Goal: Information Seeking & Learning: Learn about a topic

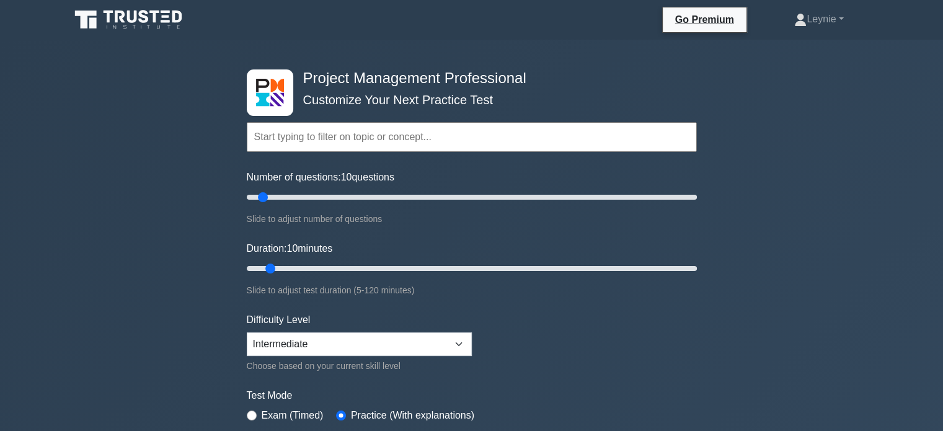
click at [462, 150] on input "text" at bounding box center [472, 137] width 450 height 30
click at [476, 143] on input "text" at bounding box center [472, 137] width 450 height 30
paste input "Execute project with the urgency required to deliver business value"
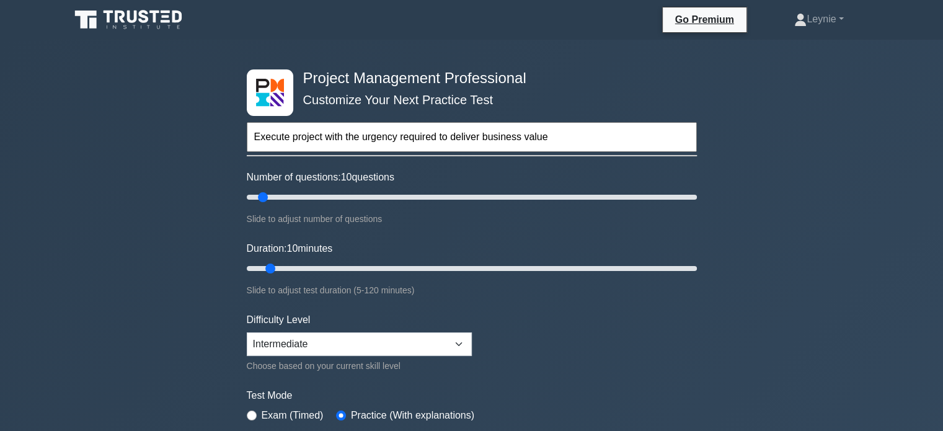
type input "Execute project with the urgency required to deliver business value"
type input "65"
click at [476, 265] on input "Duration: 65 minutes" at bounding box center [472, 268] width 450 height 15
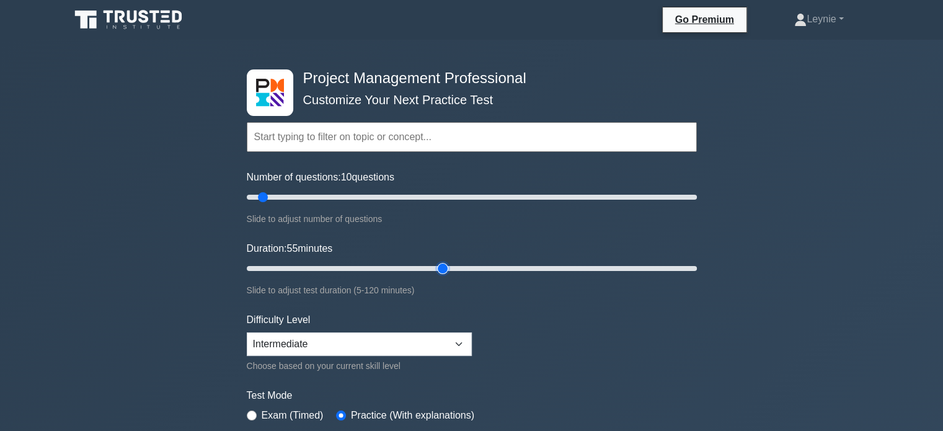
click at [449, 266] on input "Duration: 55 minutes" at bounding box center [472, 268] width 450 height 15
click at [398, 265] on input "Duration: 45 minutes" at bounding box center [472, 268] width 450 height 15
click at [395, 265] on input "Duration: 45 minutes" at bounding box center [472, 268] width 450 height 15
click at [391, 268] on input "Duration: 40 minutes" at bounding box center [472, 268] width 450 height 15
click at [383, 267] on input "Duration: 40 minutes" at bounding box center [472, 268] width 450 height 15
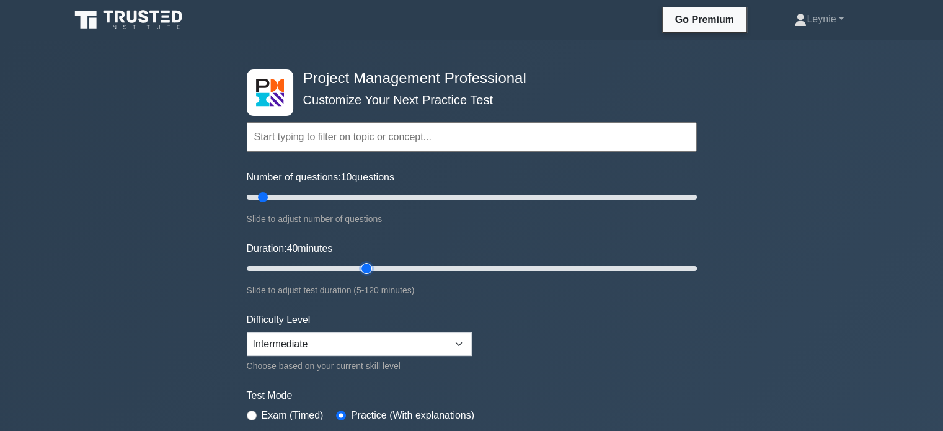
type input "35"
click at [368, 267] on input "Duration: 40 minutes" at bounding box center [472, 268] width 450 height 15
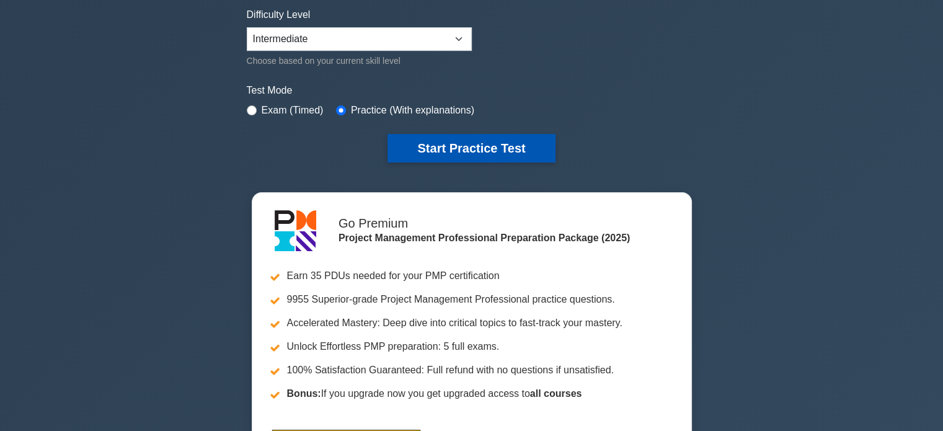
scroll to position [310, 0]
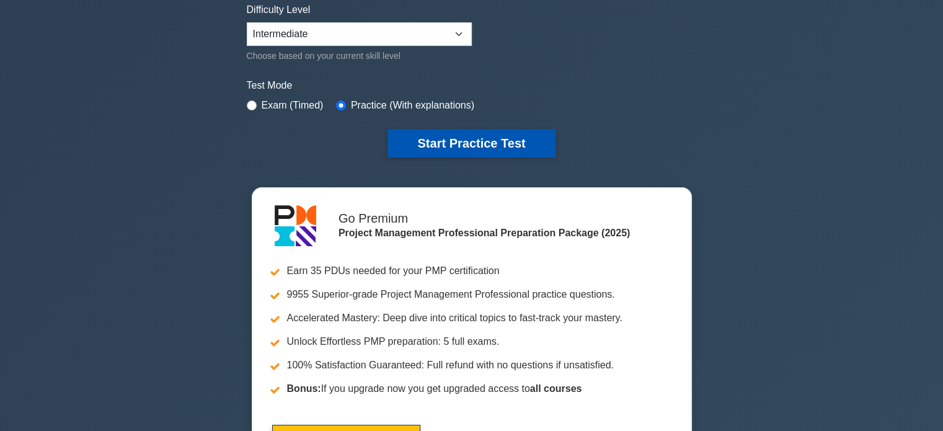
click at [460, 148] on button "Start Practice Test" at bounding box center [470, 143] width 167 height 29
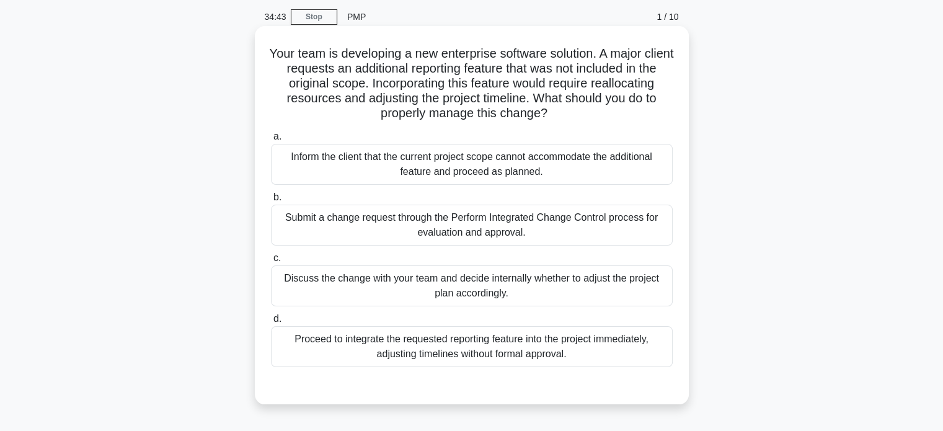
scroll to position [62, 0]
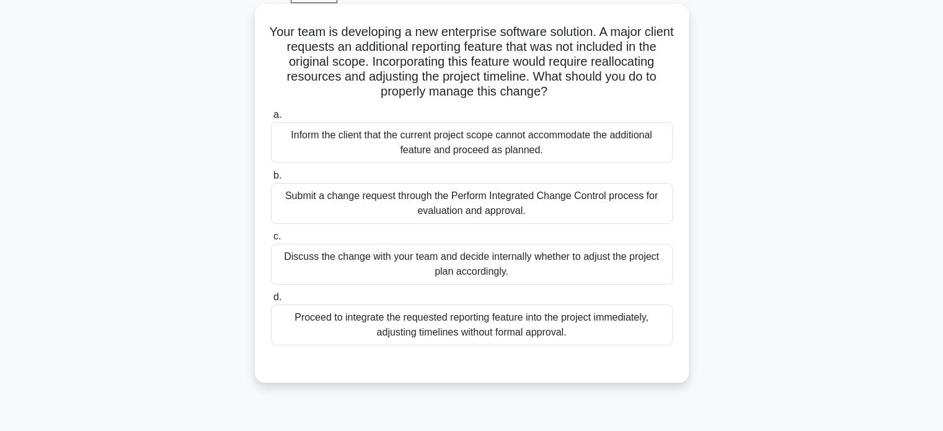
click at [565, 203] on div "Submit a change request through the Perform Integrated Change Control process f…" at bounding box center [472, 203] width 402 height 41
click at [271, 180] on input "b. Submit a change request through the Perform Integrated Change Control proces…" at bounding box center [271, 176] width 0 height 8
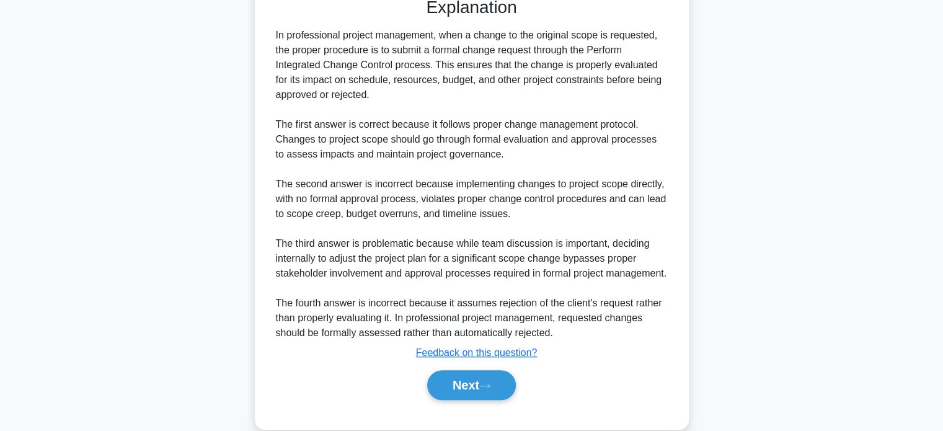
scroll to position [449, 0]
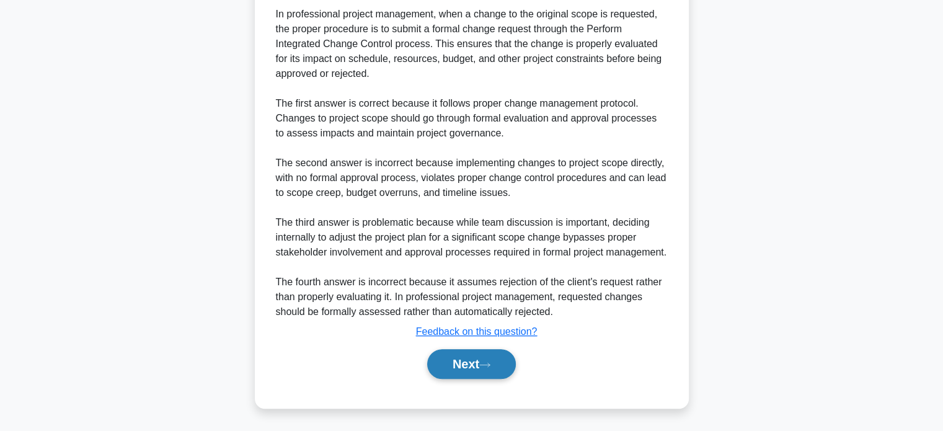
click at [472, 364] on button "Next" at bounding box center [471, 364] width 89 height 30
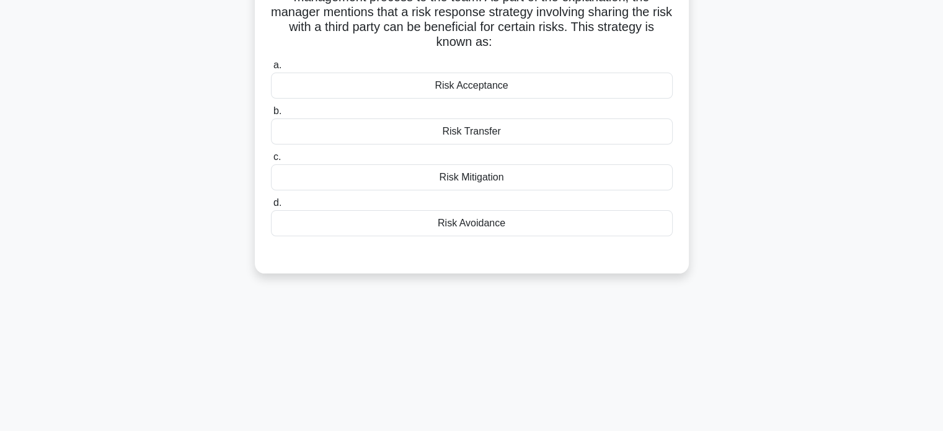
scroll to position [0, 0]
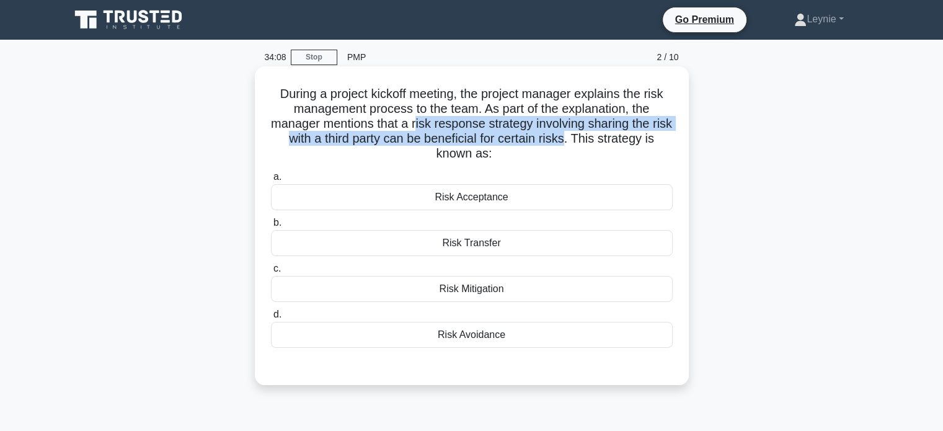
drag, startPoint x: 425, startPoint y: 126, endPoint x: 581, endPoint y: 141, distance: 157.5
click at [581, 141] on h5 "During a project kickoff meeting, the project manager explains the risk managem…" at bounding box center [472, 124] width 404 height 76
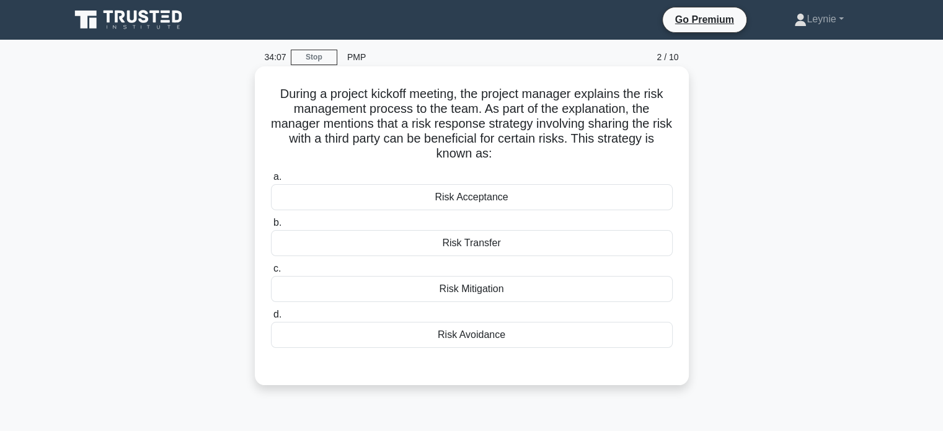
click at [531, 247] on div "Risk Transfer" at bounding box center [472, 243] width 402 height 26
click at [271, 227] on input "b. Risk Transfer" at bounding box center [271, 223] width 0 height 8
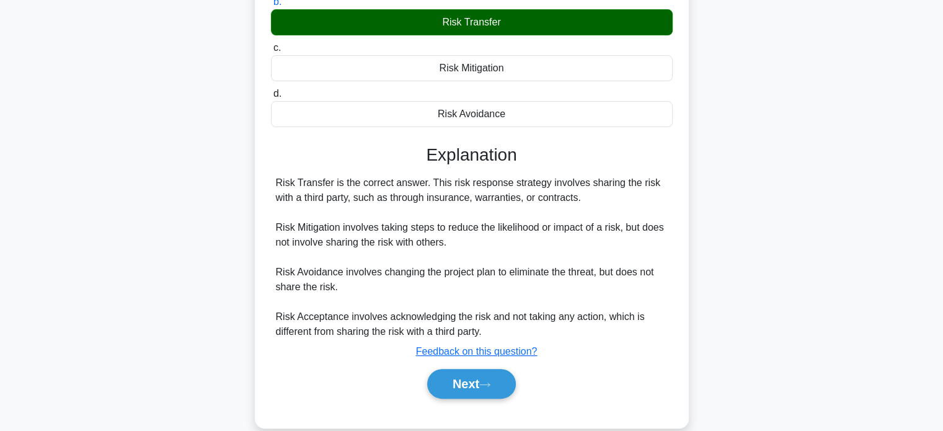
scroll to position [241, 0]
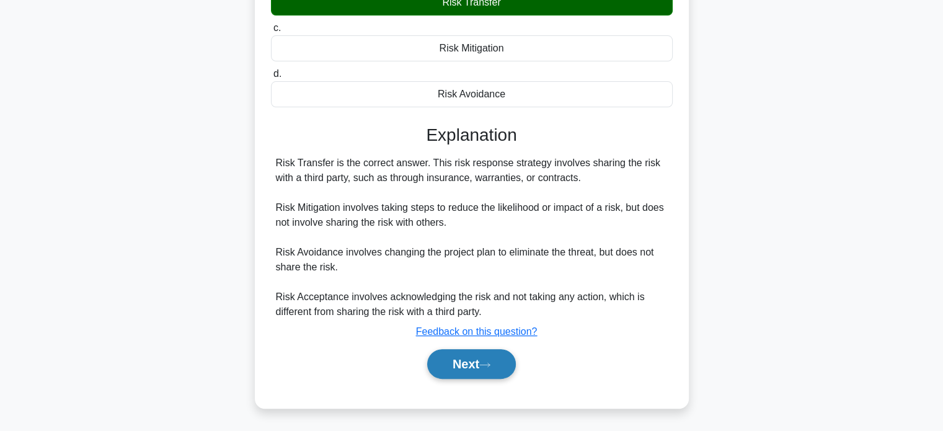
click at [490, 361] on icon at bounding box center [484, 364] width 11 height 7
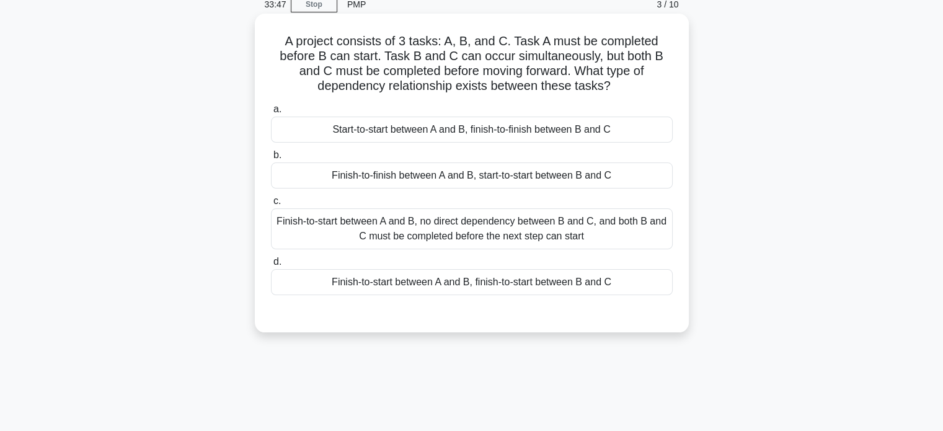
scroll to position [0, 0]
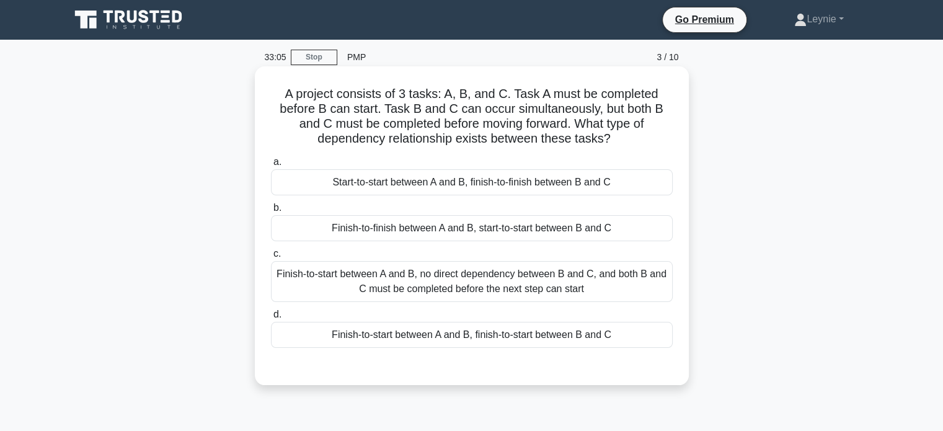
click at [428, 282] on div "Finish-to-start between A and B, no direct dependency between B and C, and both…" at bounding box center [472, 281] width 402 height 41
click at [271, 258] on input "c. Finish-to-start between A and B, no direct dependency between B and C, and b…" at bounding box center [271, 254] width 0 height 8
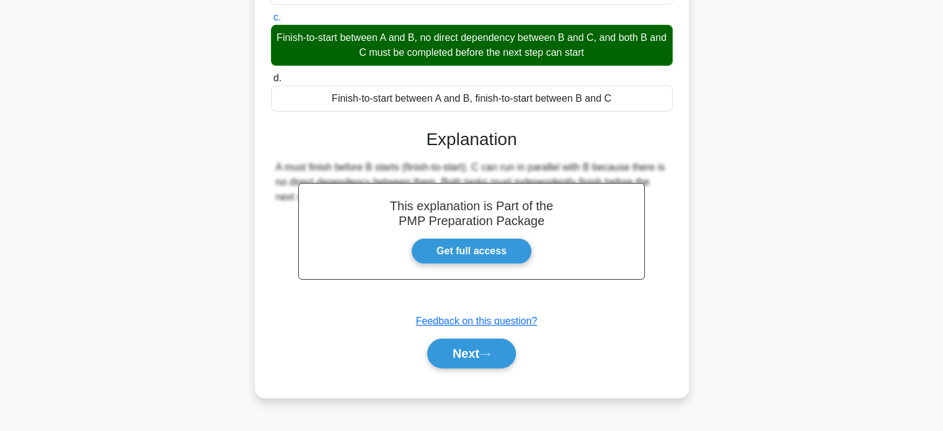
scroll to position [239, 0]
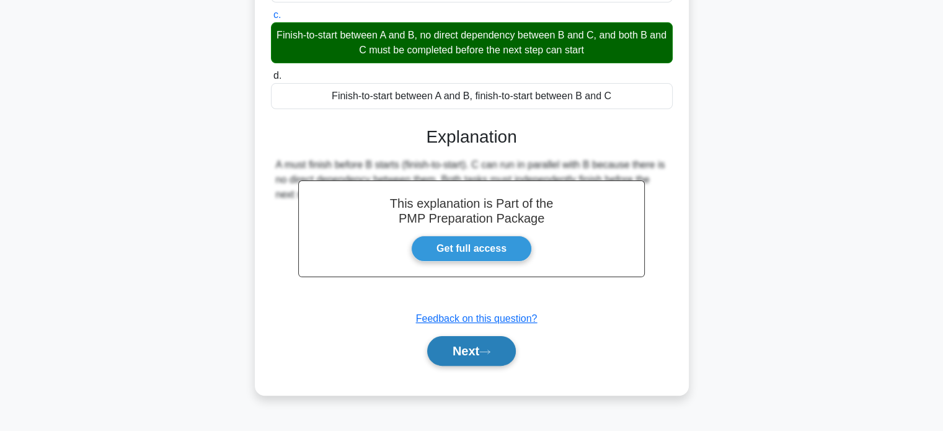
click at [473, 342] on button "Next" at bounding box center [471, 351] width 89 height 30
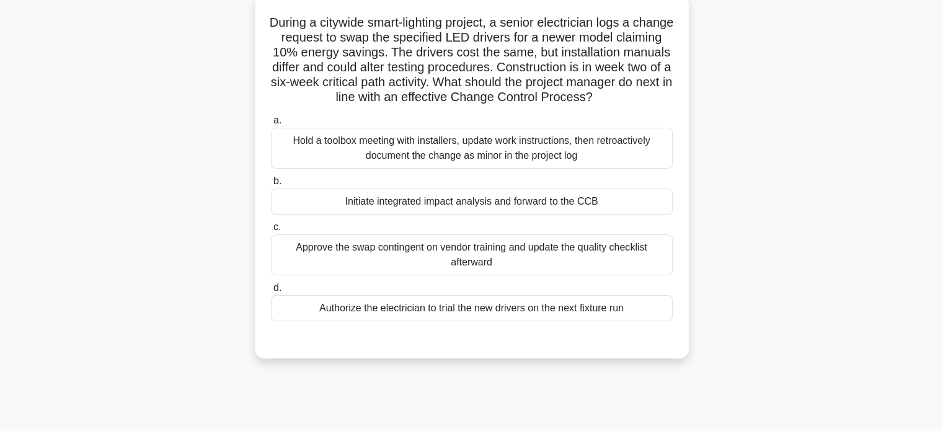
scroll to position [53, 0]
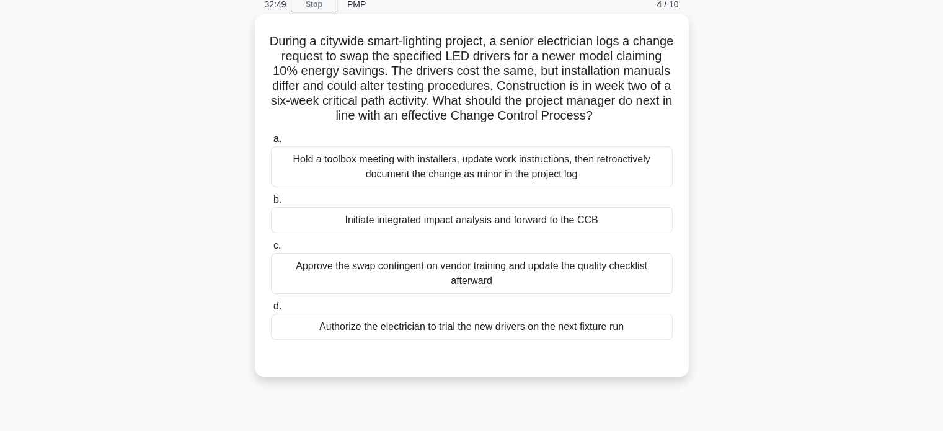
click at [500, 220] on div "Initiate integrated impact analysis and forward to the CCB" at bounding box center [472, 220] width 402 height 26
click at [271, 204] on input "b. Initiate integrated impact analysis and forward to the CCB" at bounding box center [271, 200] width 0 height 8
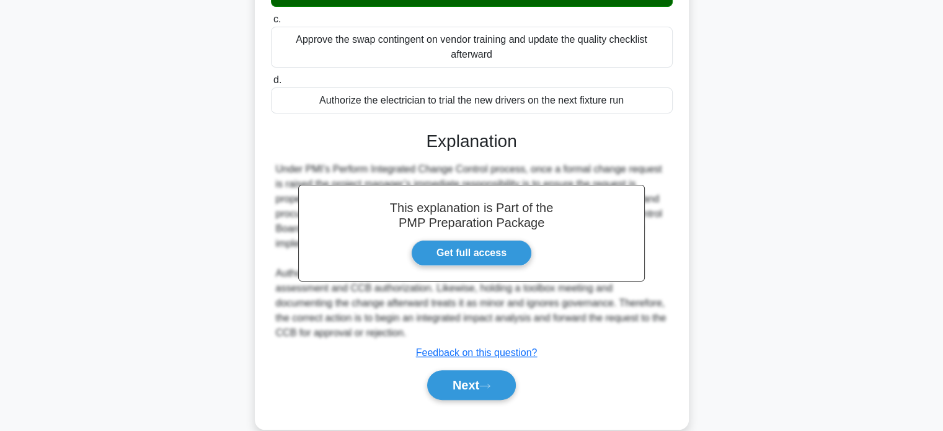
scroll to position [300, 0]
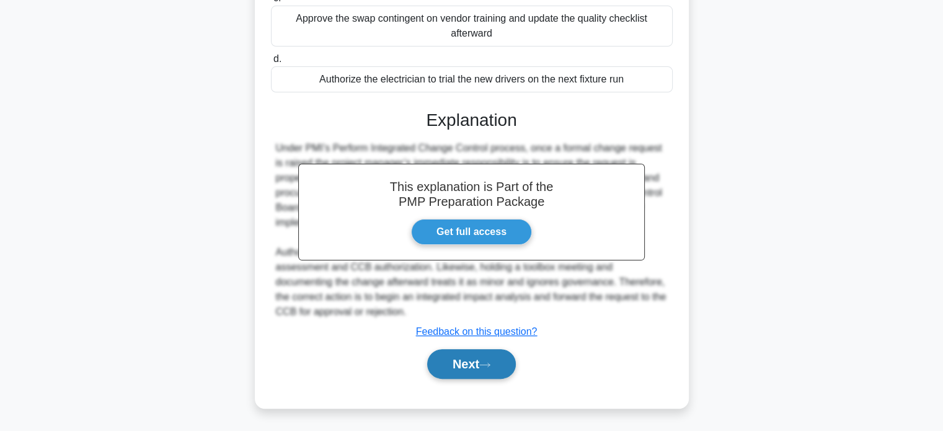
click at [459, 356] on button "Next" at bounding box center [471, 364] width 89 height 30
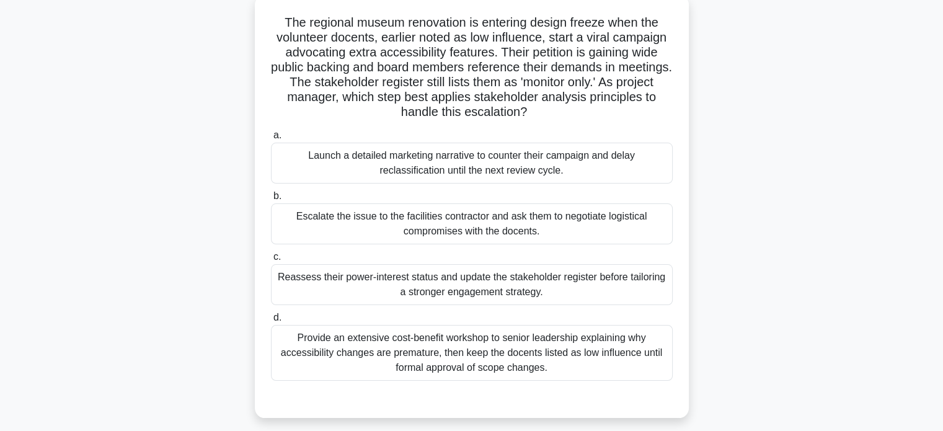
scroll to position [53, 0]
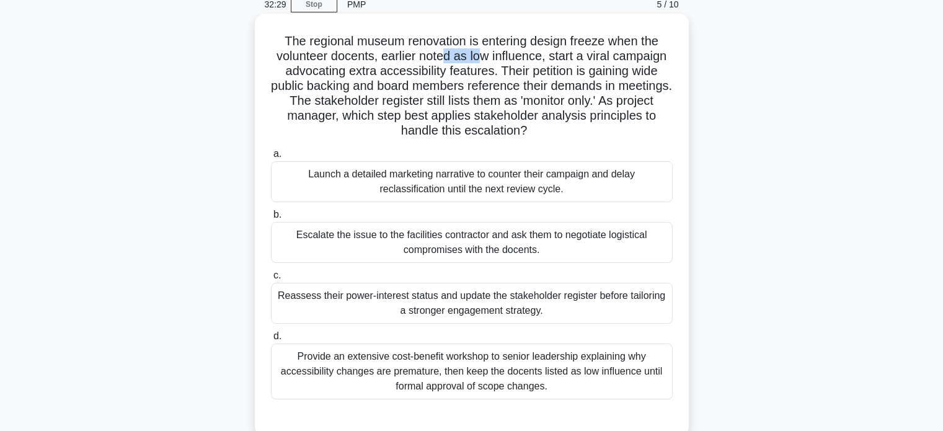
drag, startPoint x: 444, startPoint y: 56, endPoint x: 480, endPoint y: 59, distance: 36.0
click at [480, 59] on h5 "The regional museum renovation is entering design freeze when the volunteer doc…" at bounding box center [472, 85] width 404 height 105
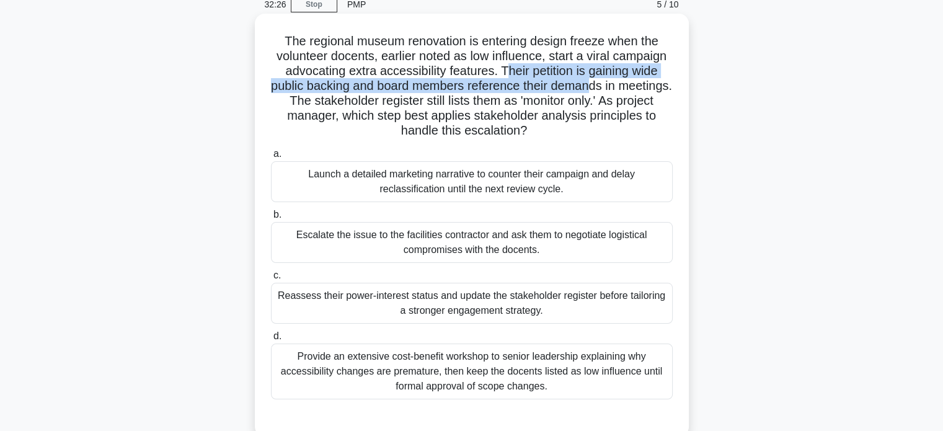
drag, startPoint x: 503, startPoint y: 74, endPoint x: 624, endPoint y: 89, distance: 121.7
click at [624, 89] on h5 "The regional museum renovation is entering design freeze when the volunteer doc…" at bounding box center [472, 85] width 404 height 105
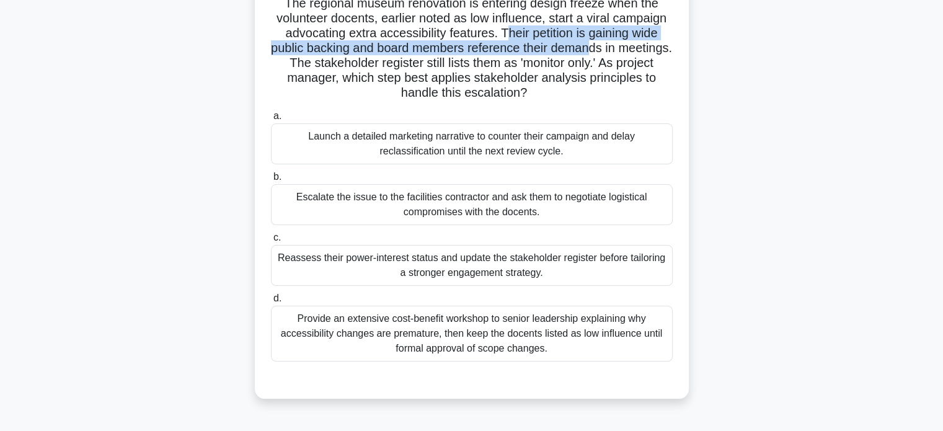
scroll to position [115, 0]
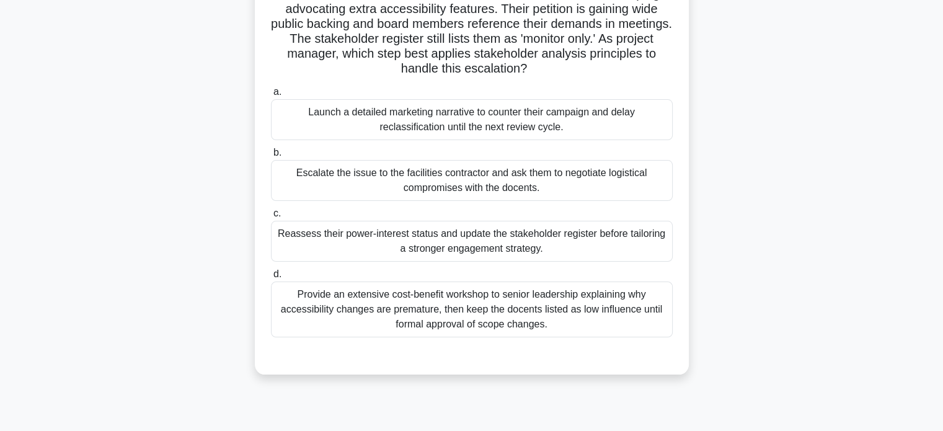
click at [580, 242] on div "Reassess their power-interest status and update the stakeholder register before…" at bounding box center [472, 241] width 402 height 41
click at [271, 218] on input "c. Reassess their power-interest status and update the stakeholder register bef…" at bounding box center [271, 214] width 0 height 8
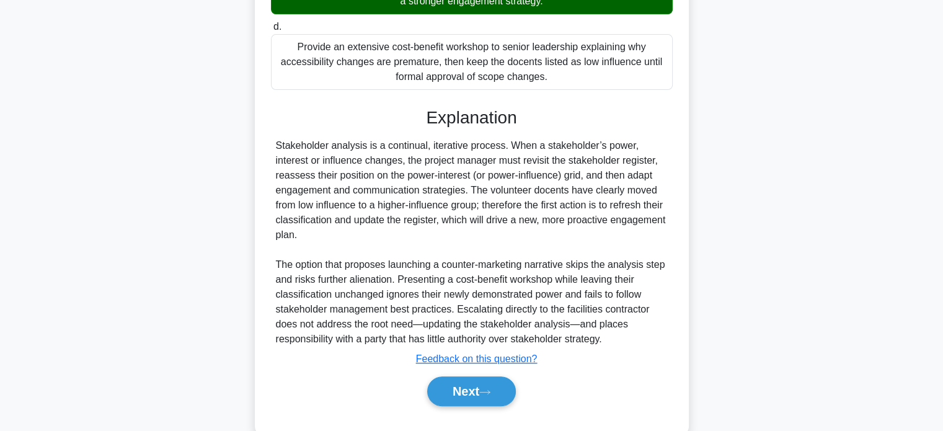
scroll to position [363, 0]
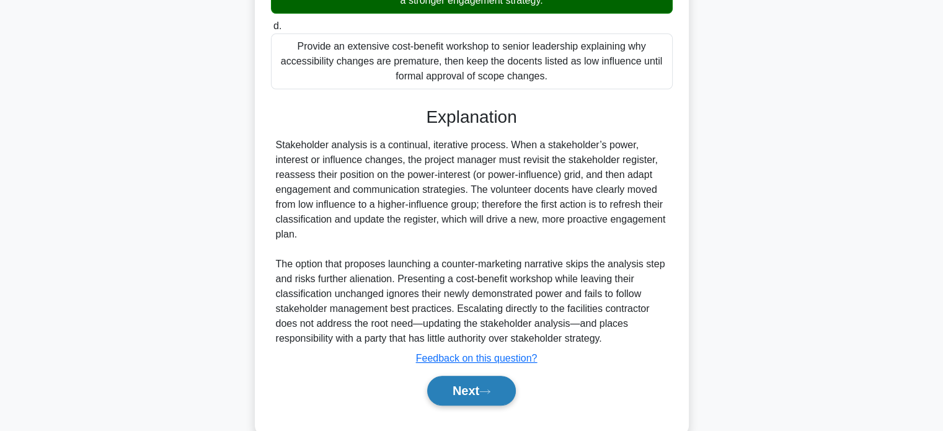
click at [466, 382] on button "Next" at bounding box center [471, 391] width 89 height 30
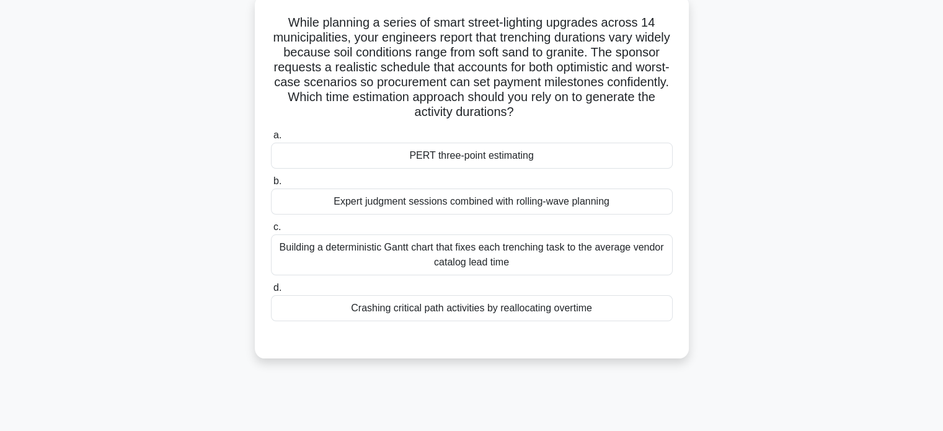
scroll to position [53, 0]
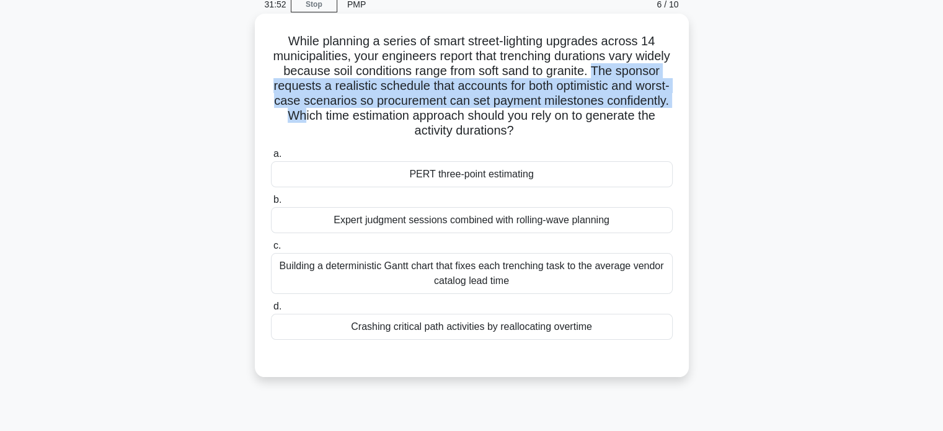
drag, startPoint x: 639, startPoint y: 65, endPoint x: 350, endPoint y: 117, distance: 294.1
click at [363, 117] on h5 "While planning a series of smart street-lighting upgrades across 14 municipalit…" at bounding box center [472, 85] width 404 height 105
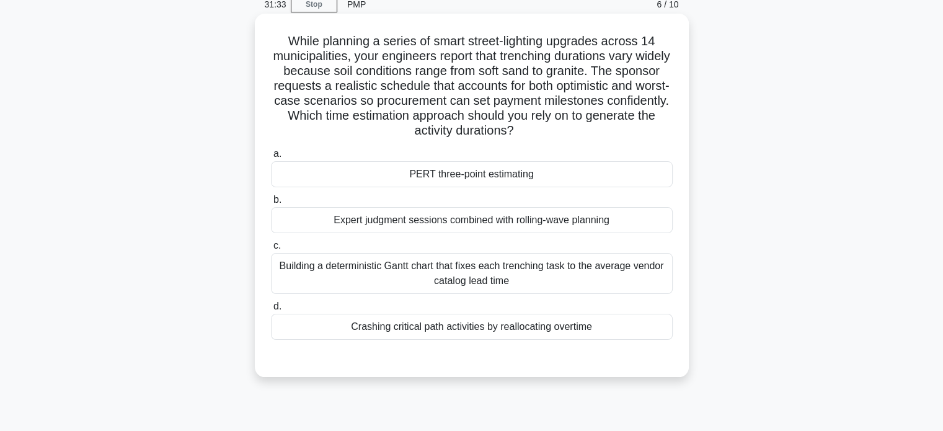
click at [555, 175] on div "PERT three-point estimating" at bounding box center [472, 174] width 402 height 26
click at [271, 158] on input "a. PERT three-point estimating" at bounding box center [271, 154] width 0 height 8
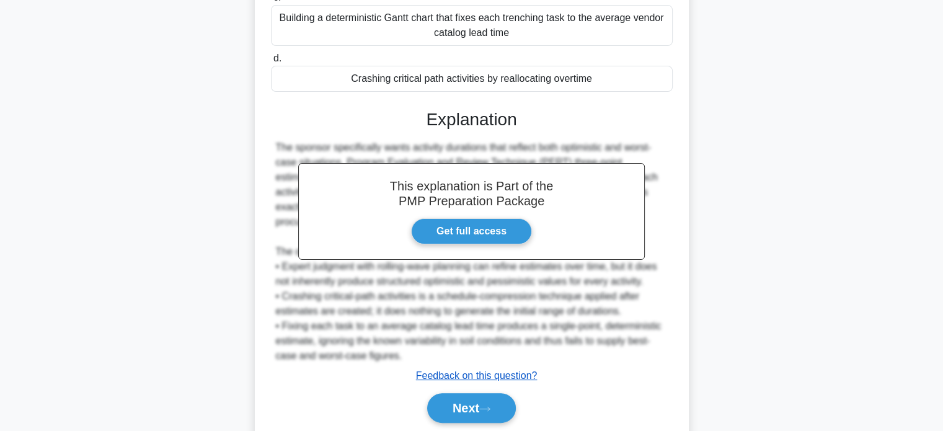
scroll to position [345, 0]
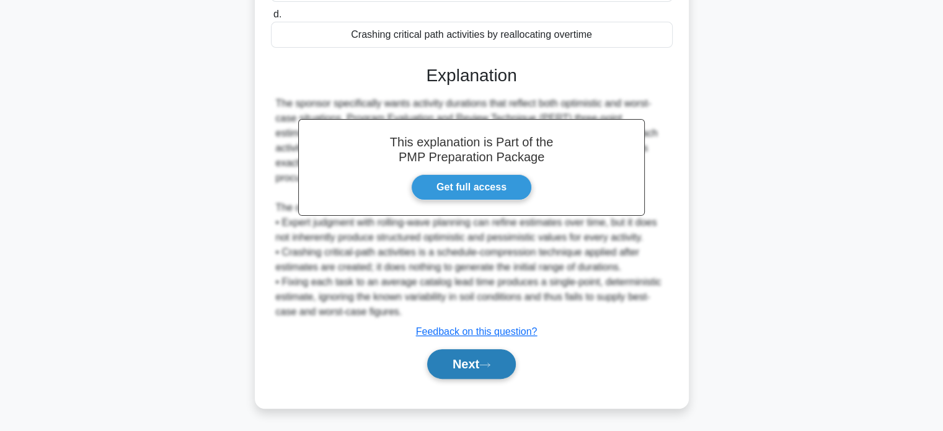
click at [482, 358] on button "Next" at bounding box center [471, 364] width 89 height 30
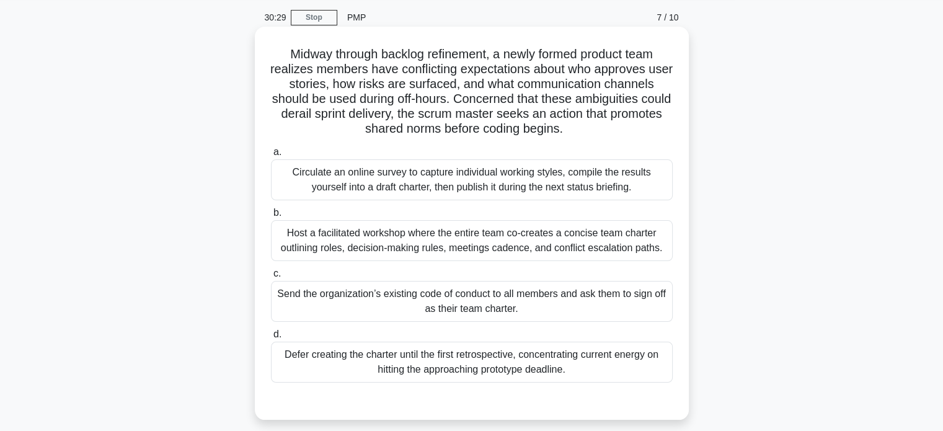
scroll to position [62, 0]
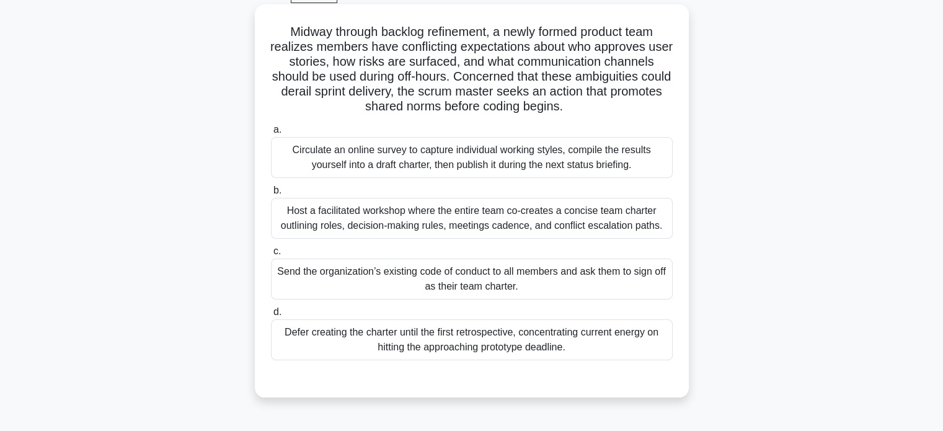
click at [547, 218] on div "Host a facilitated workshop where the entire team co-creates a concise team cha…" at bounding box center [472, 218] width 402 height 41
click at [271, 195] on input "b. Host a facilitated workshop where the entire team co-creates a concise team …" at bounding box center [271, 191] width 0 height 8
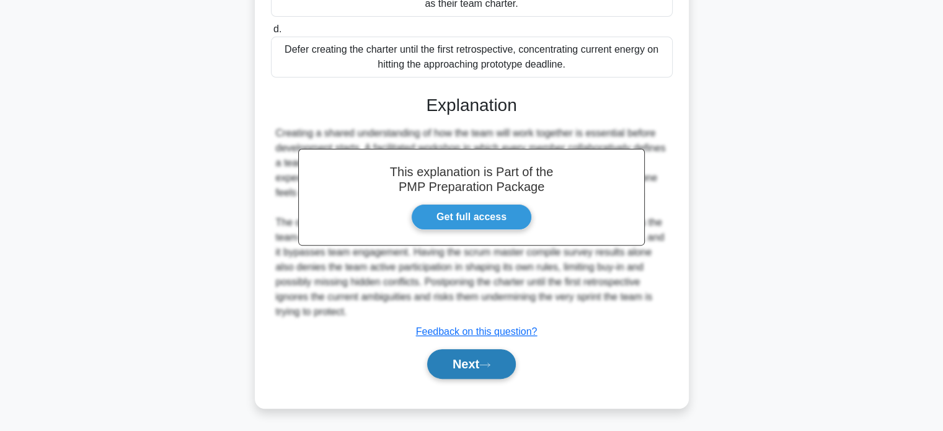
click at [461, 361] on button "Next" at bounding box center [471, 364] width 89 height 30
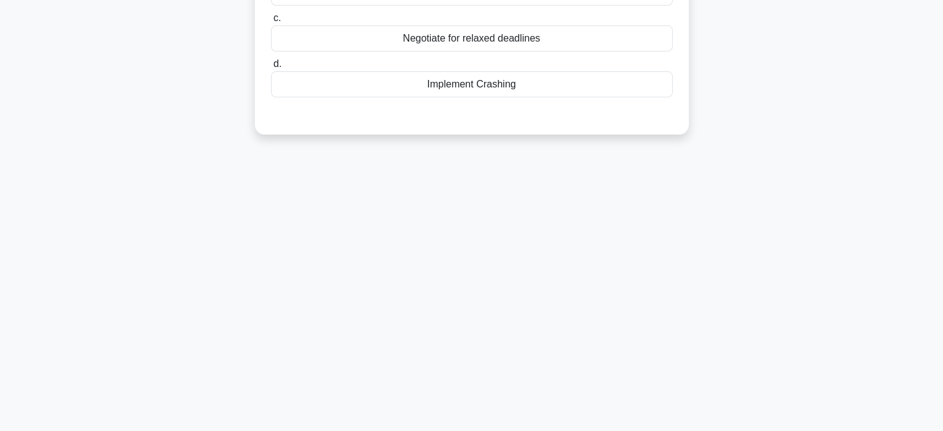
scroll to position [53, 0]
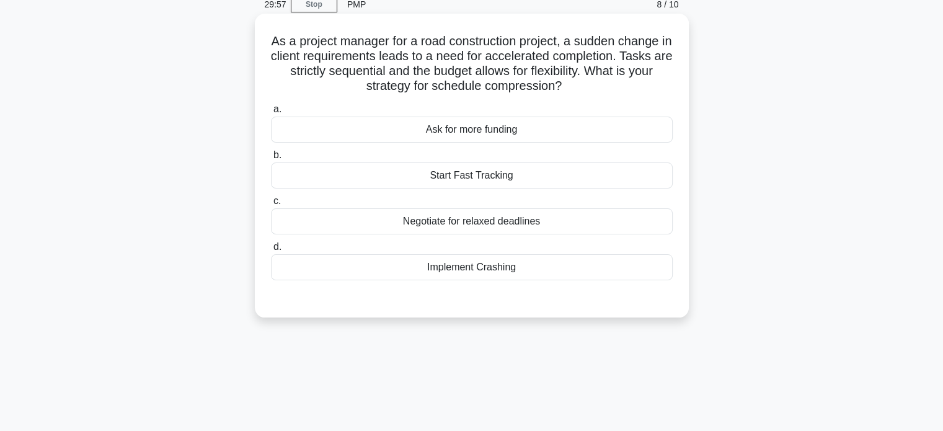
click at [528, 270] on div "Implement Crashing" at bounding box center [472, 267] width 402 height 26
click at [271, 251] on input "d. Implement Crashing" at bounding box center [271, 247] width 0 height 8
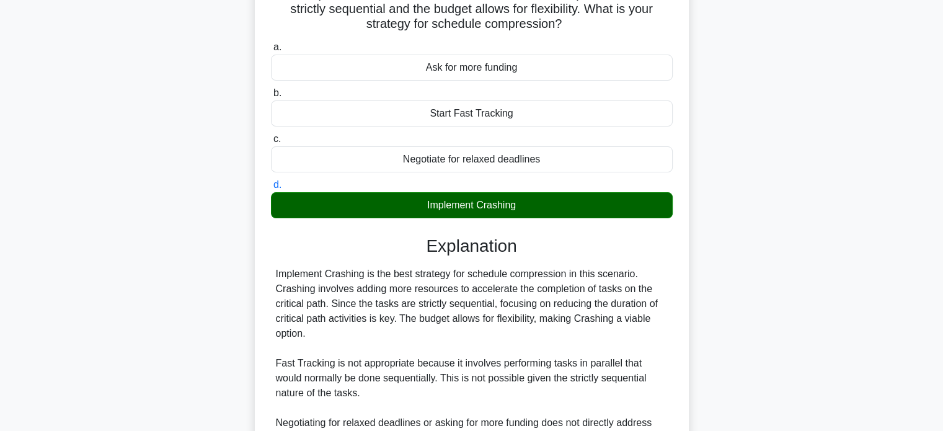
scroll to position [270, 0]
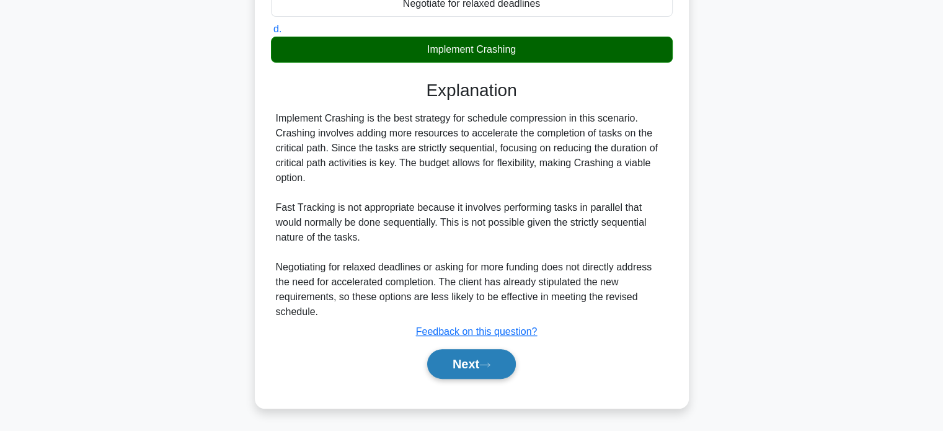
click at [484, 366] on icon at bounding box center [484, 364] width 11 height 7
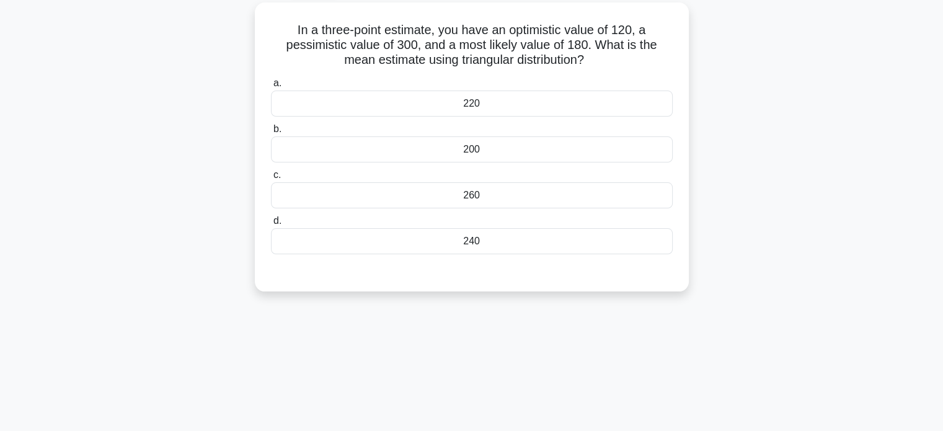
scroll to position [53, 0]
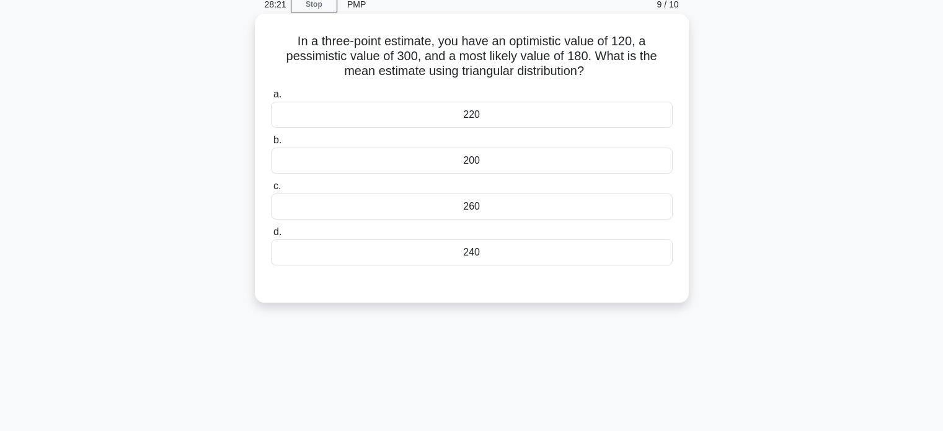
click at [498, 247] on div "240" at bounding box center [472, 252] width 402 height 26
click at [271, 236] on input "d. 240" at bounding box center [271, 232] width 0 height 8
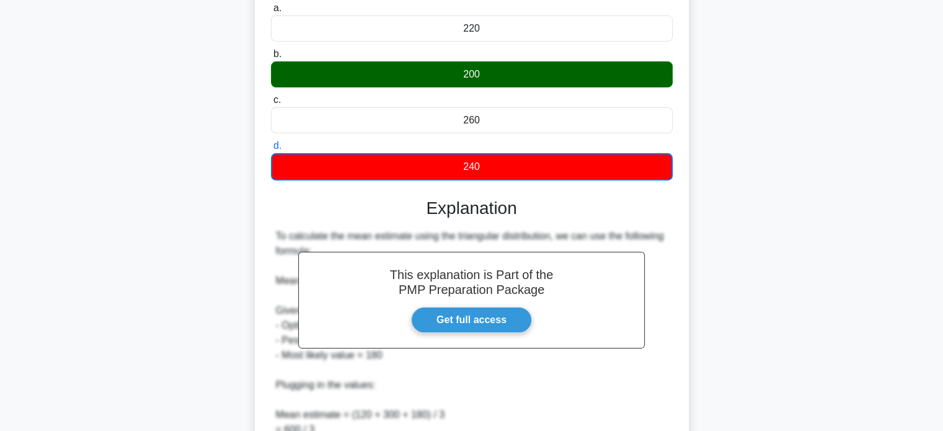
scroll to position [301, 0]
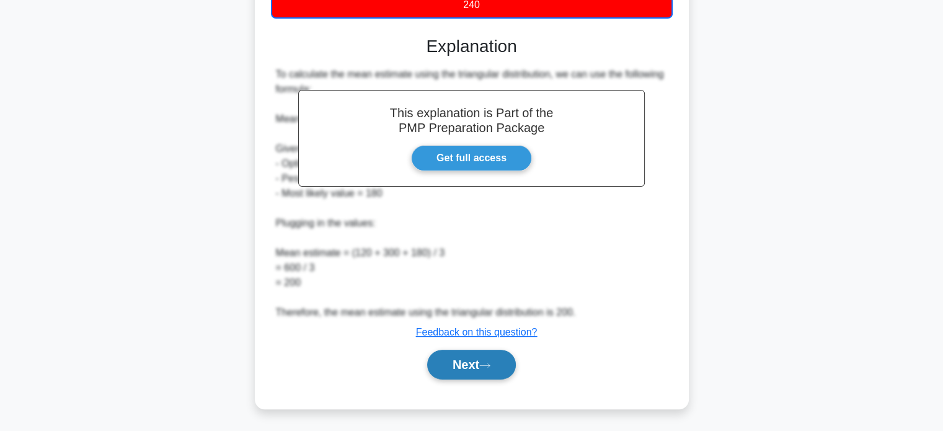
click at [496, 360] on button "Next" at bounding box center [471, 365] width 89 height 30
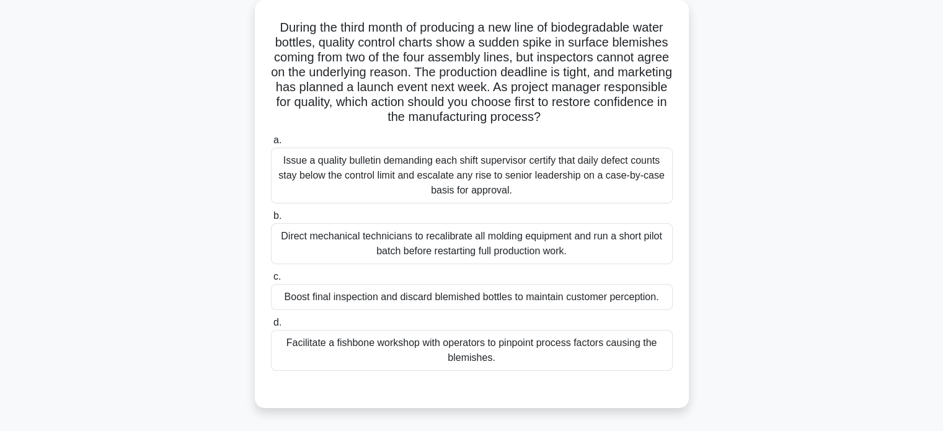
scroll to position [53, 0]
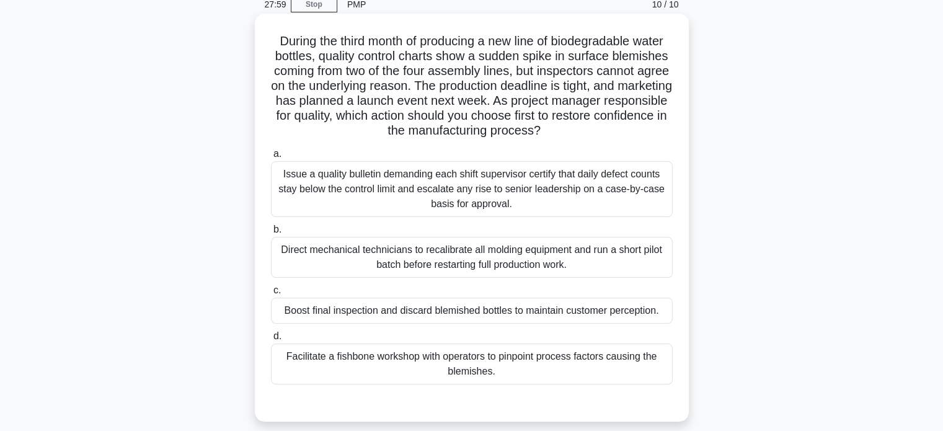
click at [571, 359] on div "Facilitate a fishbone workshop with operators to pinpoint process factors causi…" at bounding box center [472, 363] width 402 height 41
click at [271, 340] on input "d. Facilitate a fishbone workshop with operators to pinpoint process factors ca…" at bounding box center [271, 336] width 0 height 8
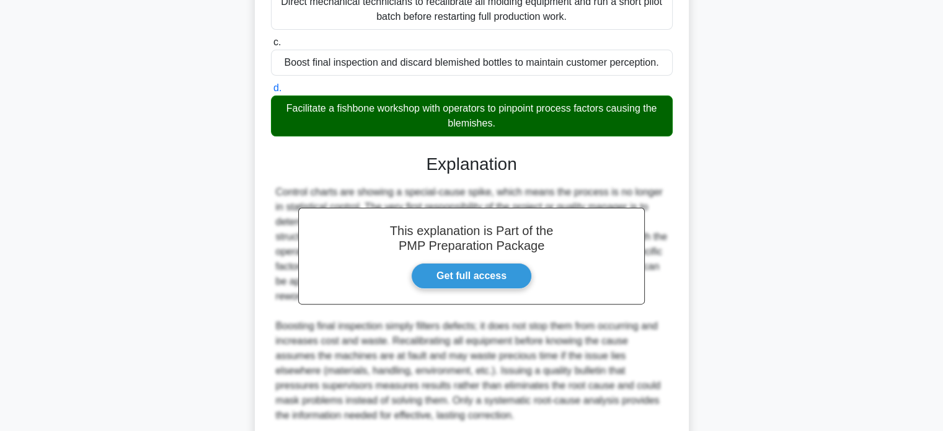
scroll to position [404, 0]
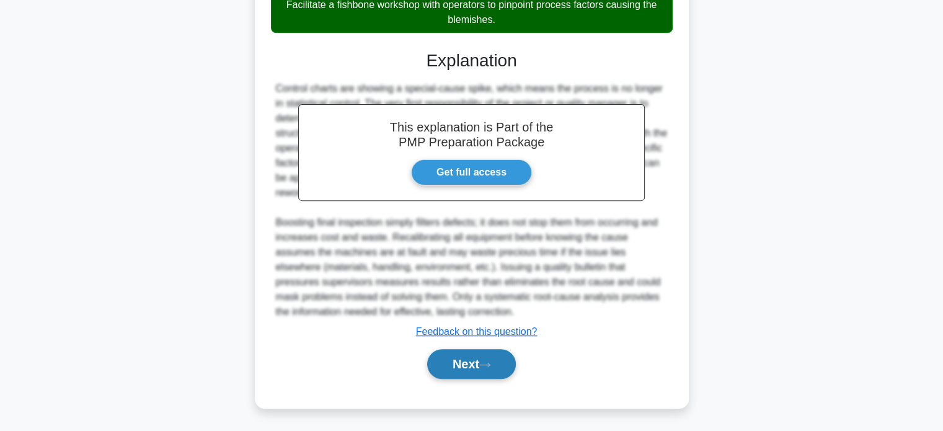
click at [482, 356] on button "Next" at bounding box center [471, 364] width 89 height 30
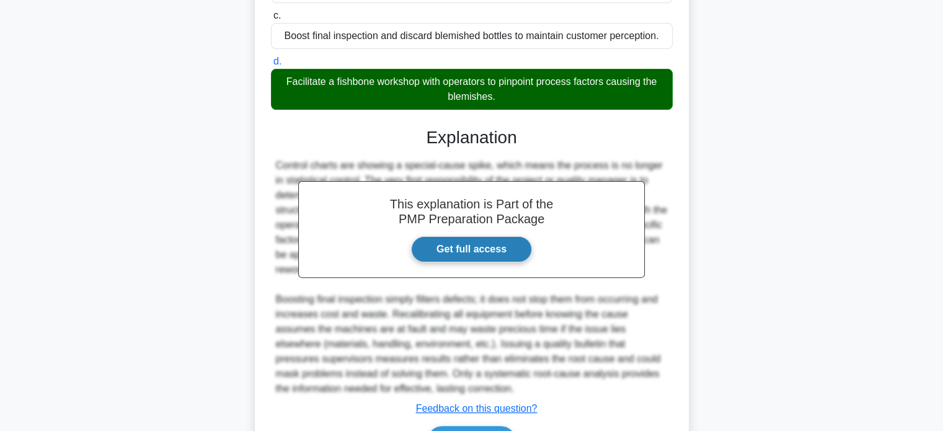
scroll to position [218, 0]
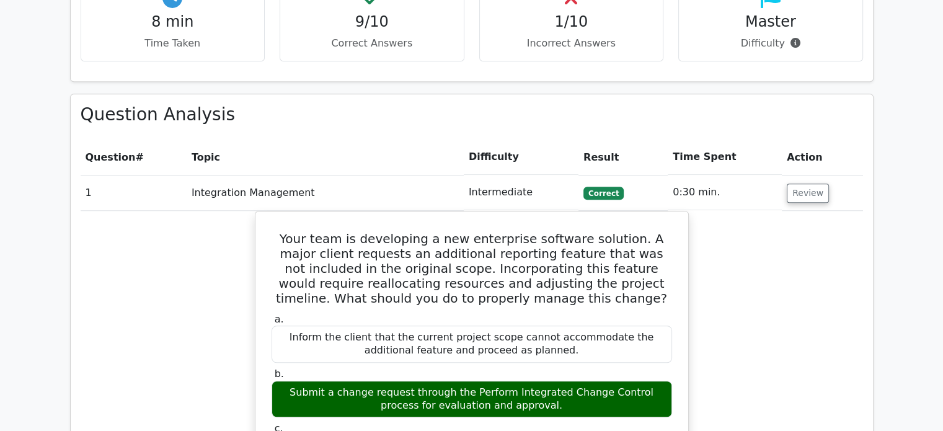
scroll to position [992, 0]
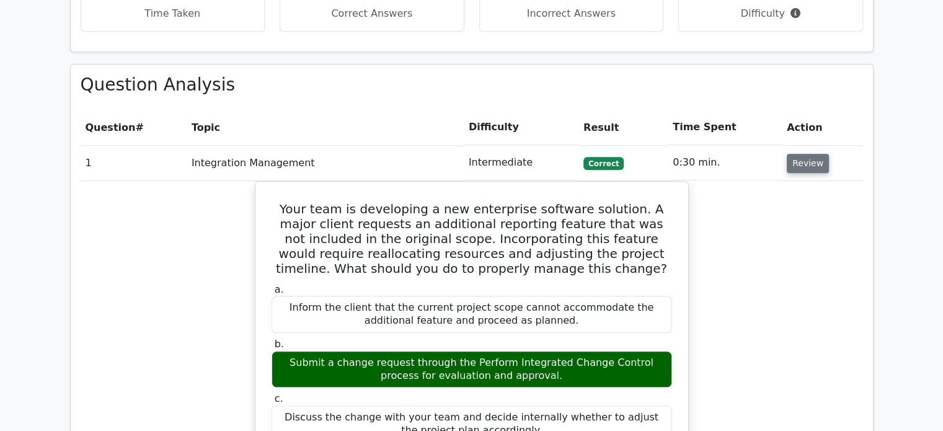
click at [798, 154] on button "Review" at bounding box center [808, 163] width 42 height 19
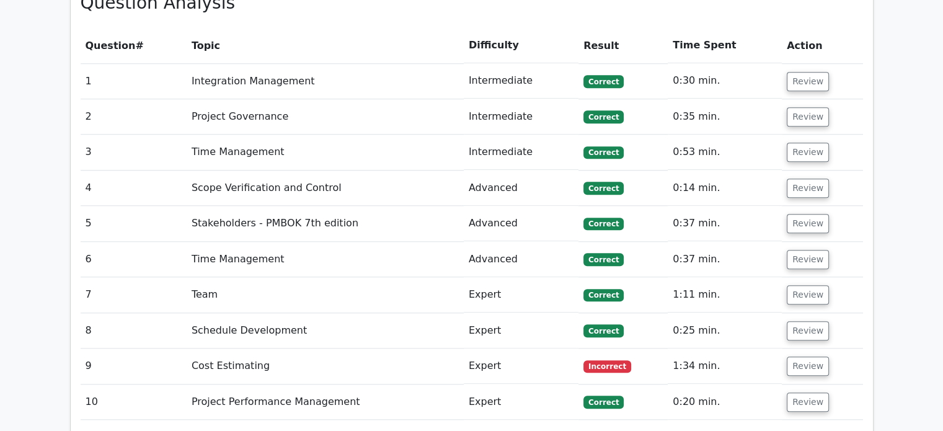
scroll to position [1178, 0]
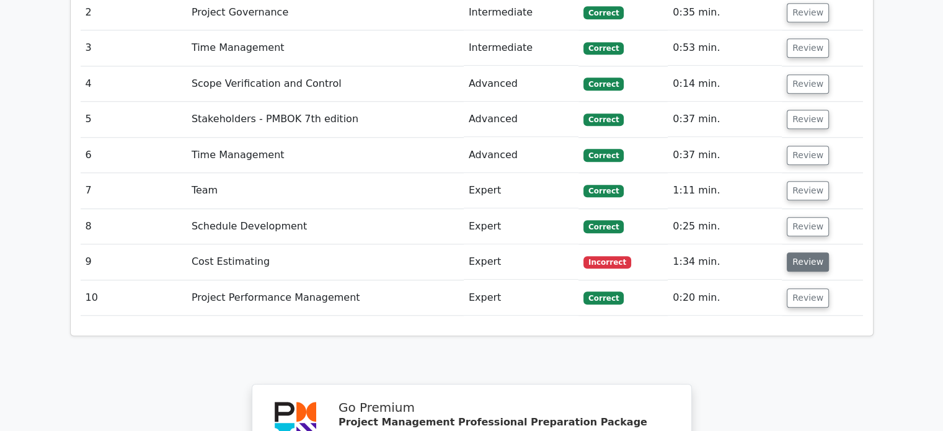
click at [798, 252] on button "Review" at bounding box center [808, 261] width 42 height 19
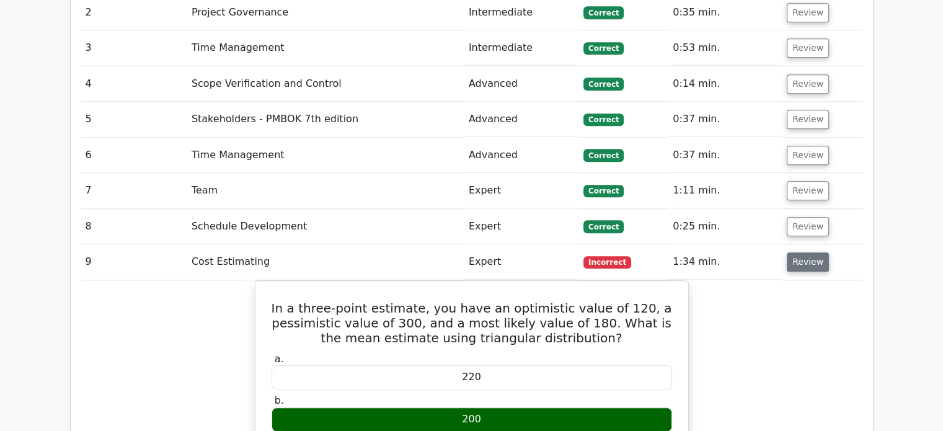
click at [803, 252] on button "Review" at bounding box center [808, 261] width 42 height 19
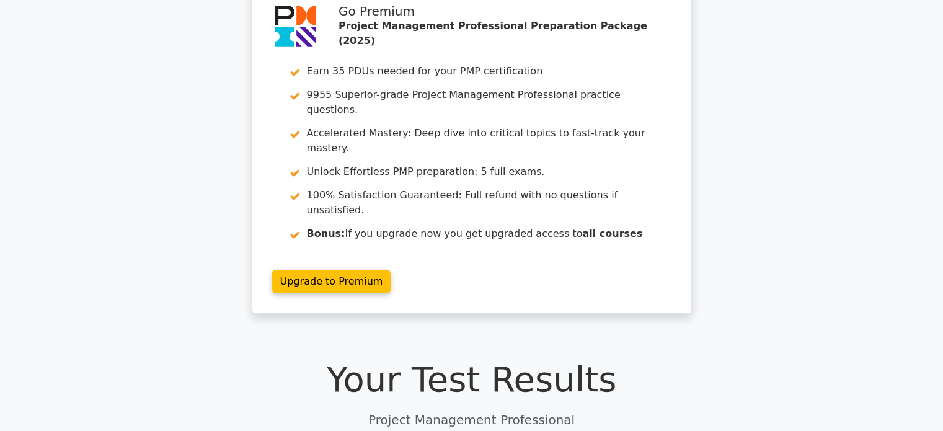
scroll to position [0, 0]
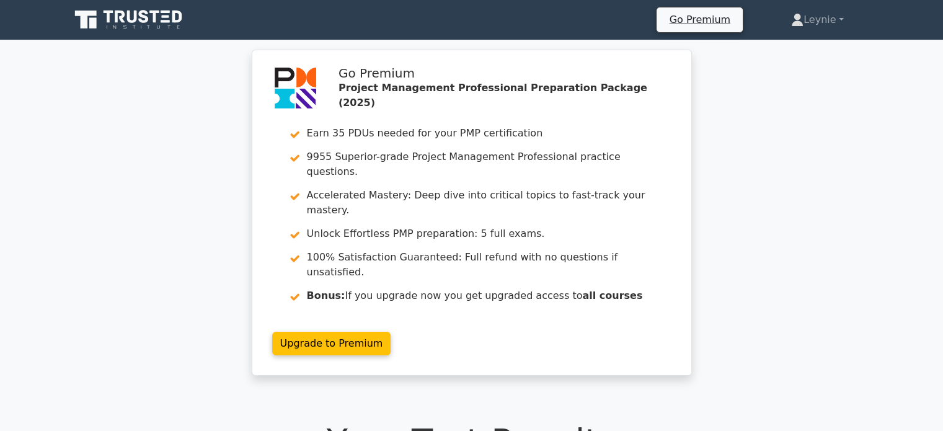
click at [109, 27] on icon at bounding box center [129, 20] width 119 height 24
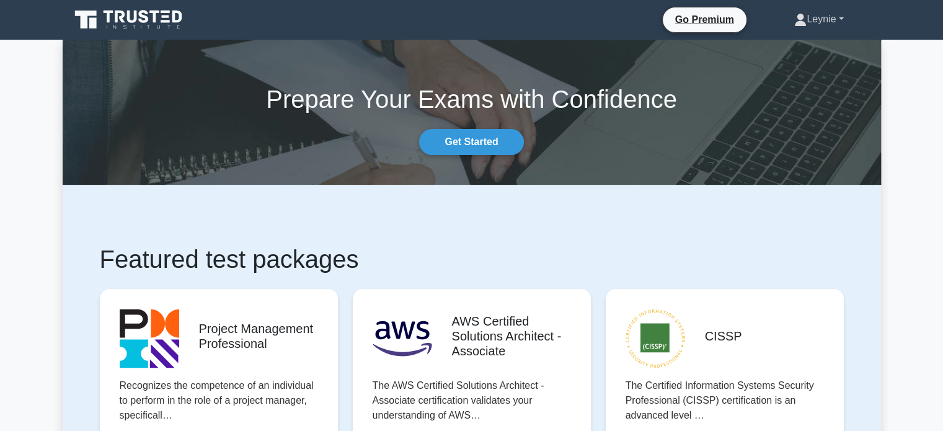
click at [816, 24] on link "Leynie" at bounding box center [818, 19] width 108 height 25
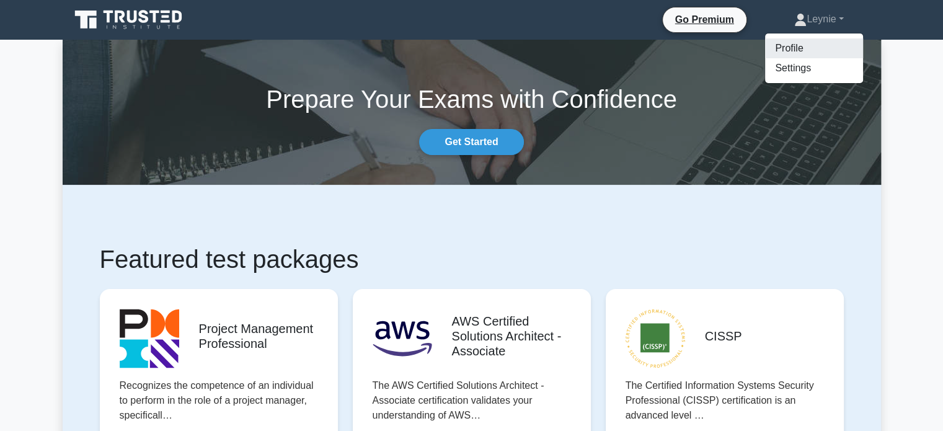
click at [817, 49] on link "Profile" at bounding box center [814, 48] width 98 height 20
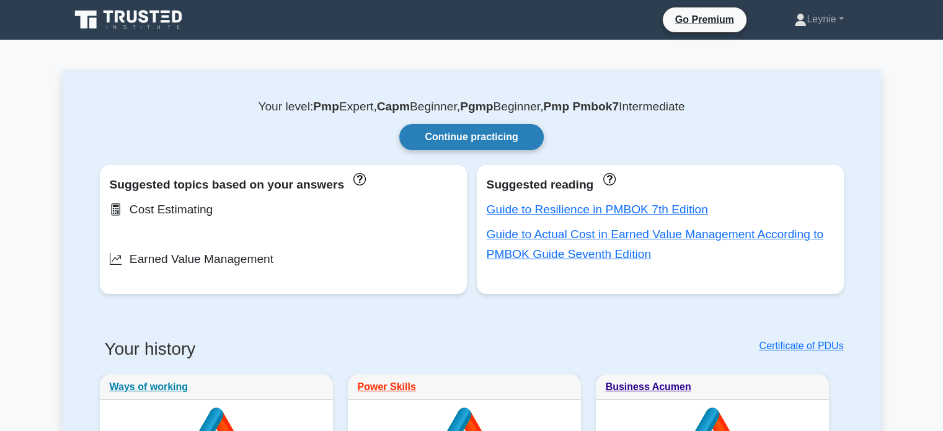
click at [451, 132] on link "Continue practicing" at bounding box center [471, 137] width 144 height 26
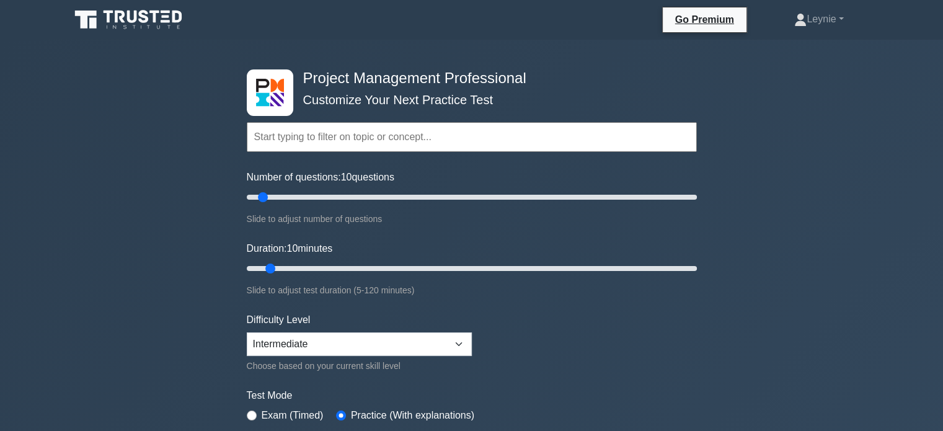
click at [417, 138] on input "text" at bounding box center [472, 137] width 450 height 30
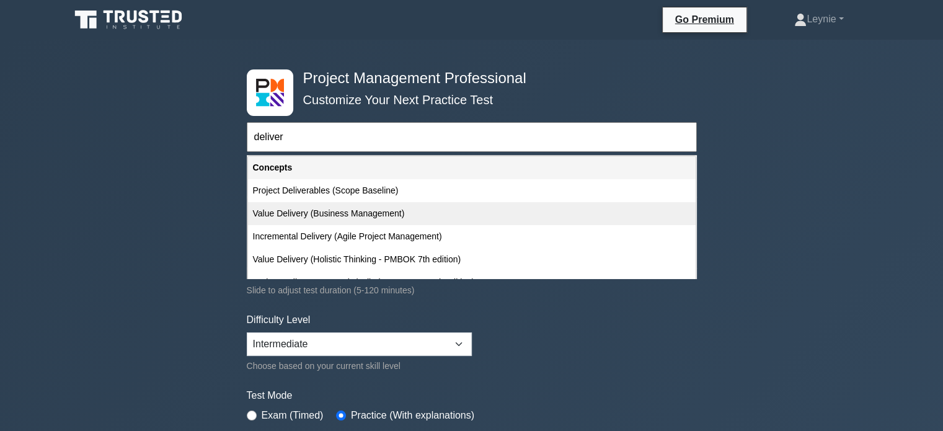
click at [305, 214] on div "Value Delivery (Business Management)" at bounding box center [472, 213] width 448 height 23
type input "Value Delivery (Business Management)"
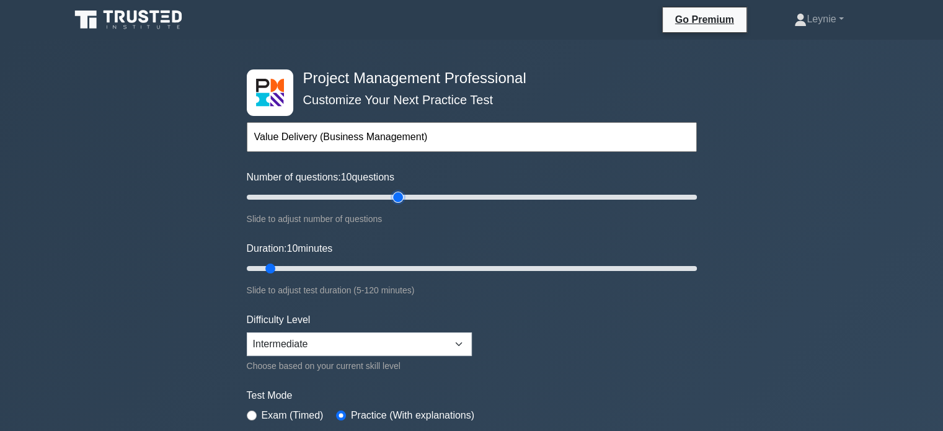
type input "70"
click at [395, 196] on input "Number of questions: 10 questions" at bounding box center [472, 197] width 450 height 15
click at [366, 188] on div "Number of questions: 70 questions Slide to adjust number of questions" at bounding box center [472, 198] width 450 height 56
click at [330, 182] on label "Number of questions: 70 questions" at bounding box center [321, 177] width 148 height 15
click at [330, 190] on input "Number of questions: 70 questions" at bounding box center [472, 197] width 450 height 15
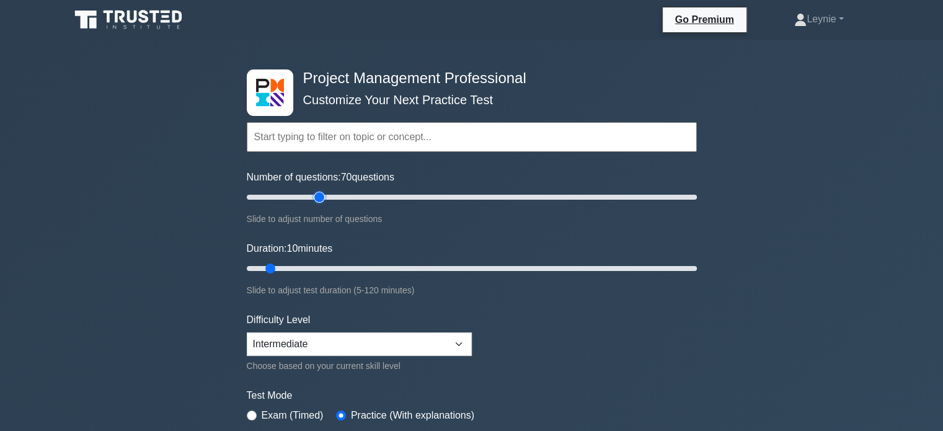
click at [320, 191] on input "Number of questions: 70 questions" at bounding box center [472, 197] width 450 height 15
click at [304, 193] on input "Number of questions: 35 questions" at bounding box center [472, 197] width 450 height 15
click at [283, 197] on input "Number of questions: 20 questions" at bounding box center [472, 197] width 450 height 15
click at [275, 197] on input "Number of questions: 20 questions" at bounding box center [472, 197] width 450 height 15
type input "10"
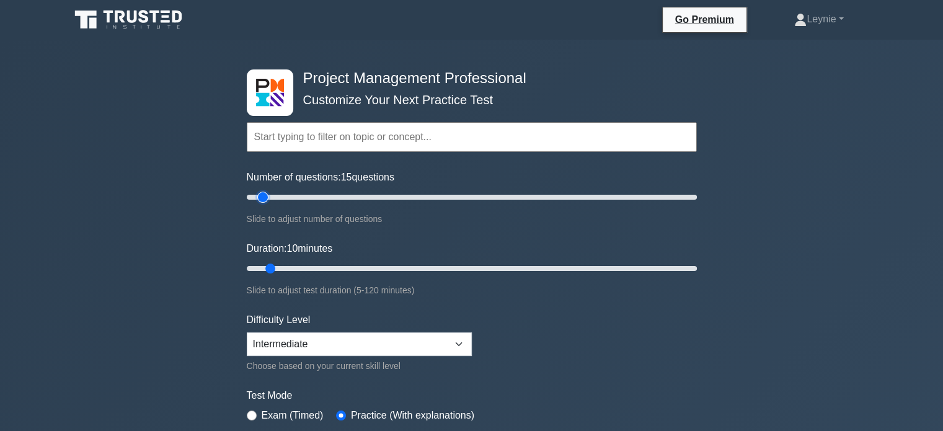
click at [263, 200] on input "Number of questions: 15 questions" at bounding box center [472, 197] width 450 height 15
click at [392, 269] on input "Duration: 10 minutes" at bounding box center [472, 268] width 450 height 15
click at [360, 263] on input "Duration: 40 minutes" at bounding box center [472, 268] width 450 height 15
click at [356, 263] on input "Duration: 35 minutes" at bounding box center [472, 268] width 450 height 15
click at [340, 271] on input "Duration: 30 minutes" at bounding box center [472, 268] width 450 height 15
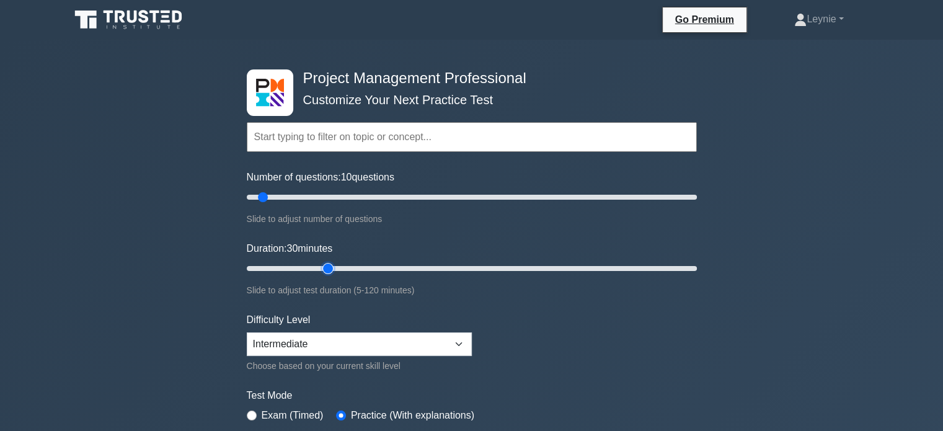
click at [335, 265] on input "Duration: 30 minutes" at bounding box center [472, 268] width 450 height 15
type input "20"
click at [312, 267] on input "Duration: 25 minutes" at bounding box center [472, 268] width 450 height 15
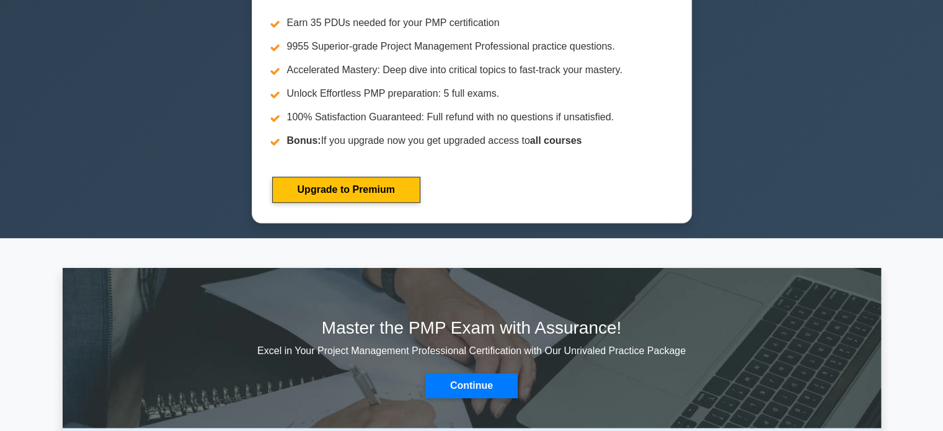
scroll to position [310, 0]
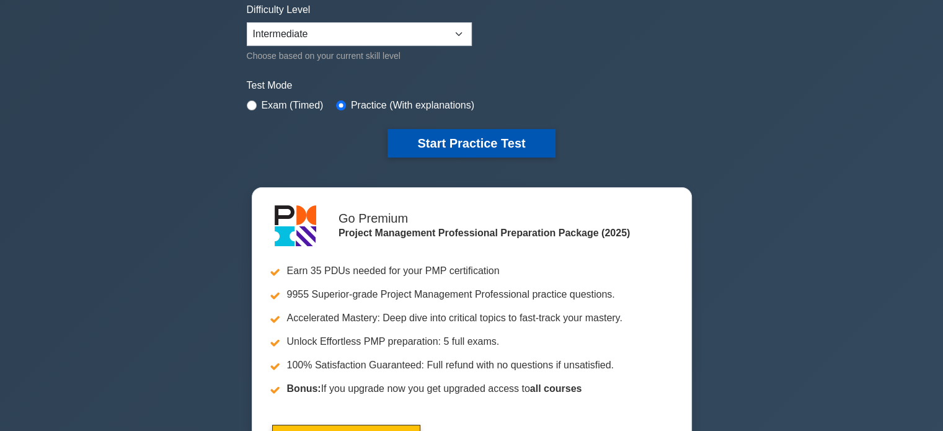
click at [474, 148] on button "Start Practice Test" at bounding box center [470, 143] width 167 height 29
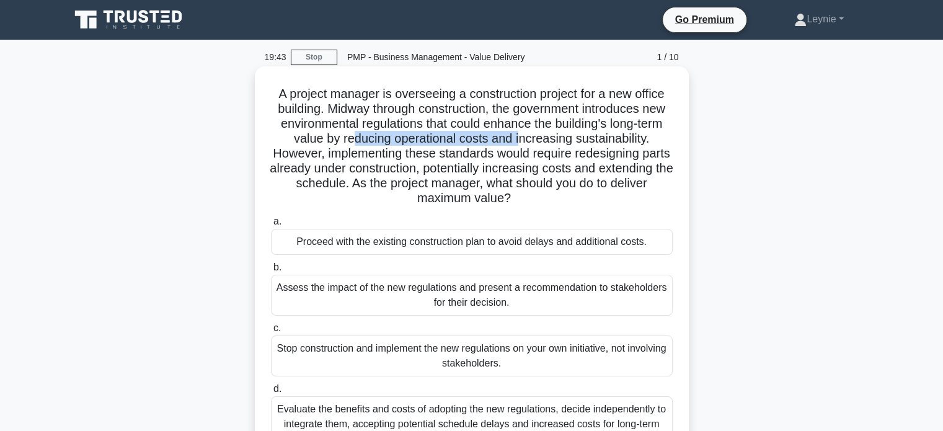
drag, startPoint x: 366, startPoint y: 144, endPoint x: 533, endPoint y: 138, distance: 166.8
click at [533, 138] on h5 "A project manager is overseeing a construction project for a new office buildin…" at bounding box center [472, 146] width 404 height 120
click at [451, 157] on h5 "A project manager is overseeing a construction project for a new office buildin…" at bounding box center [472, 146] width 404 height 120
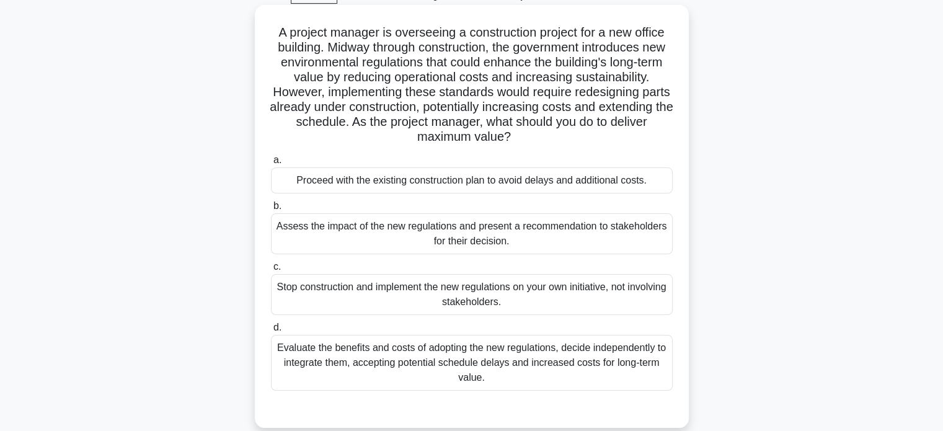
scroll to position [62, 0]
click at [560, 229] on div "Assess the impact of the new regulations and present a recommendation to stakeh…" at bounding box center [472, 233] width 402 height 41
click at [271, 210] on input "b. Assess the impact of the new regulations and present a recommendation to sta…" at bounding box center [271, 205] width 0 height 8
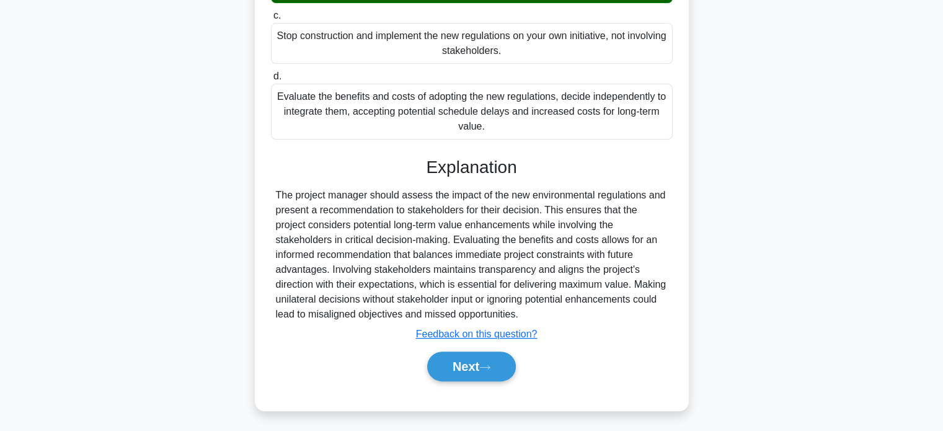
scroll to position [315, 0]
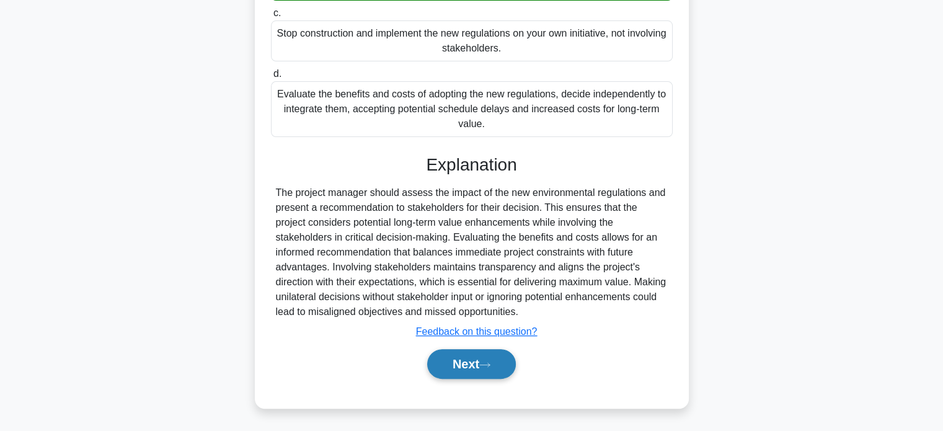
click at [464, 355] on button "Next" at bounding box center [471, 364] width 89 height 30
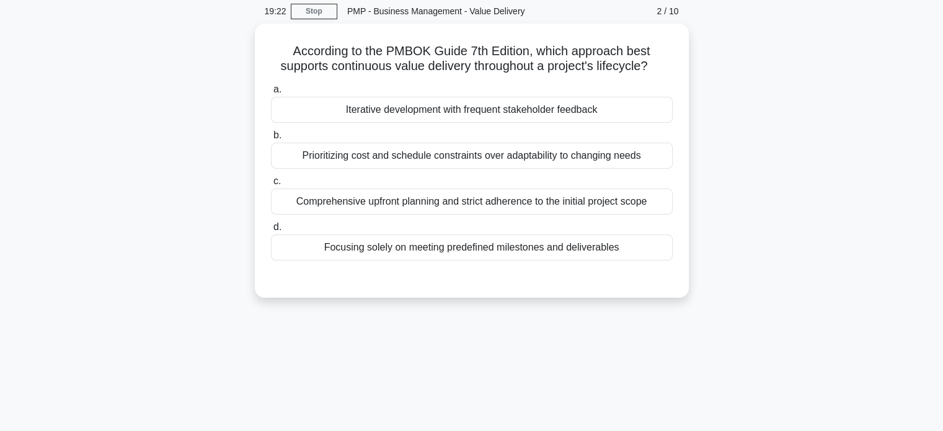
scroll to position [0, 0]
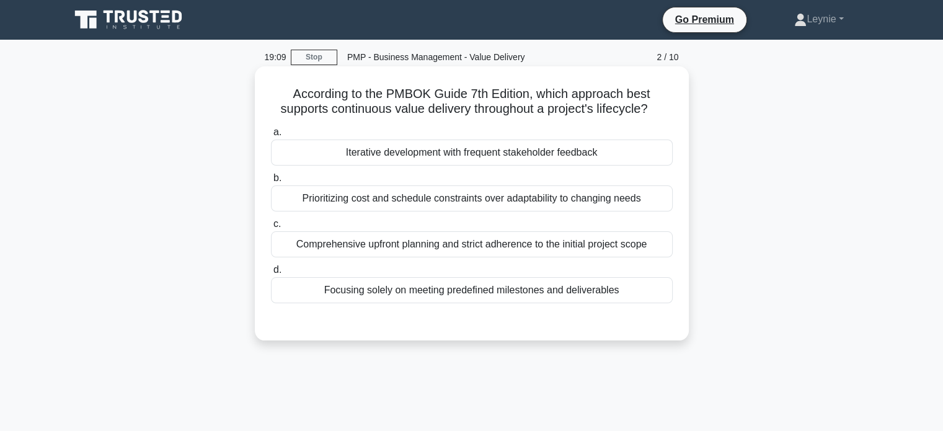
click at [520, 149] on div "Iterative development with frequent stakeholder feedback" at bounding box center [472, 152] width 402 height 26
click at [271, 136] on input "a. Iterative development with frequent stakeholder feedback" at bounding box center [271, 132] width 0 height 8
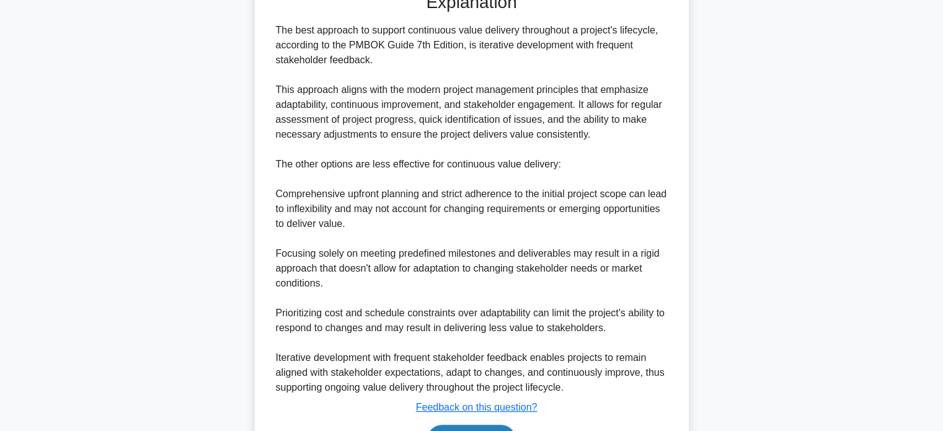
scroll to position [404, 0]
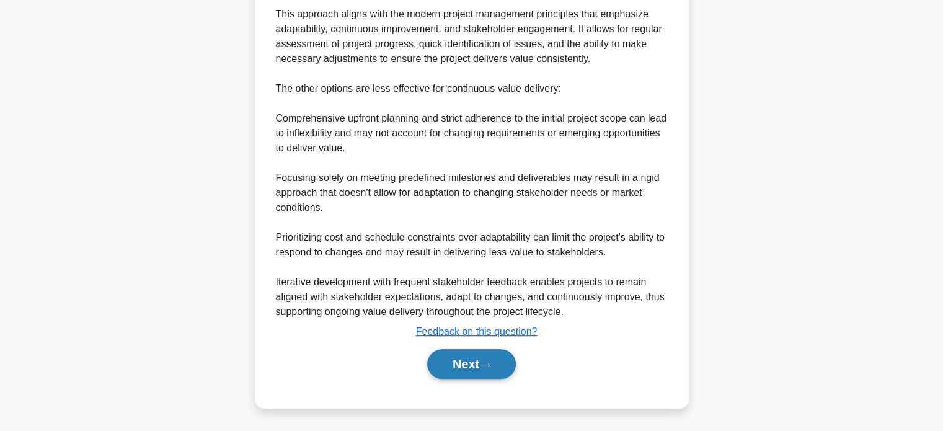
click at [488, 374] on button "Next" at bounding box center [471, 364] width 89 height 30
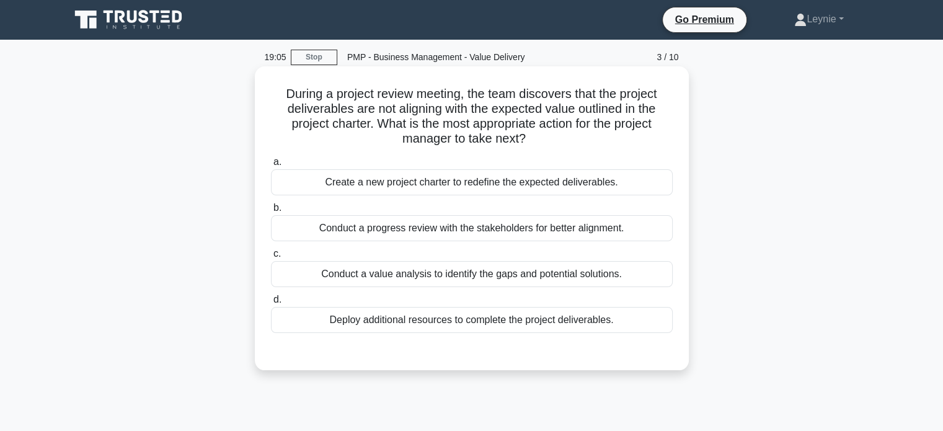
scroll to position [0, 0]
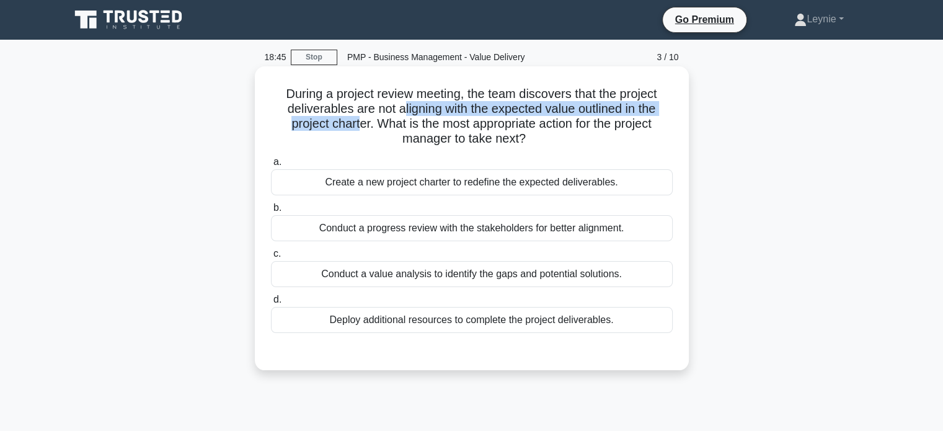
drag, startPoint x: 398, startPoint y: 110, endPoint x: 354, endPoint y: 126, distance: 47.1
click at [354, 126] on h5 "During a project review meeting, the team discovers that the project deliverabl…" at bounding box center [472, 116] width 404 height 61
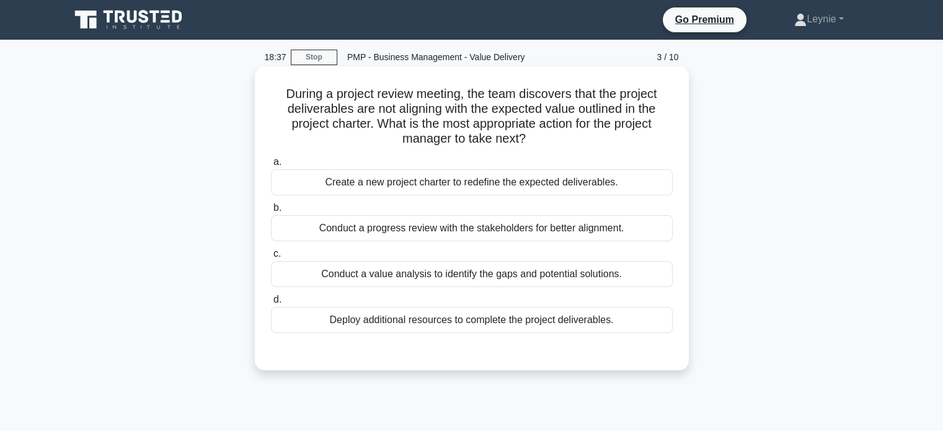
click at [525, 272] on div "Conduct a value analysis to identify the gaps and potential solutions." at bounding box center [472, 274] width 402 height 26
click at [271, 258] on input "c. Conduct a value analysis to identify the gaps and potential solutions." at bounding box center [271, 254] width 0 height 8
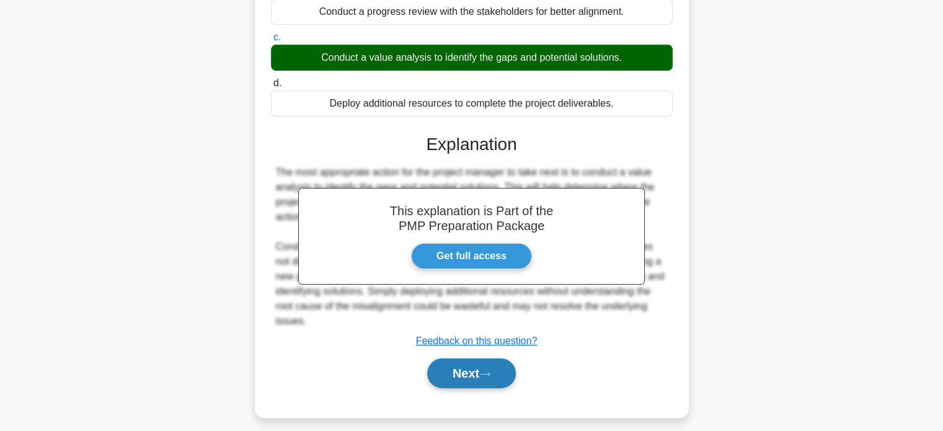
scroll to position [239, 0]
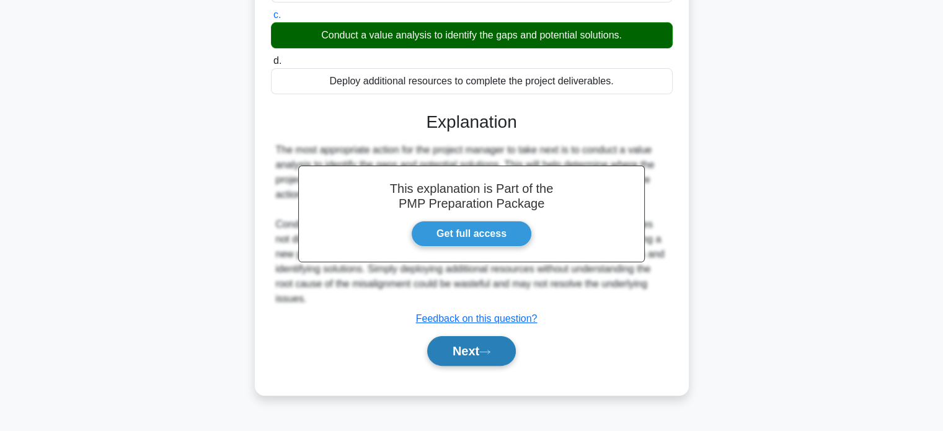
click at [464, 344] on button "Next" at bounding box center [471, 351] width 89 height 30
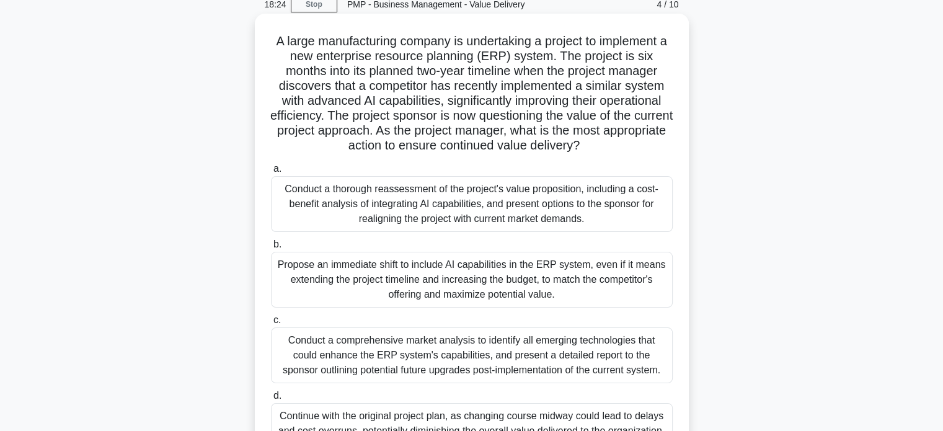
scroll to position [0, 0]
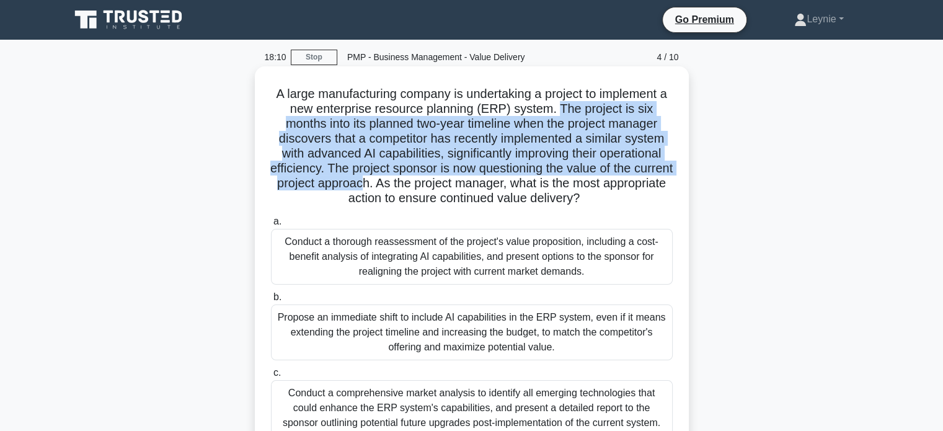
drag, startPoint x: 567, startPoint y: 107, endPoint x: 417, endPoint y: 185, distance: 169.7
click at [417, 185] on h5 "A large manufacturing company is undertaking a project to implement a new enter…" at bounding box center [472, 146] width 404 height 120
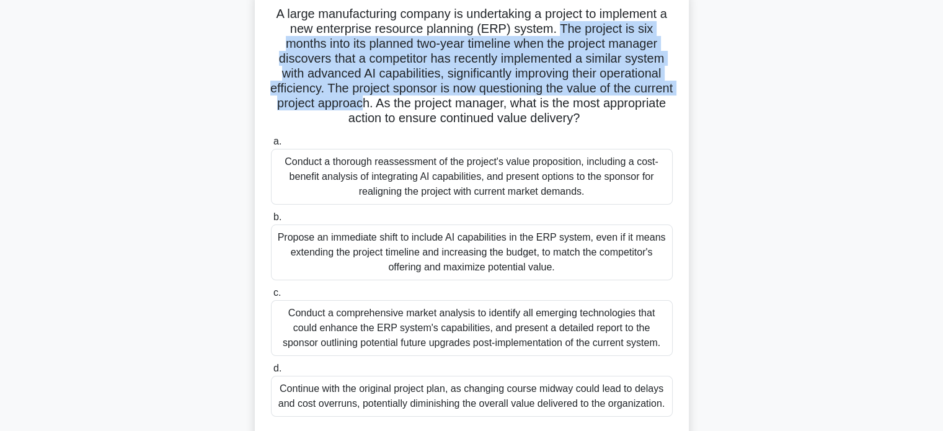
scroll to position [62, 0]
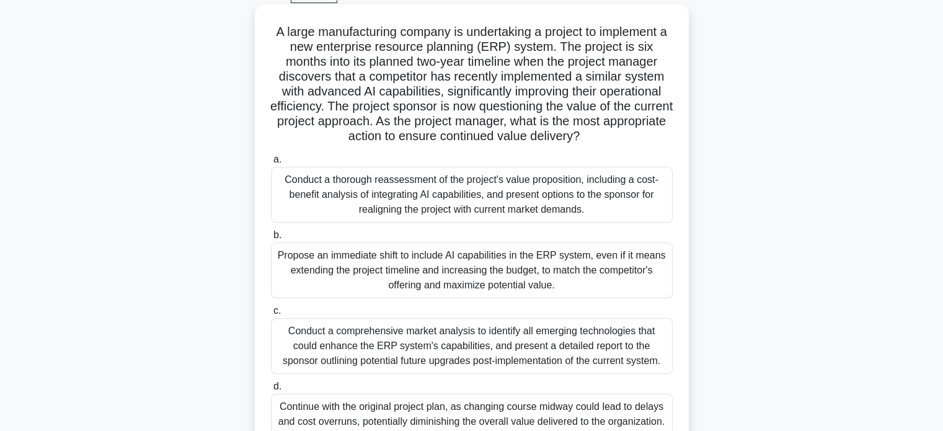
click at [611, 182] on div "Conduct a thorough reassessment of the project's value proposition, including a…" at bounding box center [472, 195] width 402 height 56
click at [271, 164] on input "a. Conduct a thorough reassessment of the project's value proposition, includin…" at bounding box center [271, 160] width 0 height 8
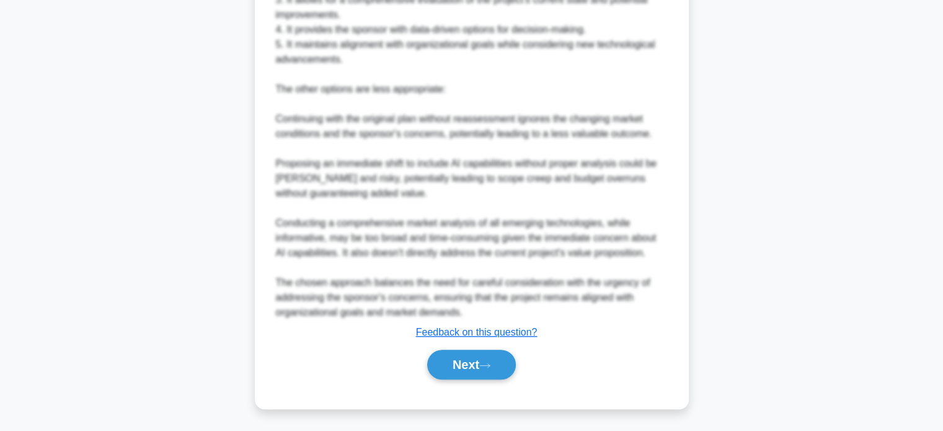
scroll to position [702, 0]
click at [454, 363] on button "Next" at bounding box center [471, 364] width 89 height 30
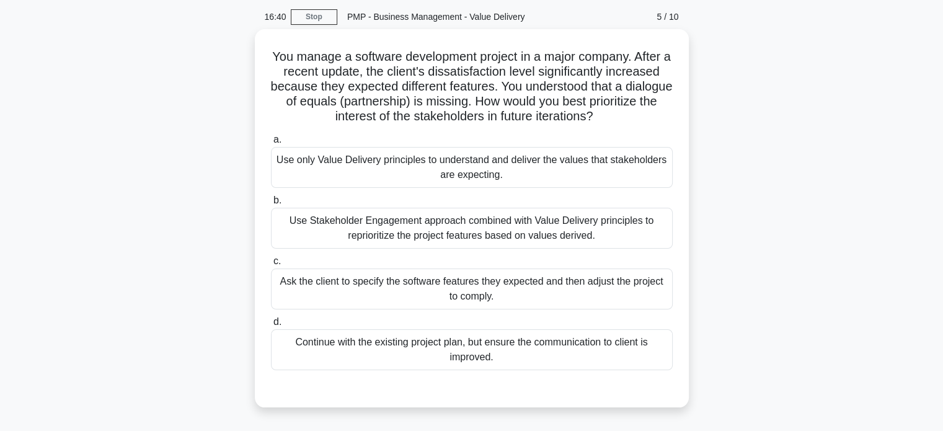
scroll to position [62, 0]
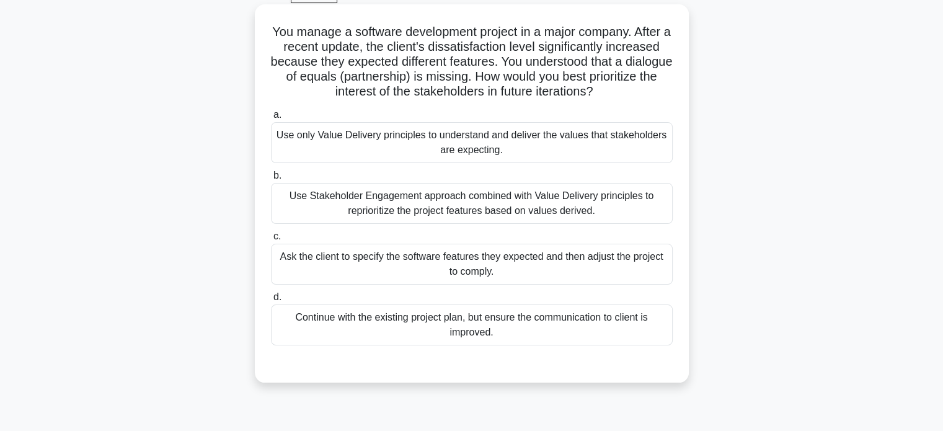
click at [596, 215] on div "Use Stakeholder Engagement approach combined with Value Delivery principles to …" at bounding box center [472, 203] width 402 height 41
click at [271, 180] on input "b. Use Stakeholder Engagement approach combined with Value Delivery principles …" at bounding box center [271, 176] width 0 height 8
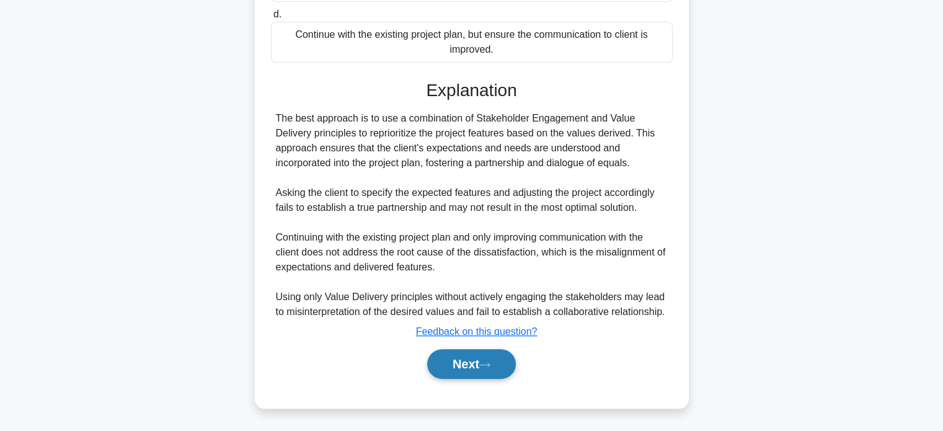
click at [476, 351] on button "Next" at bounding box center [471, 364] width 89 height 30
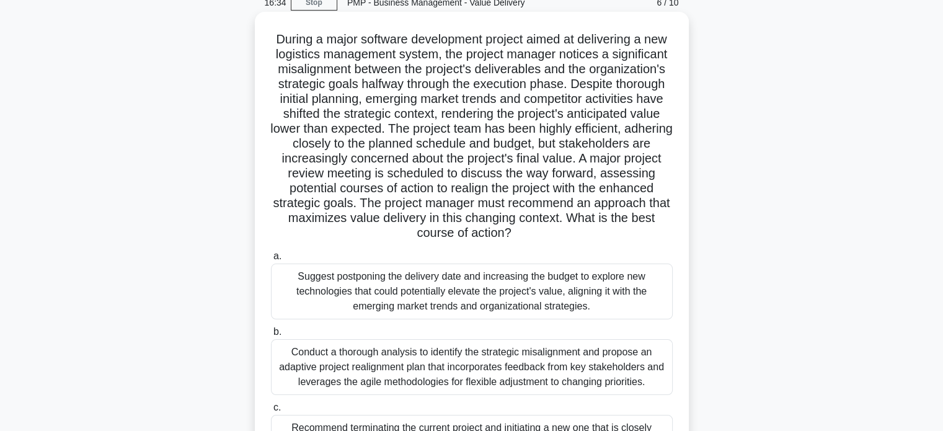
scroll to position [53, 0]
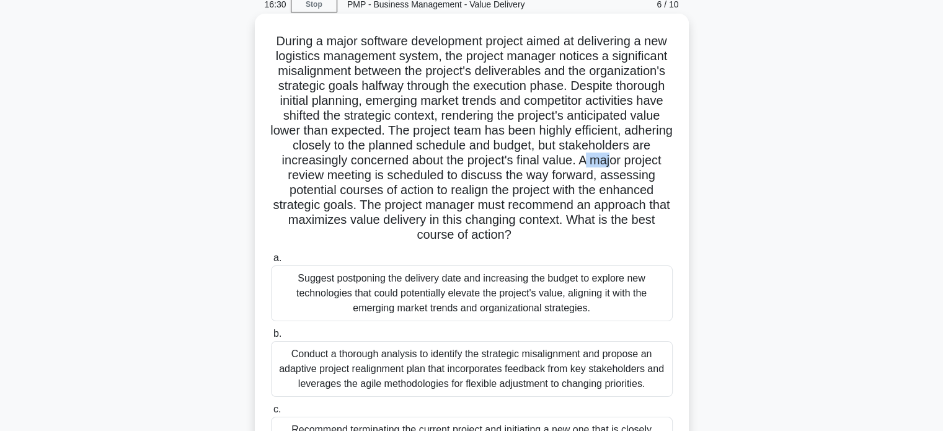
drag, startPoint x: 345, startPoint y: 179, endPoint x: 370, endPoint y: 179, distance: 24.8
click at [370, 179] on h5 "During a major software development project aimed at delivering a new logistics…" at bounding box center [472, 138] width 404 height 210
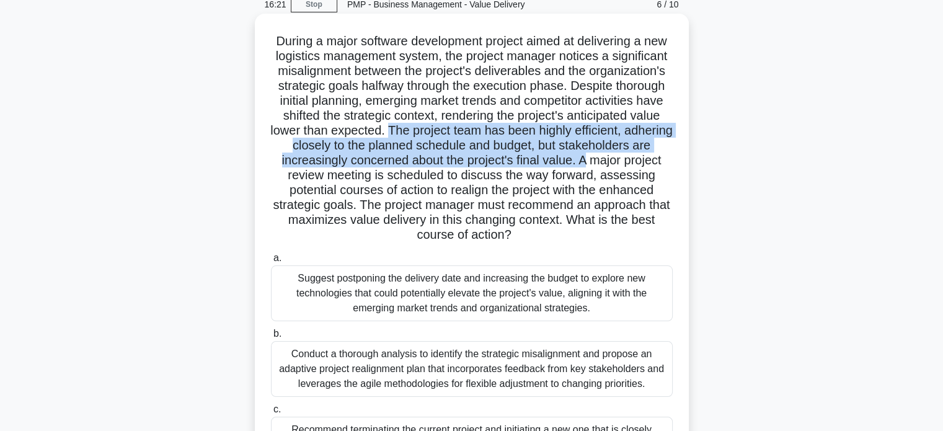
drag, startPoint x: 550, startPoint y: 130, endPoint x: 384, endPoint y: 180, distance: 173.7
click at [348, 178] on h5 "During a major software development project aimed at delivering a new logistics…" at bounding box center [472, 138] width 404 height 210
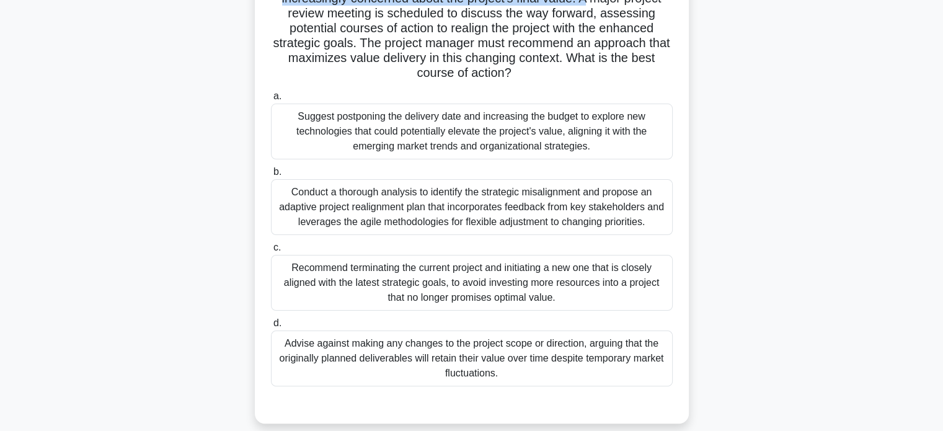
scroll to position [239, 0]
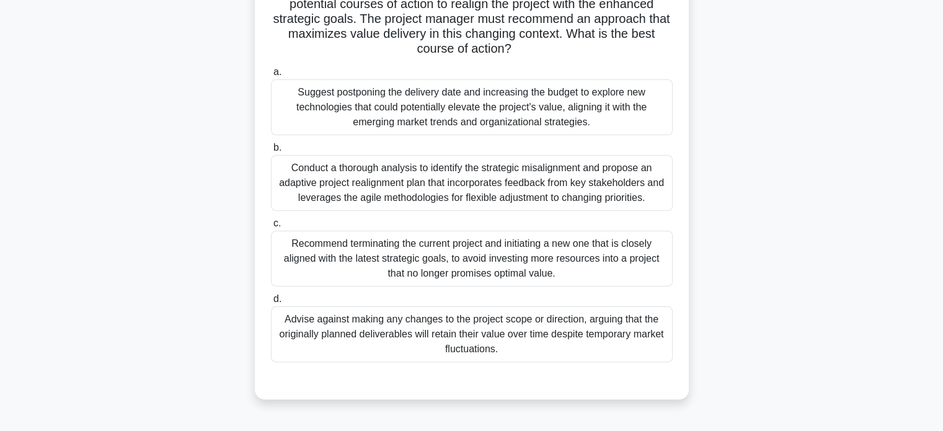
click at [601, 197] on div "Conduct a thorough analysis to identify the strategic misalignment and propose …" at bounding box center [472, 183] width 402 height 56
click at [271, 152] on input "b. Conduct a thorough analysis to identify the strategic misalignment and propo…" at bounding box center [271, 148] width 0 height 8
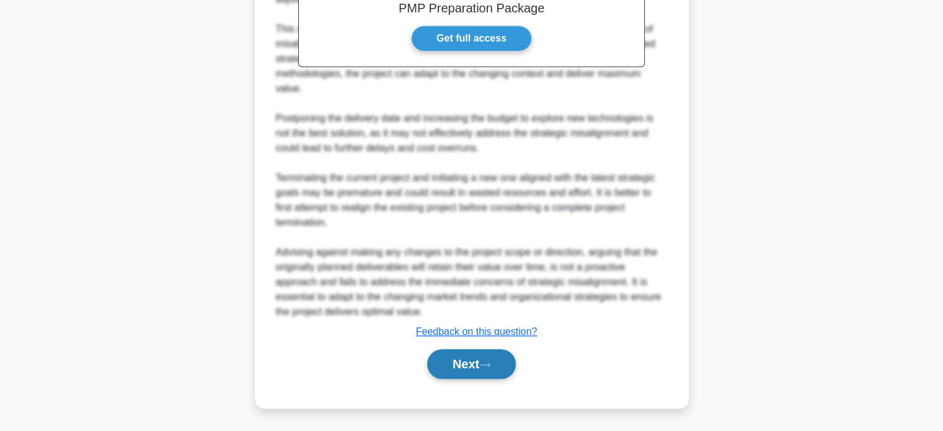
click at [485, 366] on icon at bounding box center [484, 364] width 11 height 7
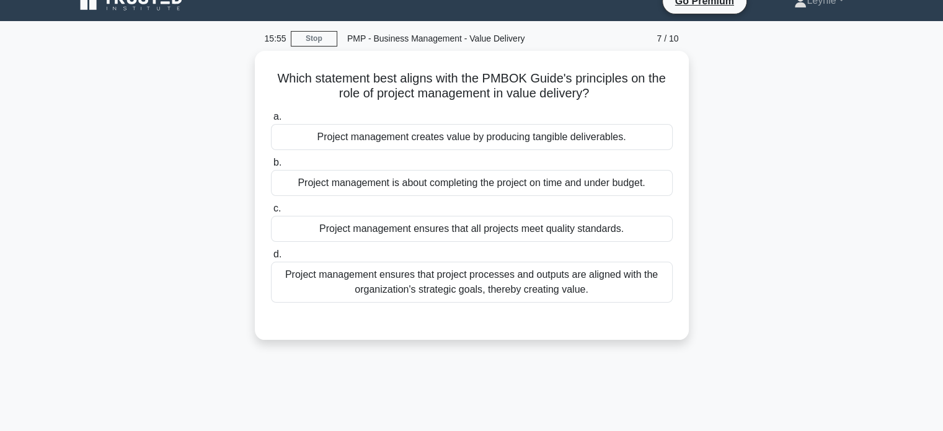
scroll to position [0, 0]
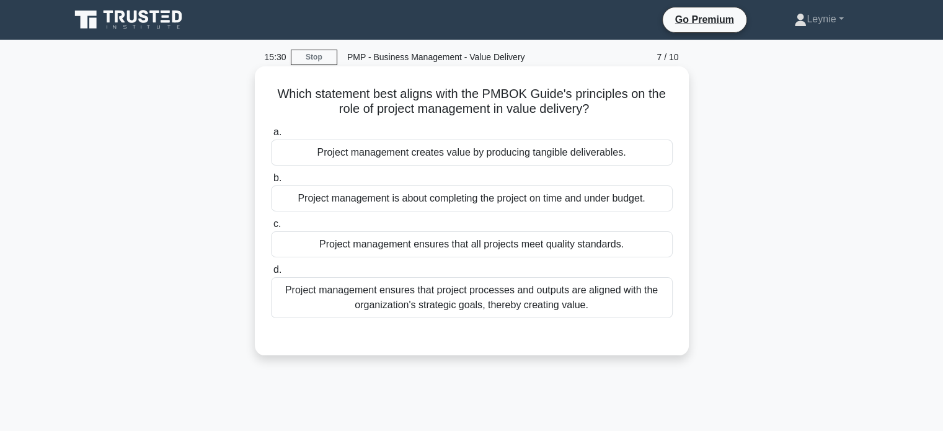
click at [634, 300] on div "Project management ensures that project processes and outputs are aligned with …" at bounding box center [472, 297] width 402 height 41
click at [271, 274] on input "d. Project management ensures that project processes and outputs are aligned wi…" at bounding box center [271, 270] width 0 height 8
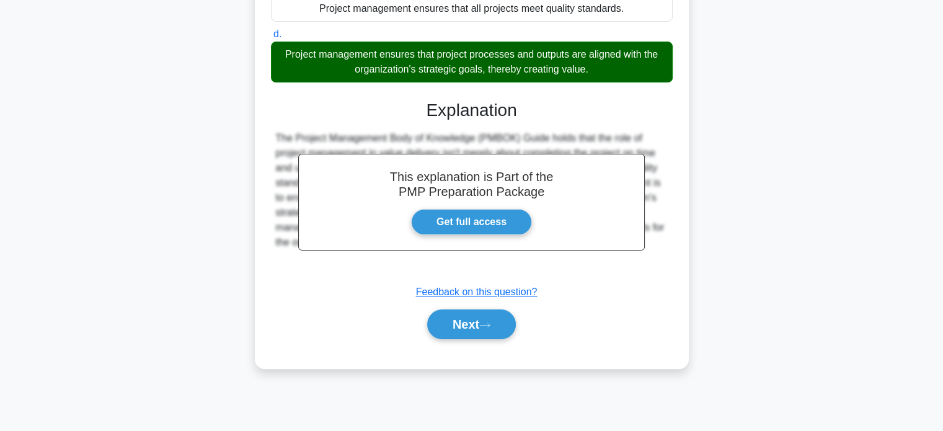
scroll to position [239, 0]
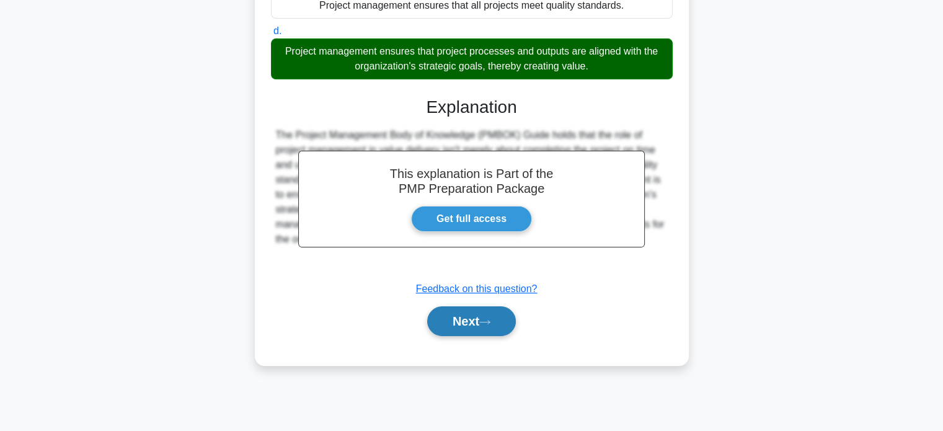
click at [489, 317] on button "Next" at bounding box center [471, 321] width 89 height 30
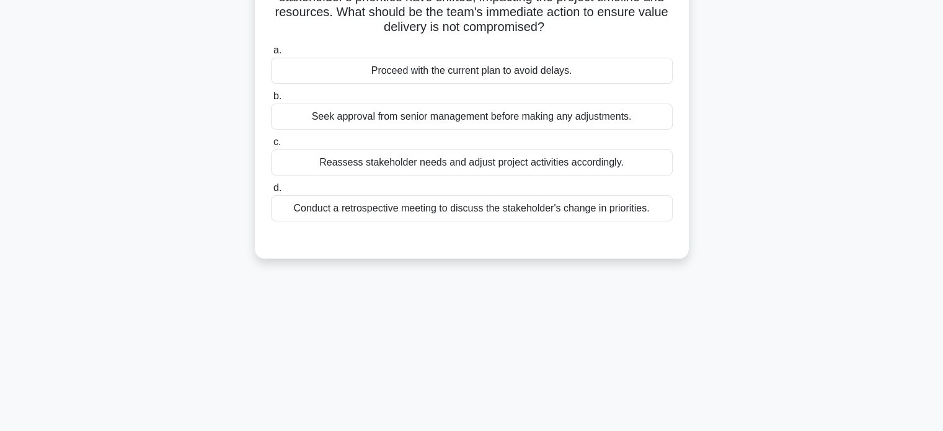
scroll to position [0, 0]
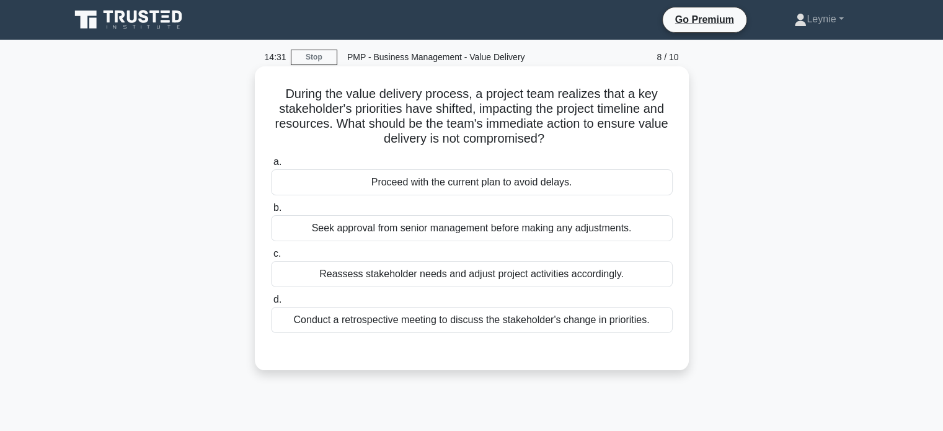
click at [482, 276] on div "Reassess stakeholder needs and adjust project activities accordingly." at bounding box center [472, 274] width 402 height 26
click at [271, 258] on input "c. Reassess stakeholder needs and adjust project activities accordingly." at bounding box center [271, 254] width 0 height 8
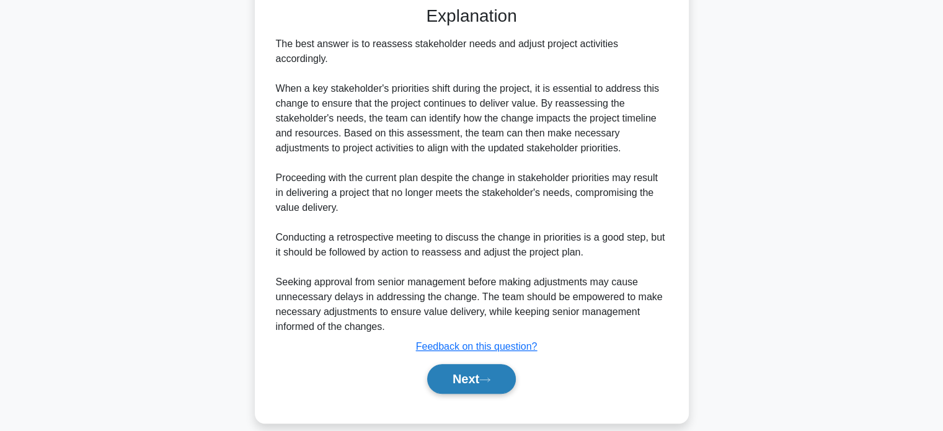
click at [475, 369] on button "Next" at bounding box center [471, 379] width 89 height 30
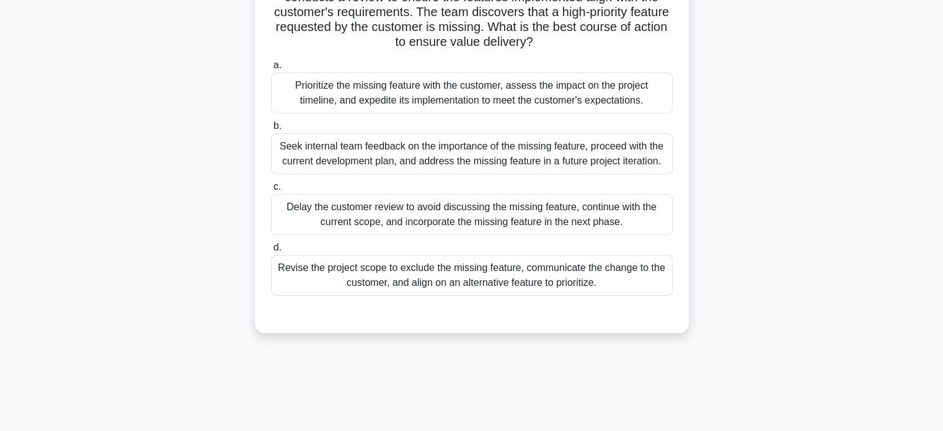
scroll to position [53, 0]
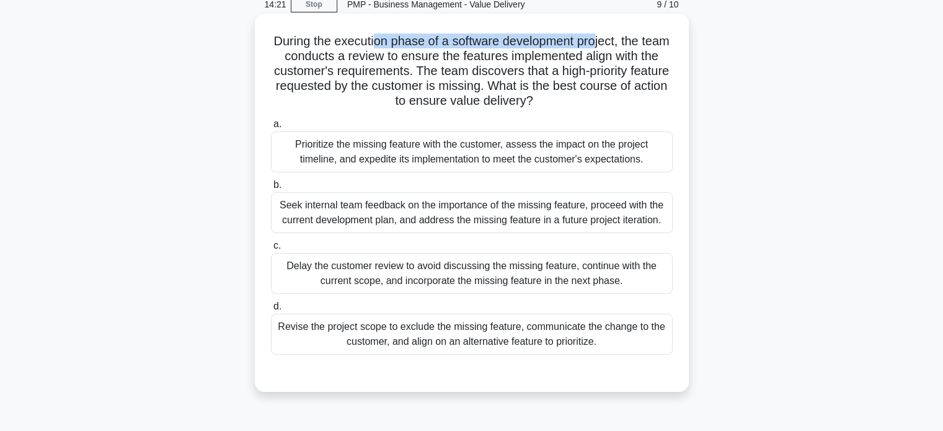
drag, startPoint x: 387, startPoint y: 42, endPoint x: 613, endPoint y: 42, distance: 226.3
click at [613, 42] on h5 "During the execution phase of a software development project, the team conducts…" at bounding box center [472, 71] width 404 height 76
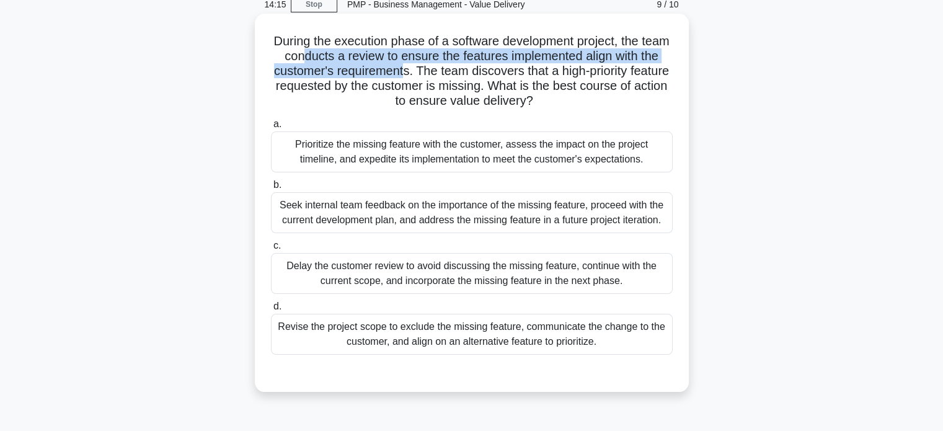
drag, startPoint x: 322, startPoint y: 54, endPoint x: 434, endPoint y: 74, distance: 113.3
click at [434, 74] on h5 "During the execution phase of a software development project, the team conducts…" at bounding box center [472, 71] width 404 height 76
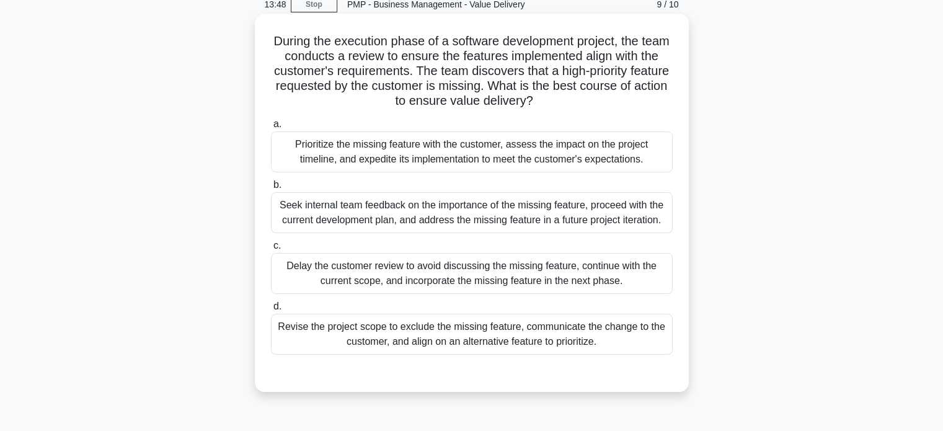
click at [358, 162] on div "Prioritize the missing feature with the customer, assess the impact on the proj…" at bounding box center [472, 151] width 402 height 41
click at [271, 128] on input "a. Prioritize the missing feature with the customer, assess the impact on the p…" at bounding box center [271, 124] width 0 height 8
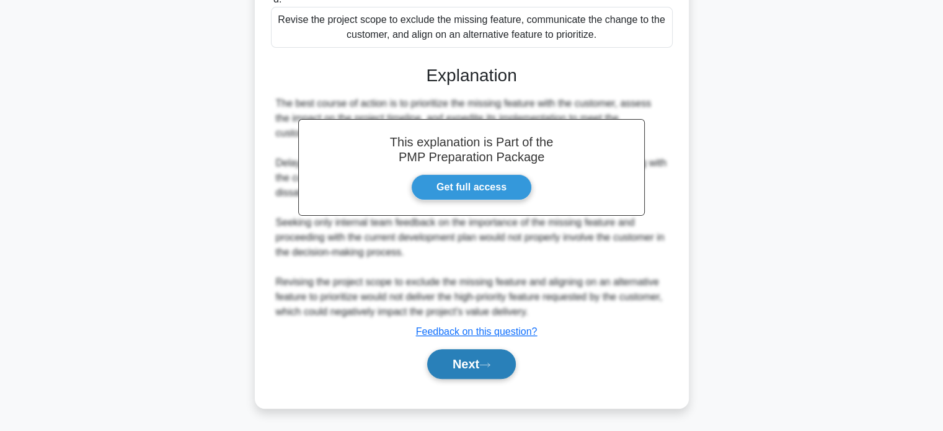
click at [490, 366] on icon at bounding box center [484, 364] width 11 height 7
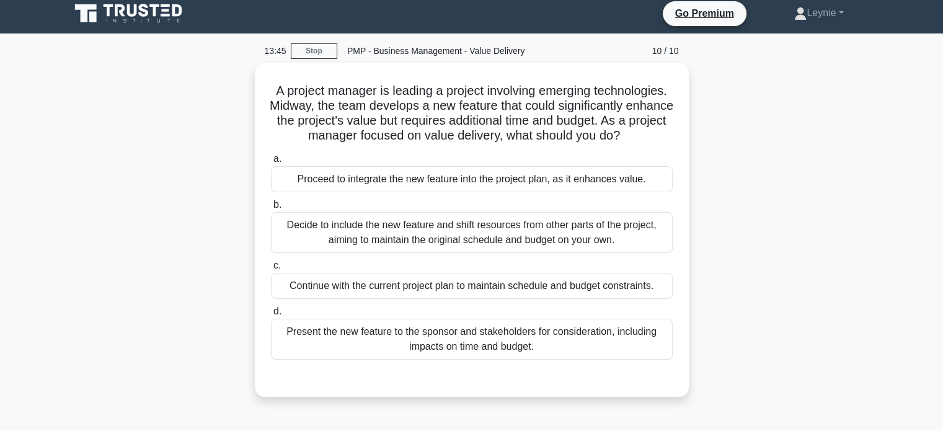
scroll to position [0, 0]
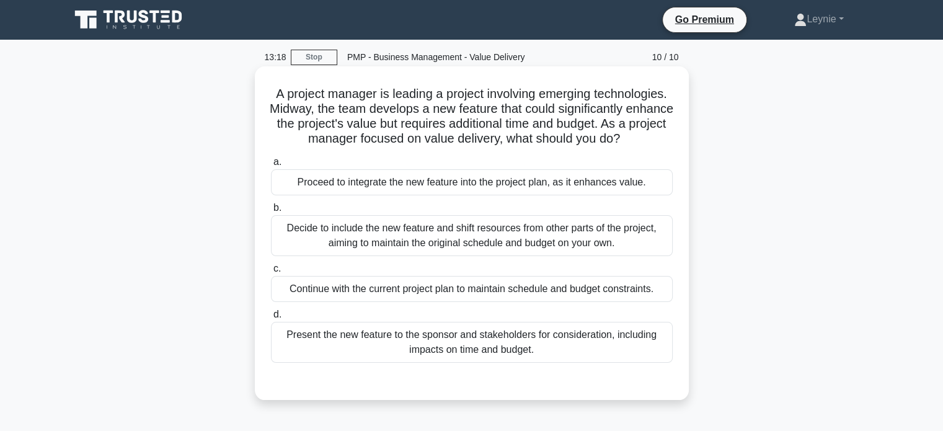
click at [622, 355] on div "Present the new feature to the sponsor and stakeholders for consideration, incl…" at bounding box center [472, 342] width 402 height 41
click at [271, 319] on input "d. Present the new feature to the sponsor and stakeholders for consideration, i…" at bounding box center [271, 315] width 0 height 8
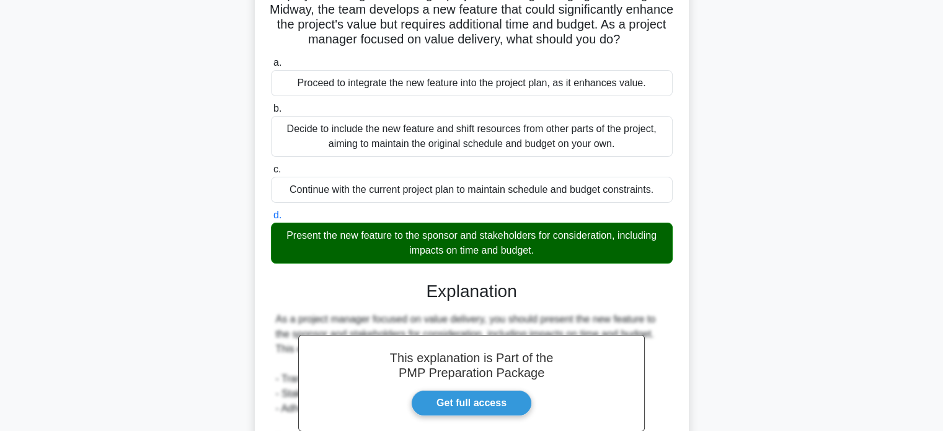
scroll to position [255, 0]
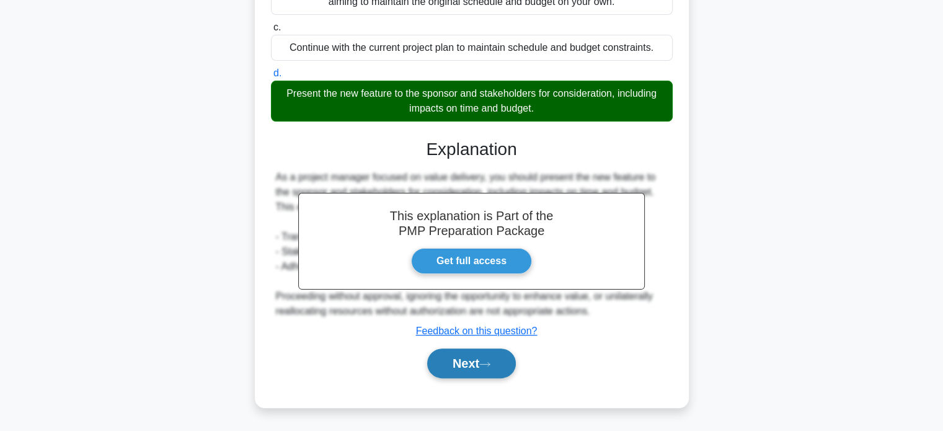
click at [461, 368] on button "Next" at bounding box center [471, 363] width 89 height 30
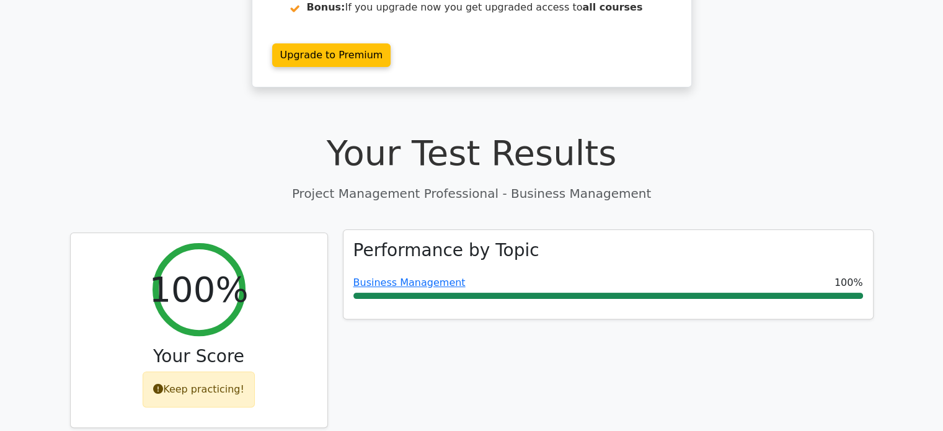
scroll to position [310, 0]
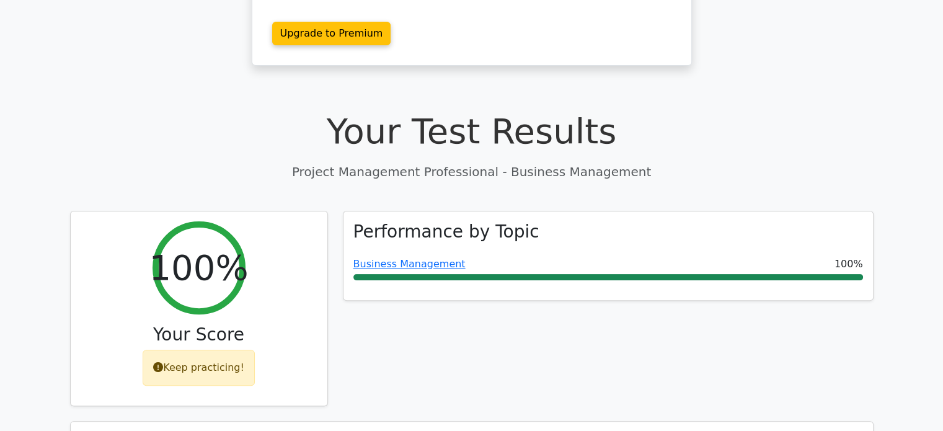
click at [658, 288] on div "Performance by Topic Business Management 100%" at bounding box center [607, 316] width 545 height 211
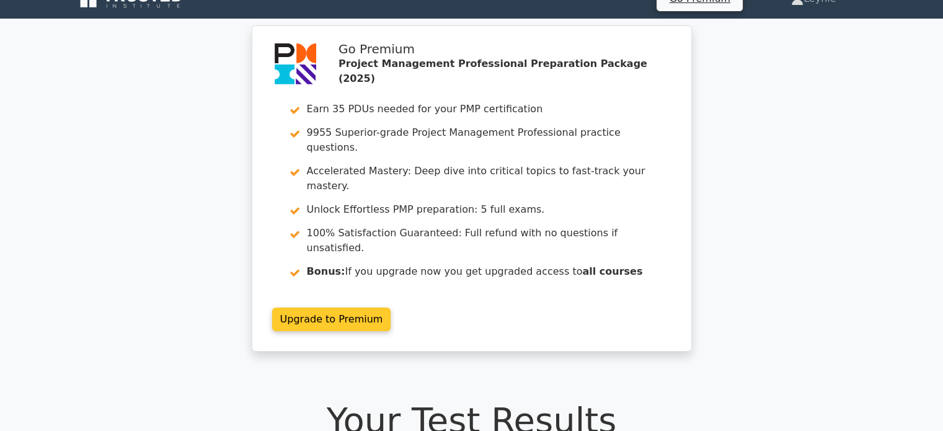
scroll to position [0, 0]
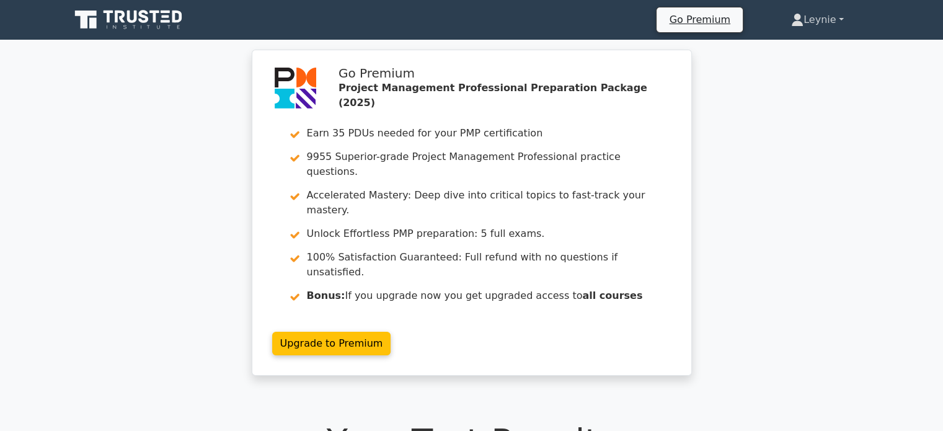
click at [803, 19] on link "Leynie" at bounding box center [817, 19] width 112 height 25
click at [788, 47] on link "Profile" at bounding box center [811, 49] width 98 height 20
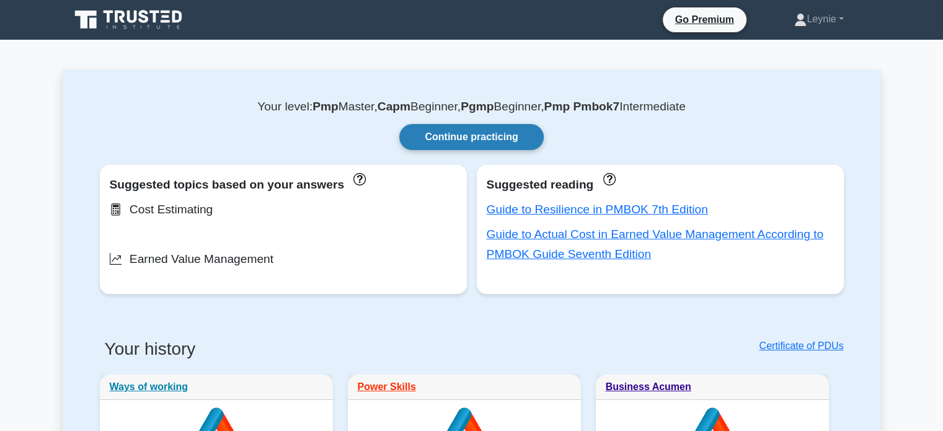
click at [457, 124] on link "Continue practicing" at bounding box center [471, 137] width 144 height 26
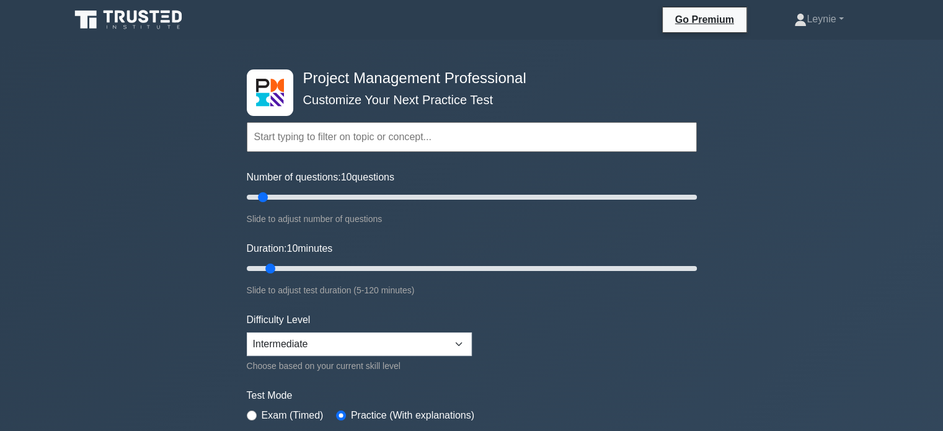
click at [441, 130] on input "text" at bounding box center [472, 137] width 450 height 30
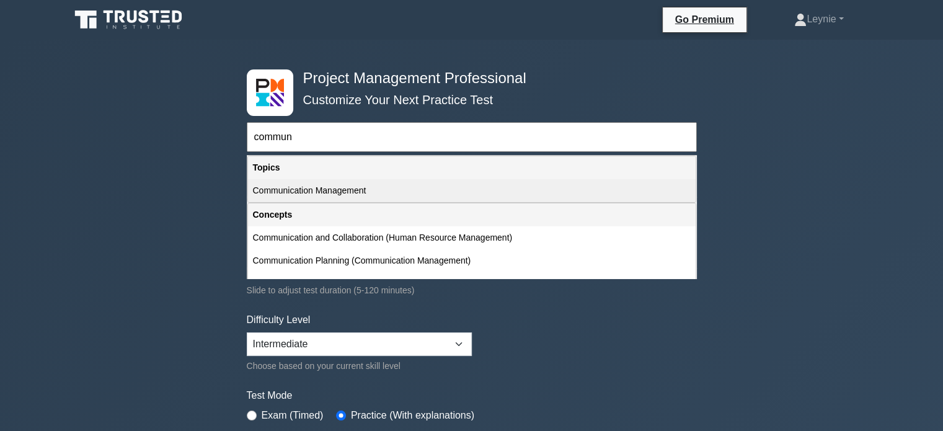
click at [350, 185] on div "Communication Management" at bounding box center [472, 190] width 448 height 23
type input "Communication Management"
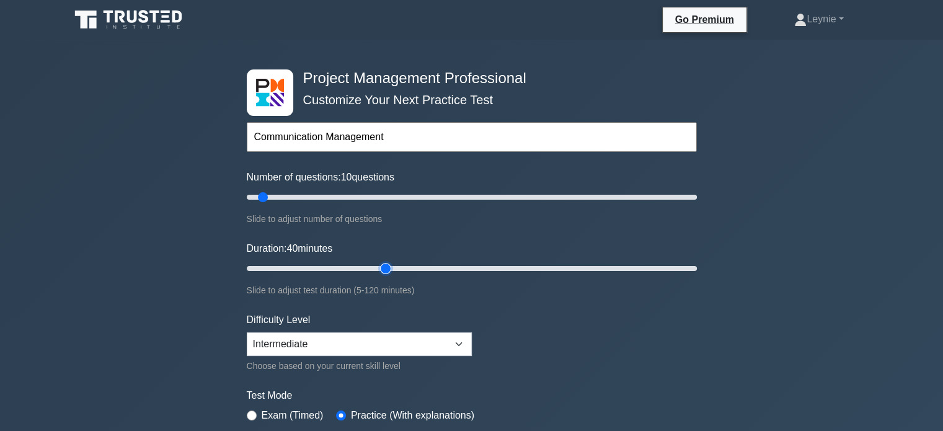
type input "40"
click at [378, 269] on input "Duration: 40 minutes" at bounding box center [472, 268] width 450 height 15
click at [355, 267] on input "Duration: 40 minutes" at bounding box center [472, 268] width 450 height 15
click at [345, 267] on input "Duration: 30 minutes" at bounding box center [472, 268] width 450 height 15
click at [333, 267] on input "Duration: 25 minutes" at bounding box center [472, 268] width 450 height 15
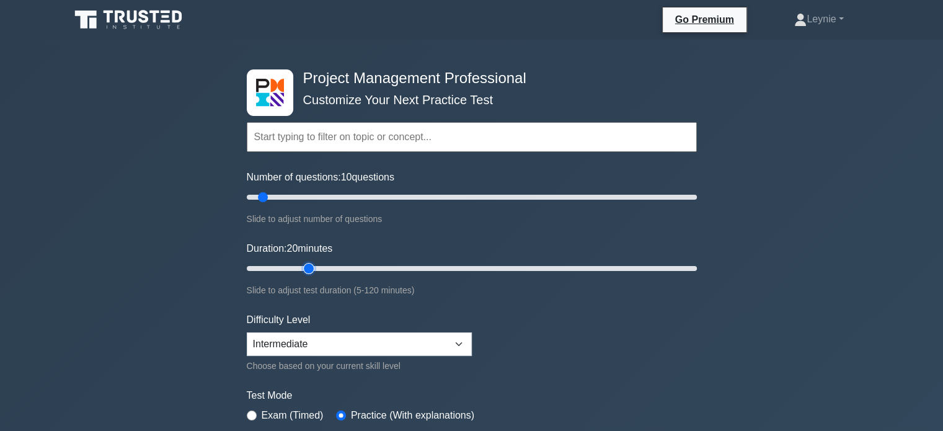
type input "20"
click at [317, 264] on input "Duration: 20 minutes" at bounding box center [472, 268] width 450 height 15
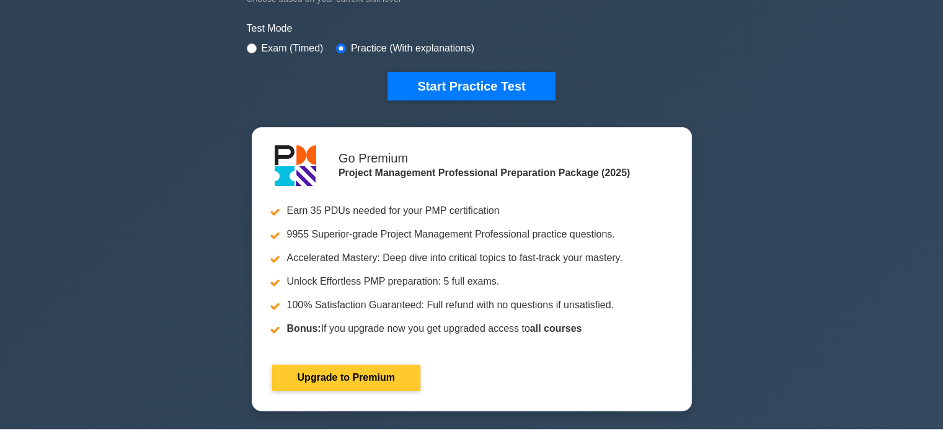
scroll to position [372, 0]
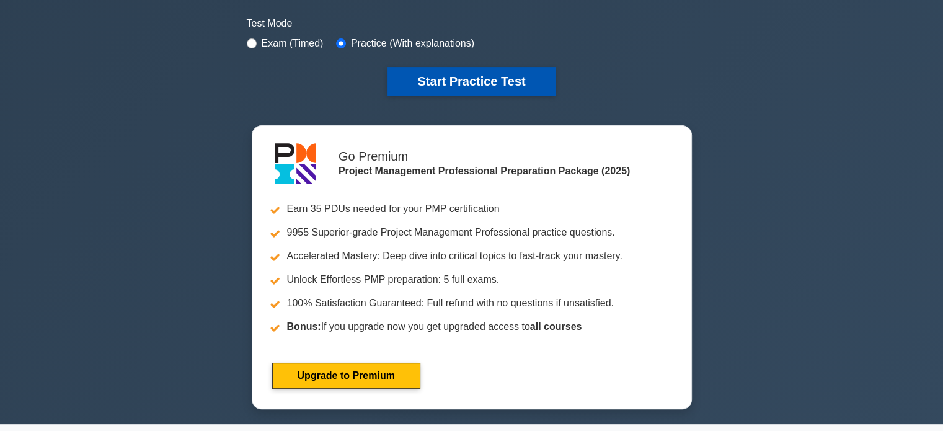
click at [461, 91] on button "Start Practice Test" at bounding box center [470, 81] width 167 height 29
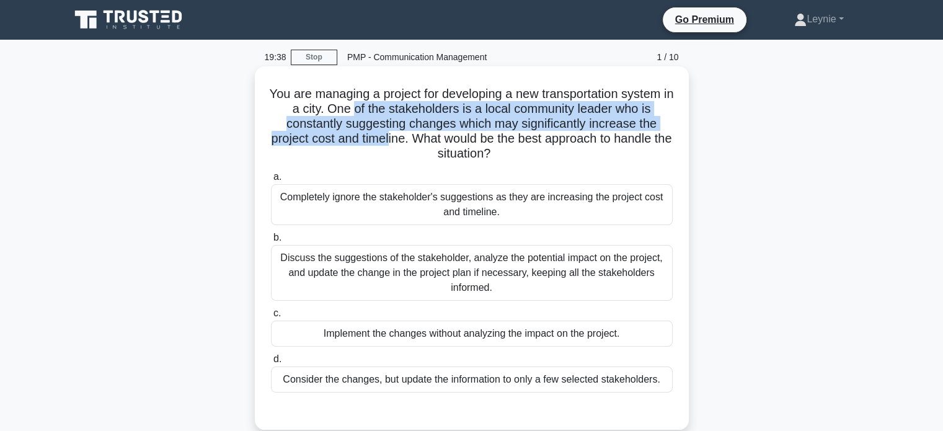
drag, startPoint x: 357, startPoint y: 110, endPoint x: 396, endPoint y: 135, distance: 46.6
click at [396, 135] on h5 "You are managing a project for developing a new transportation system in a city…" at bounding box center [472, 124] width 404 height 76
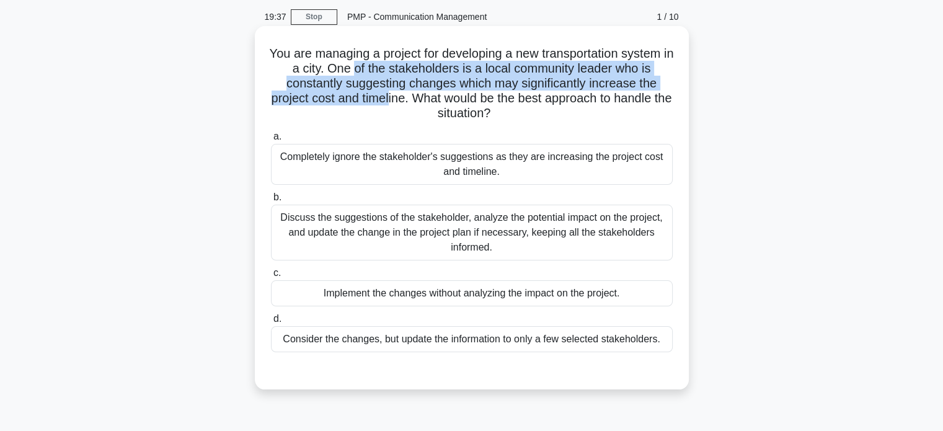
scroll to position [62, 0]
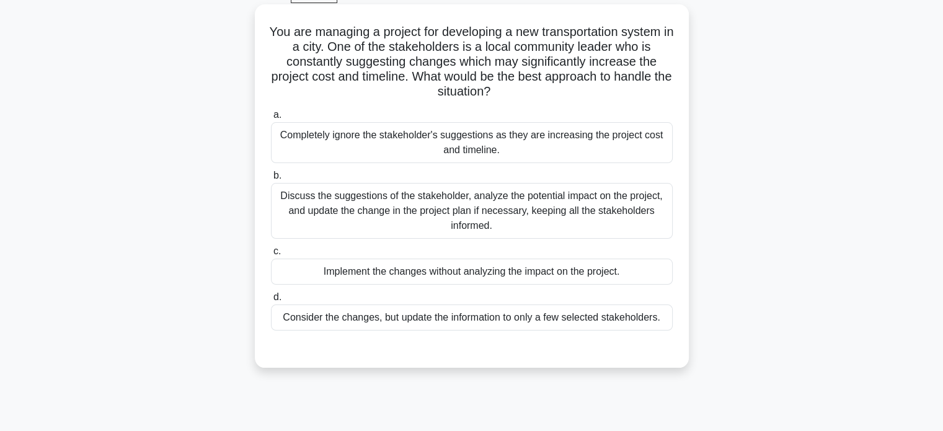
click at [569, 215] on div "Discuss the suggestions of the stakeholder, analyze the potential impact on the…" at bounding box center [472, 211] width 402 height 56
click at [271, 180] on input "b. Discuss the suggestions of the stakeholder, analyze the potential impact on …" at bounding box center [271, 176] width 0 height 8
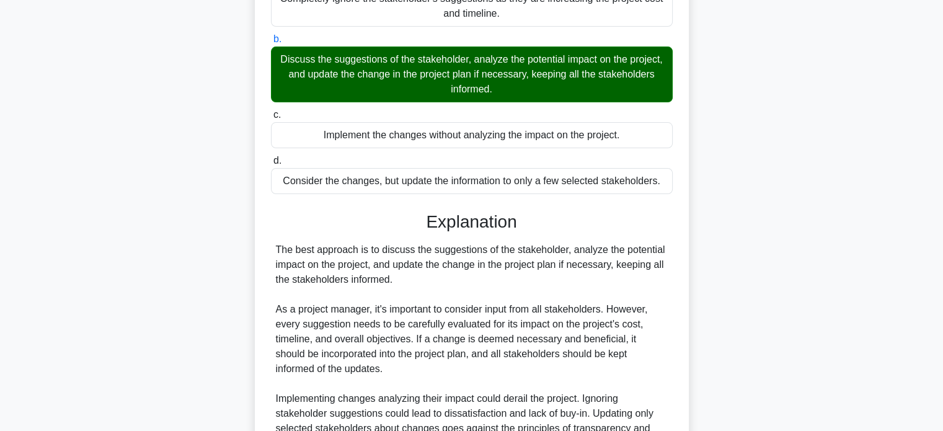
scroll to position [330, 0]
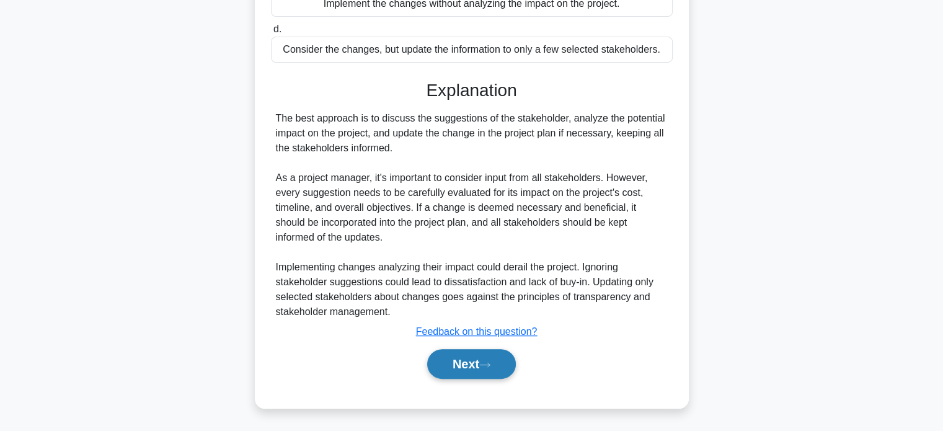
click at [461, 351] on button "Next" at bounding box center [471, 364] width 89 height 30
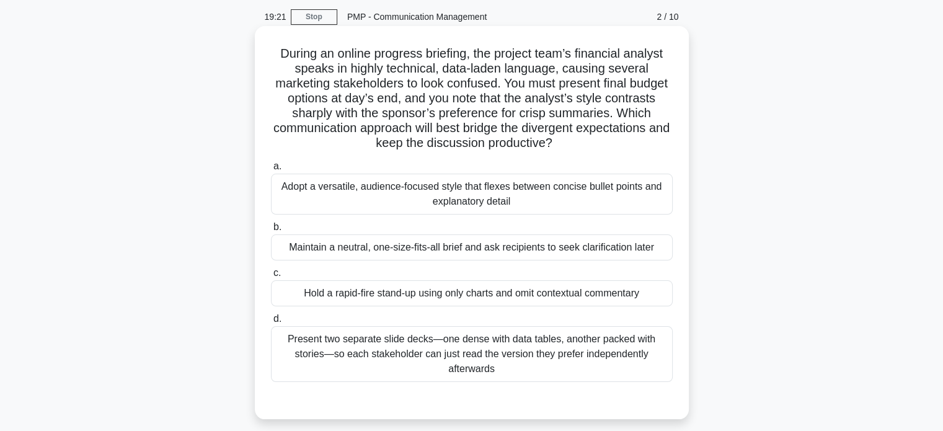
scroll to position [62, 0]
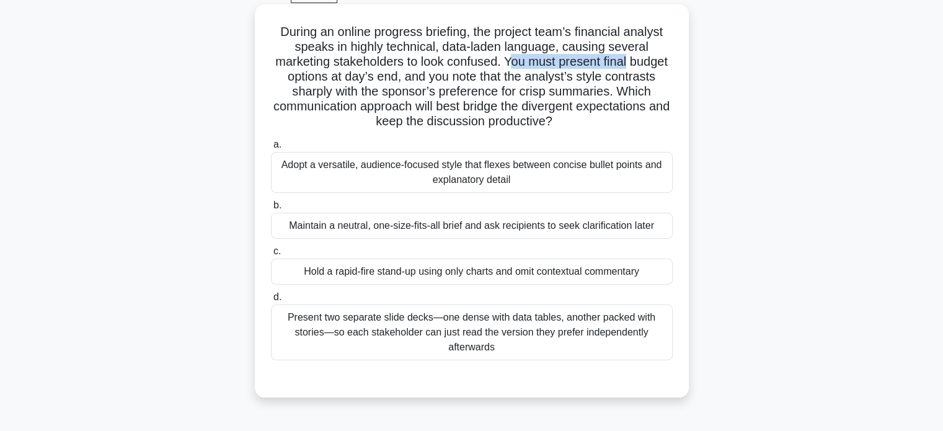
drag, startPoint x: 531, startPoint y: 66, endPoint x: 655, endPoint y: 64, distance: 124.6
click at [655, 64] on h5 "During an online progress briefing, the project team’s financial analyst speaks…" at bounding box center [472, 76] width 404 height 105
click at [545, 71] on h5 "During an online progress briefing, the project team’s financial analyst speaks…" at bounding box center [472, 76] width 404 height 105
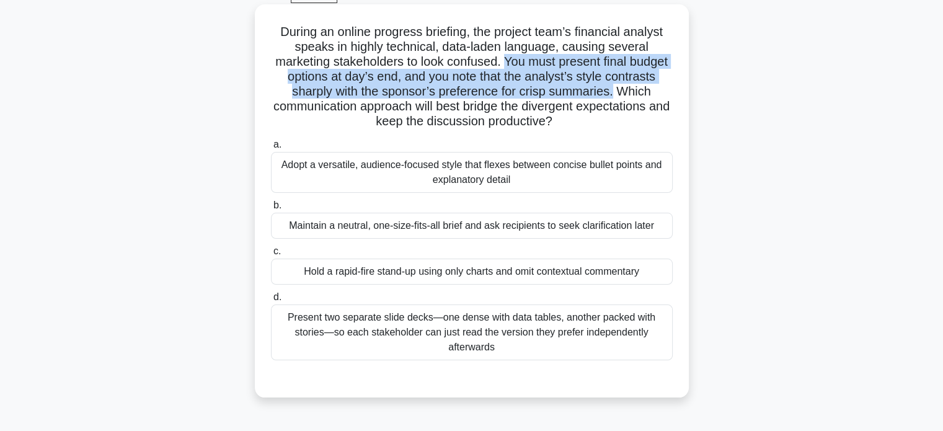
drag, startPoint x: 526, startPoint y: 61, endPoint x: 662, endPoint y: 89, distance: 138.5
click at [662, 89] on h5 "During an online progress briefing, the project team’s financial analyst speaks…" at bounding box center [472, 76] width 404 height 105
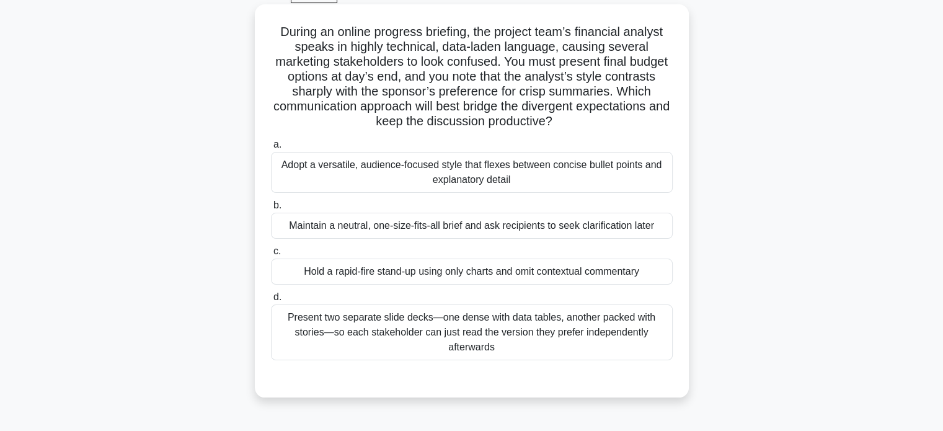
click at [471, 188] on div "Adopt a versatile, audience-focused style that flexes between concise bullet po…" at bounding box center [472, 172] width 402 height 41
click at [271, 149] on input "a. Adopt a versatile, audience-focused style that flexes between concise bullet…" at bounding box center [271, 145] width 0 height 8
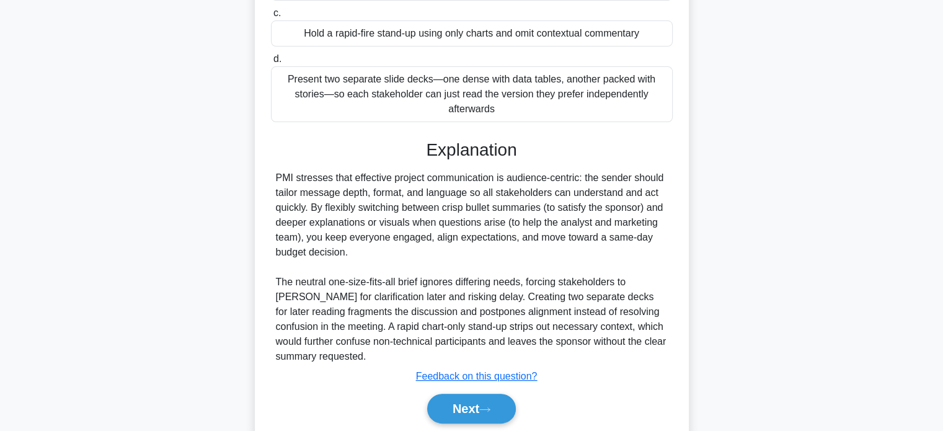
scroll to position [345, 0]
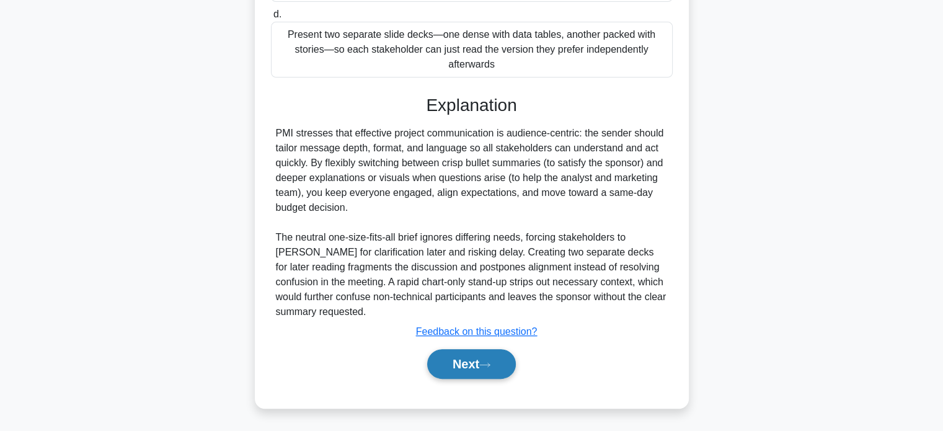
click at [482, 366] on button "Next" at bounding box center [471, 364] width 89 height 30
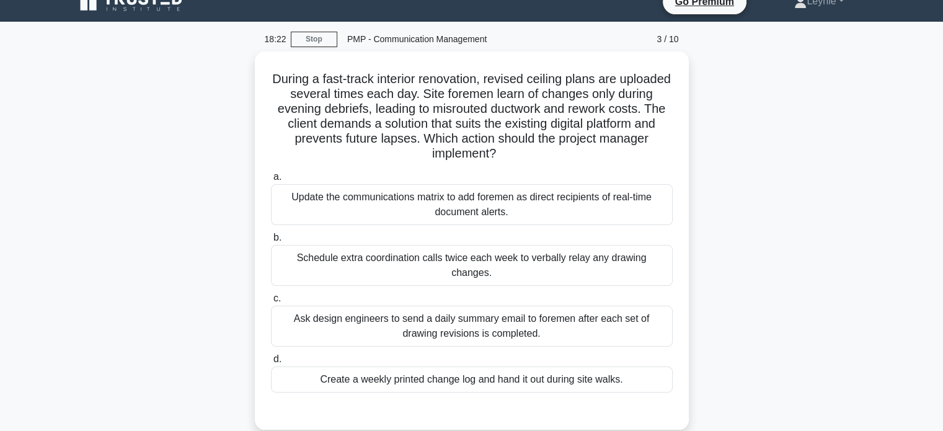
scroll to position [0, 0]
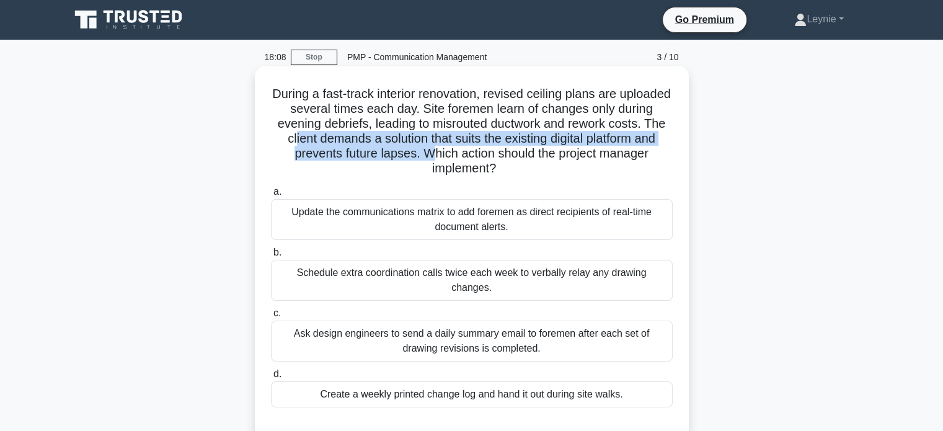
drag, startPoint x: 356, startPoint y: 141, endPoint x: 496, endPoint y: 158, distance: 141.2
click at [496, 158] on h5 "During a fast-track interior renovation, revised ceiling plans are uploaded sev…" at bounding box center [472, 131] width 404 height 91
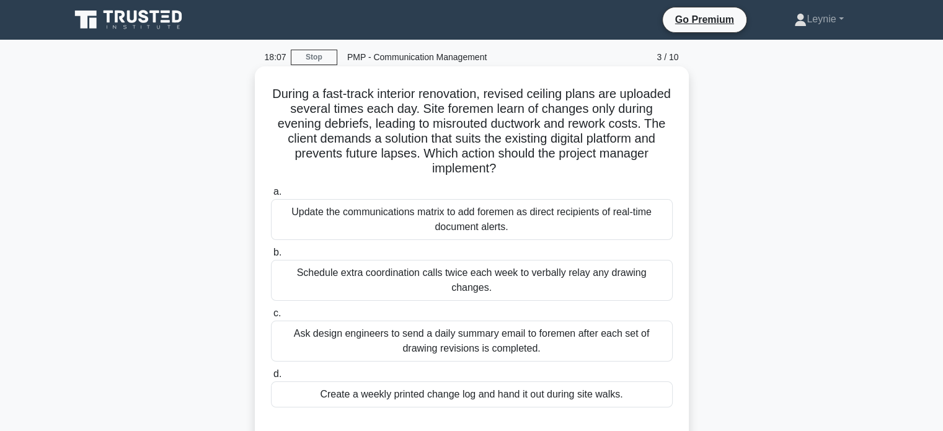
click at [499, 216] on div "Update the communications matrix to add foremen as direct recipients of real-ti…" at bounding box center [472, 219] width 402 height 41
click at [271, 196] on input "a. Update the communications matrix to add foremen as direct recipients of real…" at bounding box center [271, 192] width 0 height 8
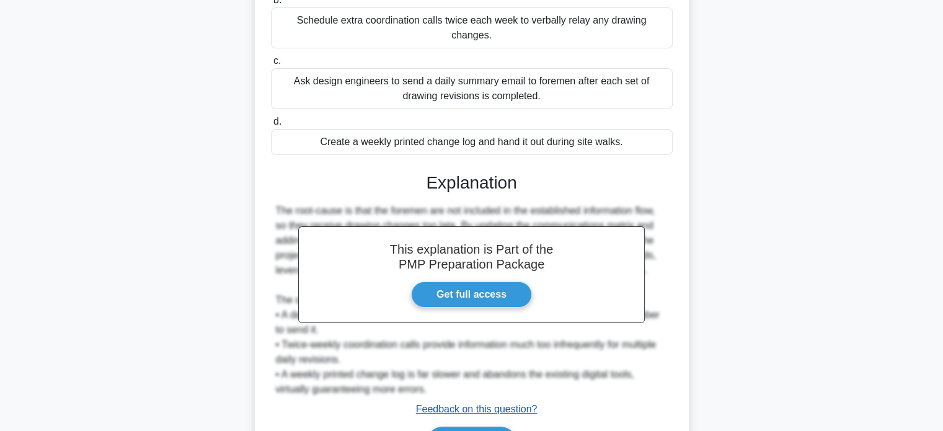
scroll to position [315, 0]
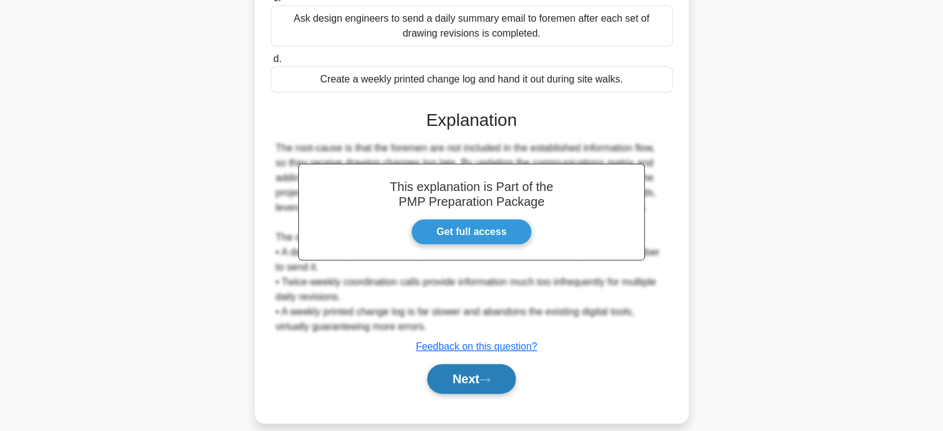
click at [466, 364] on button "Next" at bounding box center [471, 379] width 89 height 30
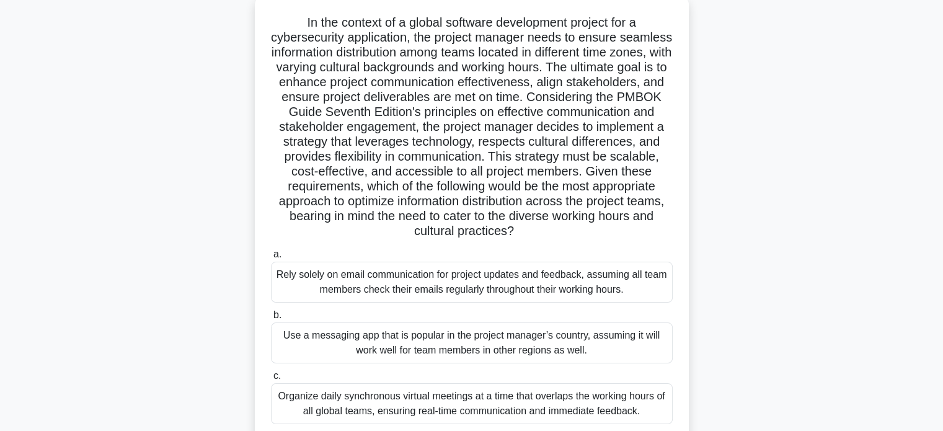
scroll to position [53, 0]
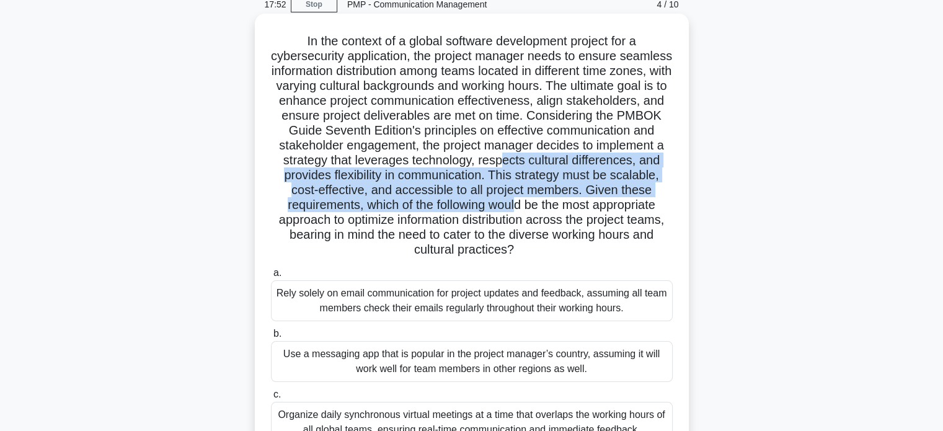
drag, startPoint x: 637, startPoint y: 166, endPoint x: 645, endPoint y: 203, distance: 37.3
click at [645, 203] on h5 "In the context of a global software development project for a cybersecurity app…" at bounding box center [472, 145] width 404 height 224
click at [642, 195] on h5 "In the context of a global software development project for a cybersecurity app…" at bounding box center [472, 145] width 404 height 224
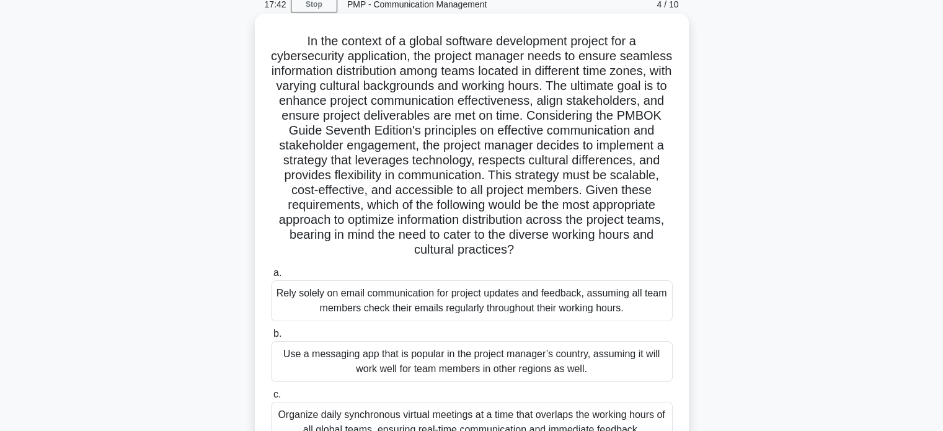
drag, startPoint x: 638, startPoint y: 175, endPoint x: 613, endPoint y: 247, distance: 76.8
click at [613, 247] on h5 "In the context of a global software development project for a cybersecurity app…" at bounding box center [472, 145] width 404 height 224
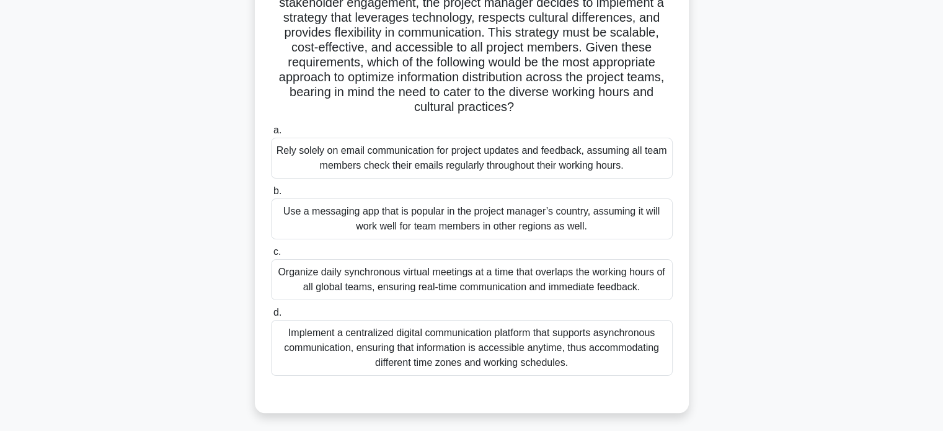
scroll to position [177, 0]
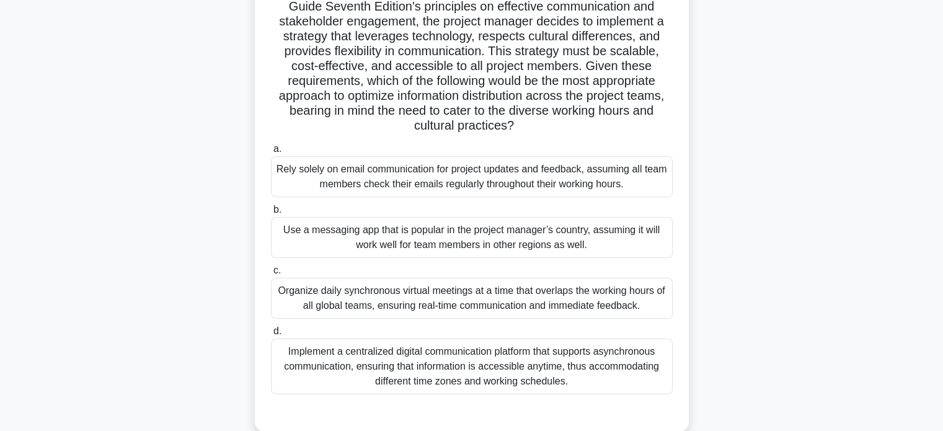
click at [610, 366] on div "Implement a centralized digital communication platform that supports asynchrono…" at bounding box center [472, 366] width 402 height 56
click at [271, 335] on input "d. Implement a centralized digital communication platform that supports asynchr…" at bounding box center [271, 331] width 0 height 8
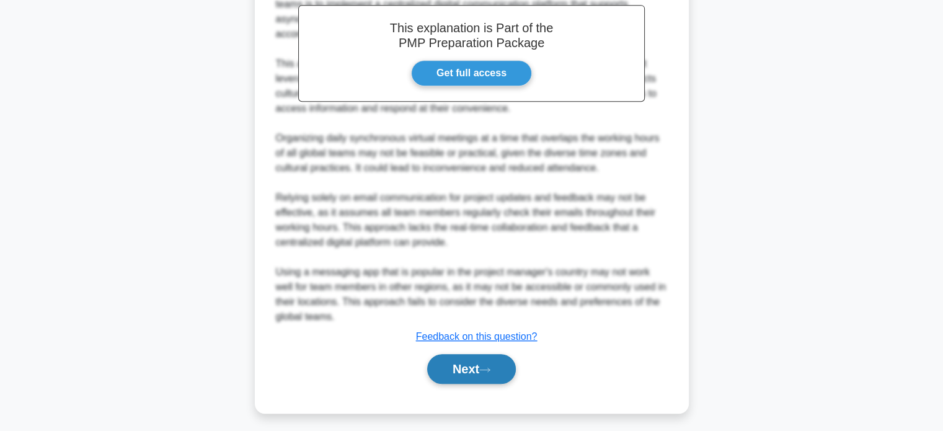
scroll to position [642, 0]
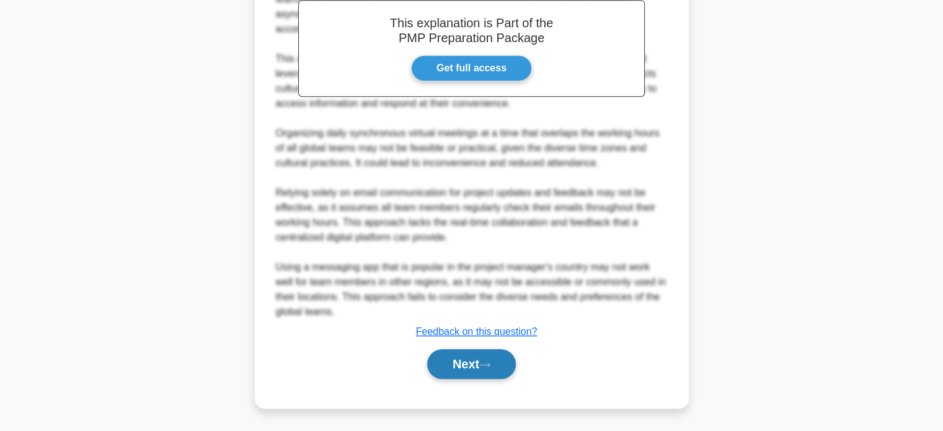
click at [487, 361] on icon at bounding box center [484, 364] width 11 height 7
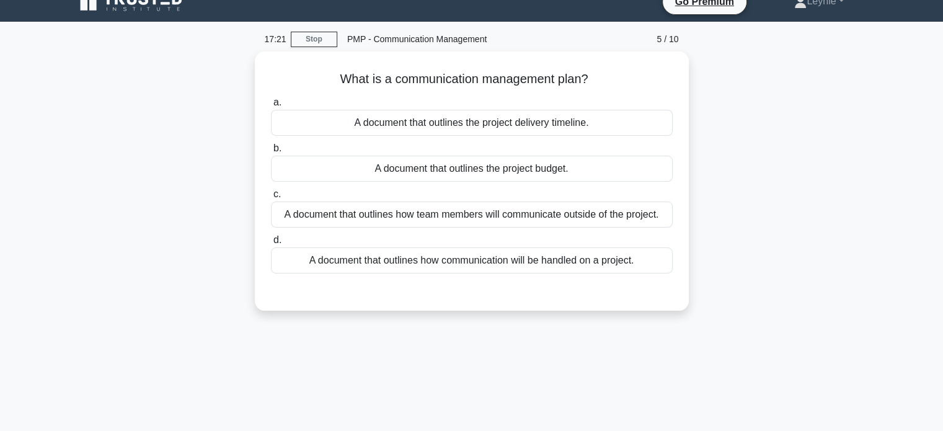
scroll to position [0, 0]
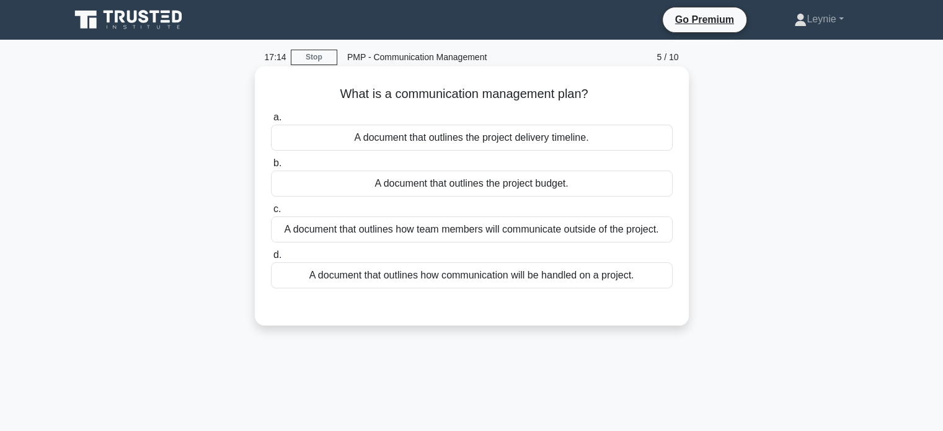
click at [525, 281] on div "A document that outlines how communication will be handled on a project." at bounding box center [472, 275] width 402 height 26
click at [271, 259] on input "d. A document that outlines how communication will be handled on a project." at bounding box center [271, 255] width 0 height 8
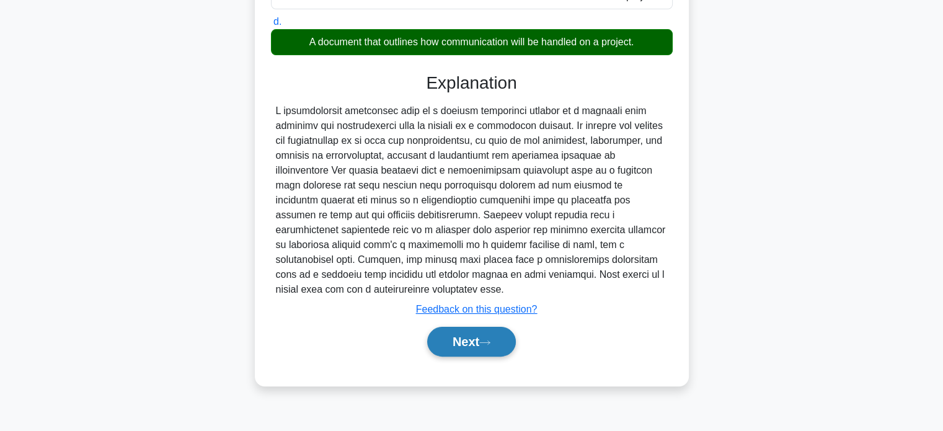
scroll to position [239, 0]
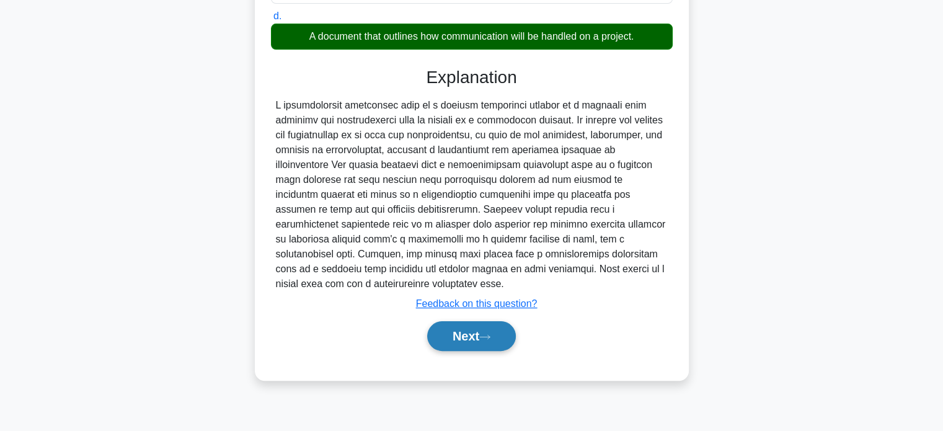
click at [467, 339] on button "Next" at bounding box center [471, 336] width 89 height 30
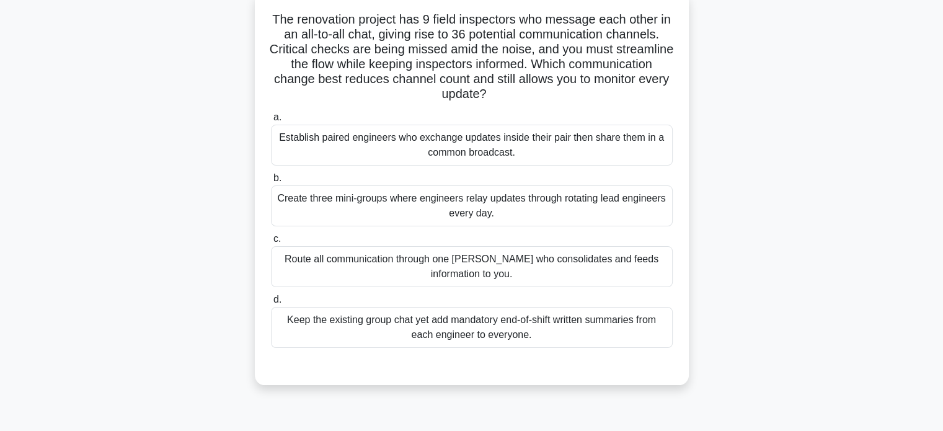
scroll to position [53, 0]
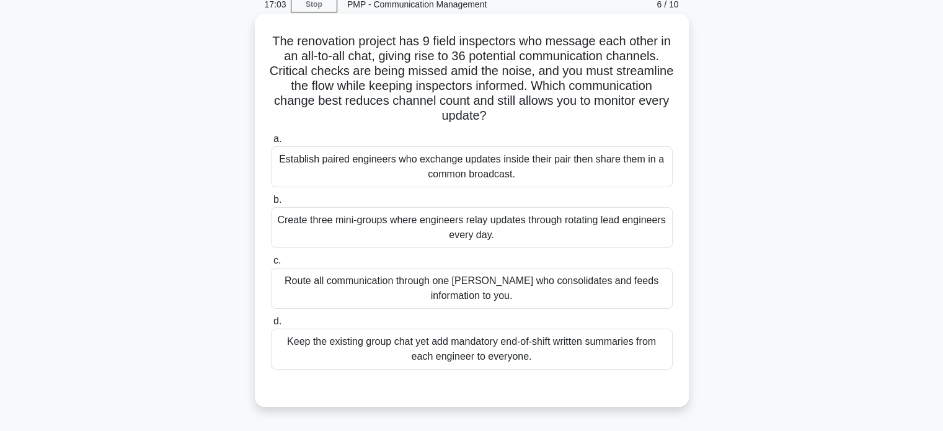
drag, startPoint x: 616, startPoint y: 81, endPoint x: 607, endPoint y: 113, distance: 32.6
click at [607, 113] on h5 "The renovation project has 9 field inspectors who message each other in an all-…" at bounding box center [472, 78] width 404 height 91
click at [614, 89] on h5 "The renovation project has 9 field inspectors who message each other in an all-…" at bounding box center [472, 78] width 404 height 91
drag, startPoint x: 612, startPoint y: 85, endPoint x: 620, endPoint y: 113, distance: 29.5
click at [620, 113] on h5 "The renovation project has 9 field inspectors who message each other in an all-…" at bounding box center [472, 78] width 404 height 91
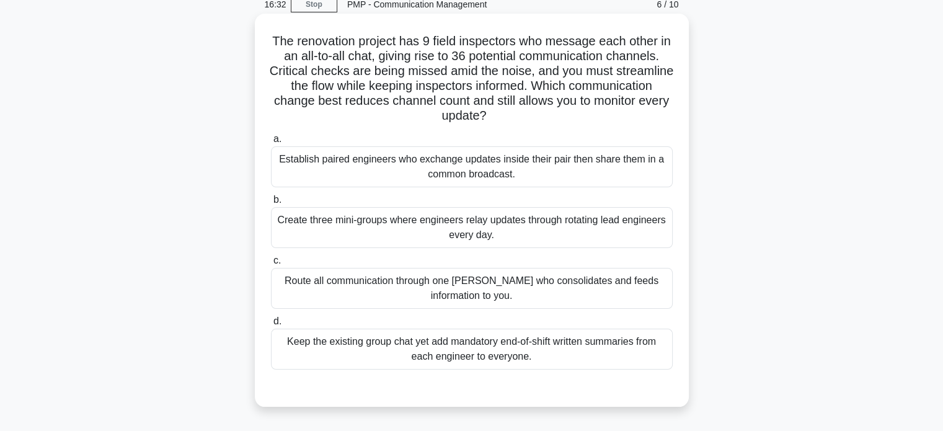
click at [619, 172] on div "Establish paired engineers who exchange updates inside their pair then share th…" at bounding box center [472, 166] width 402 height 41
click at [271, 143] on input "a. Establish paired engineers who exchange updates inside their pair then share…" at bounding box center [271, 139] width 0 height 8
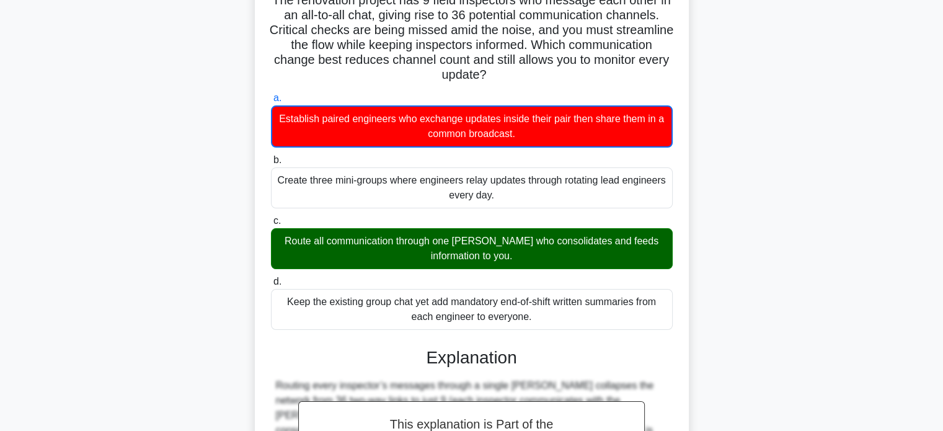
scroll to position [115, 0]
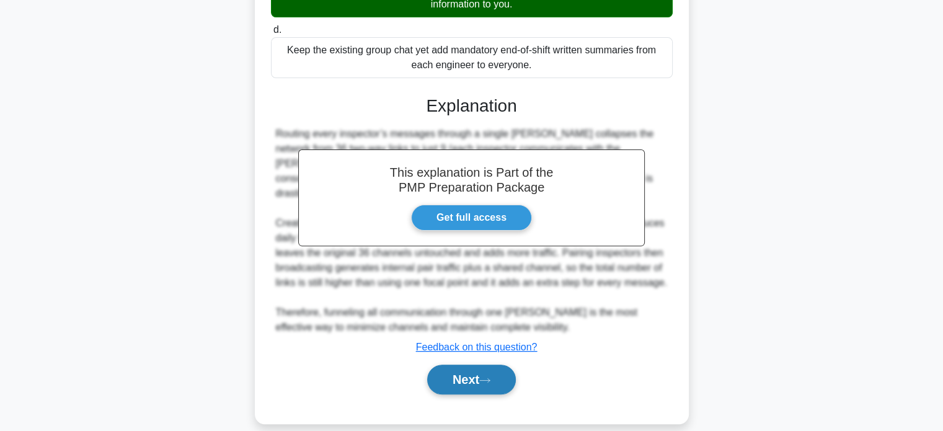
click at [493, 368] on button "Next" at bounding box center [471, 379] width 89 height 30
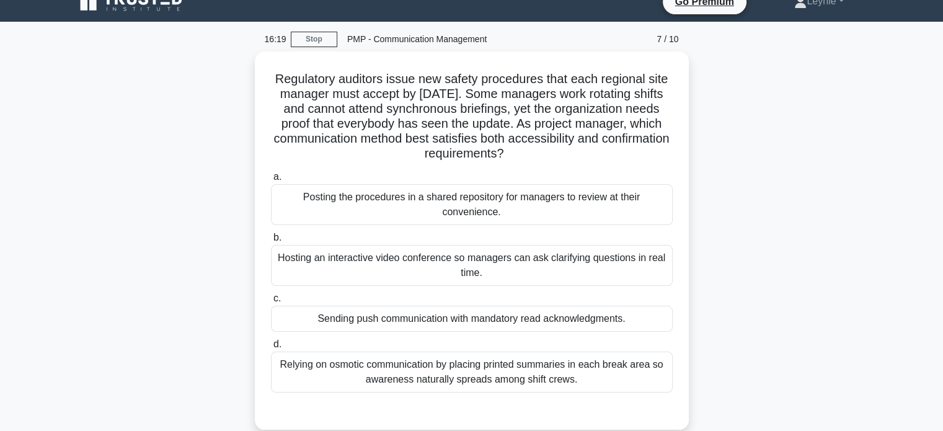
scroll to position [0, 0]
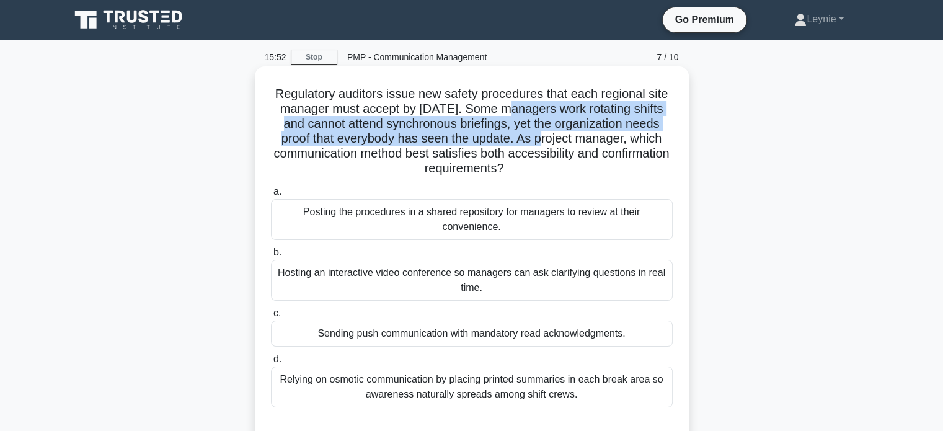
drag, startPoint x: 507, startPoint y: 109, endPoint x: 551, endPoint y: 143, distance: 55.7
click at [551, 143] on h5 "Regulatory auditors issue new safety procedures that each regional site manager…" at bounding box center [472, 131] width 404 height 91
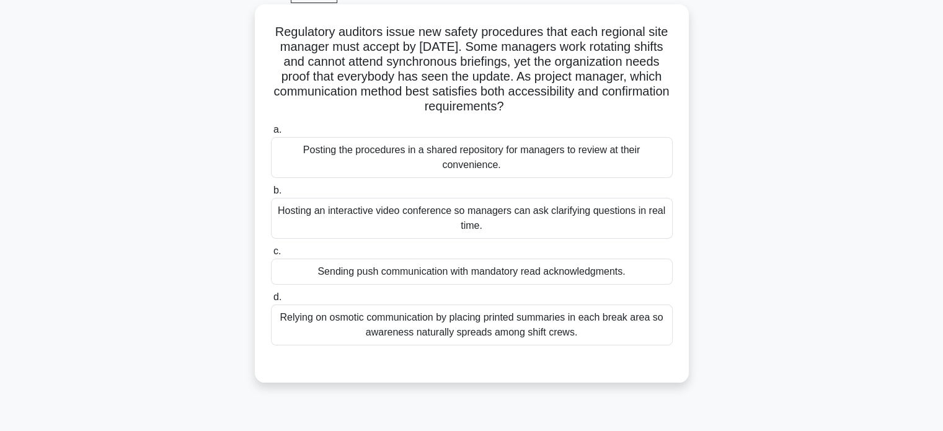
click at [528, 210] on div "Hosting an interactive video conference so managers can ask clarifying question…" at bounding box center [472, 218] width 402 height 41
click at [271, 195] on input "b. Hosting an interactive video conference so managers can ask clarifying quest…" at bounding box center [271, 191] width 0 height 8
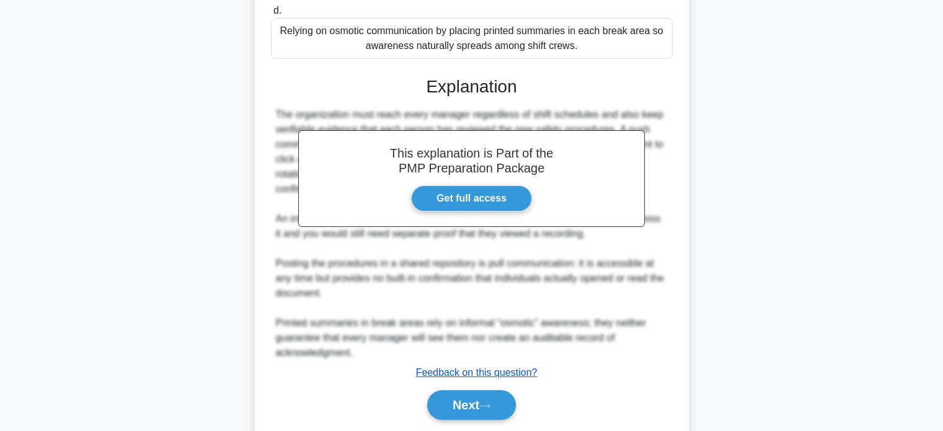
scroll to position [390, 0]
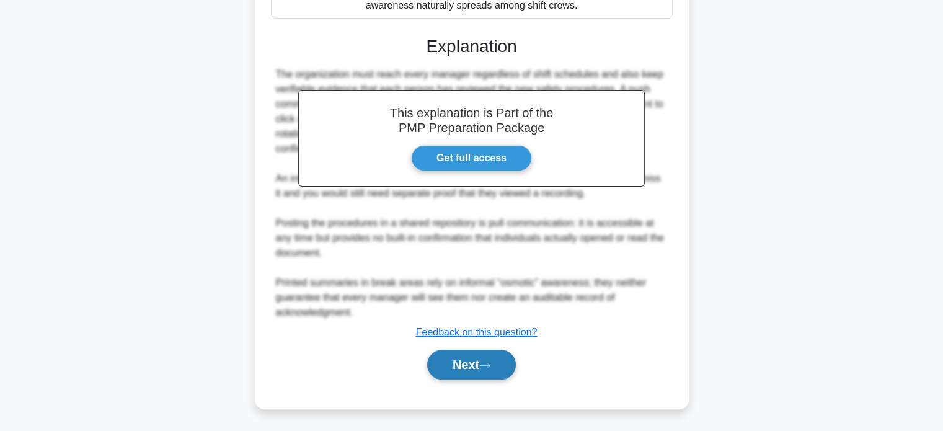
click at [468, 368] on button "Next" at bounding box center [471, 365] width 89 height 30
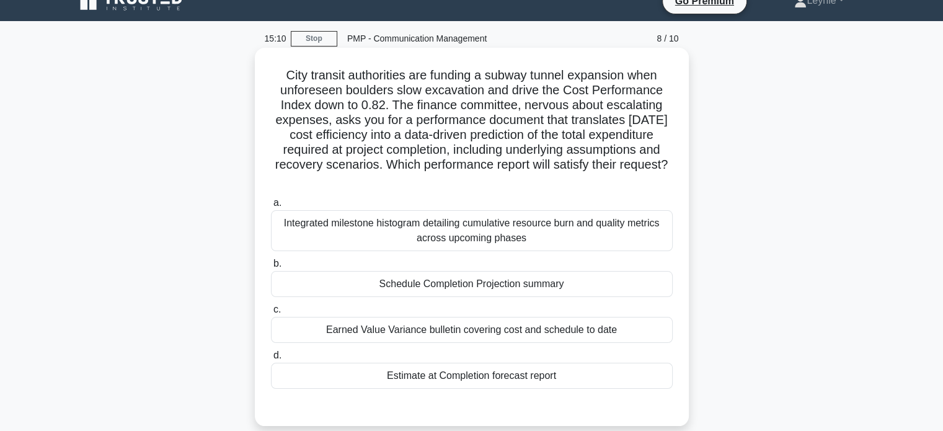
scroll to position [0, 0]
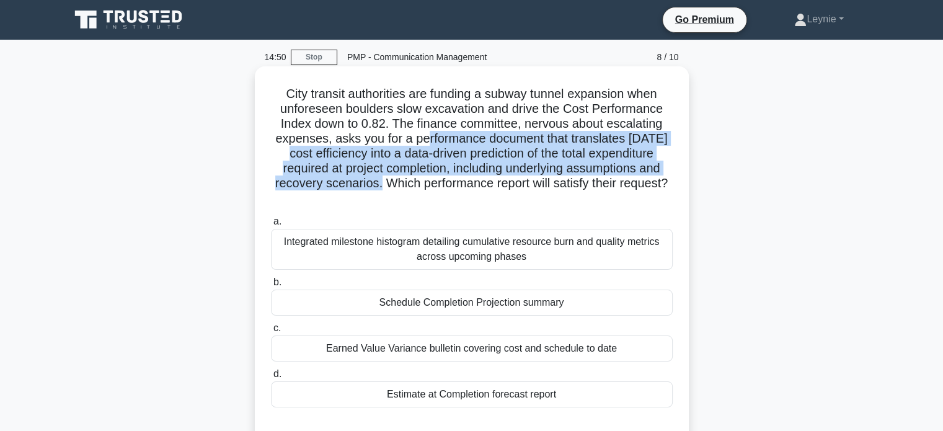
drag, startPoint x: 426, startPoint y: 139, endPoint x: 374, endPoint y: 182, distance: 67.9
click at [374, 182] on h5 "City transit authorities are funding a subway tunnel expansion when unforeseen …" at bounding box center [472, 146] width 404 height 120
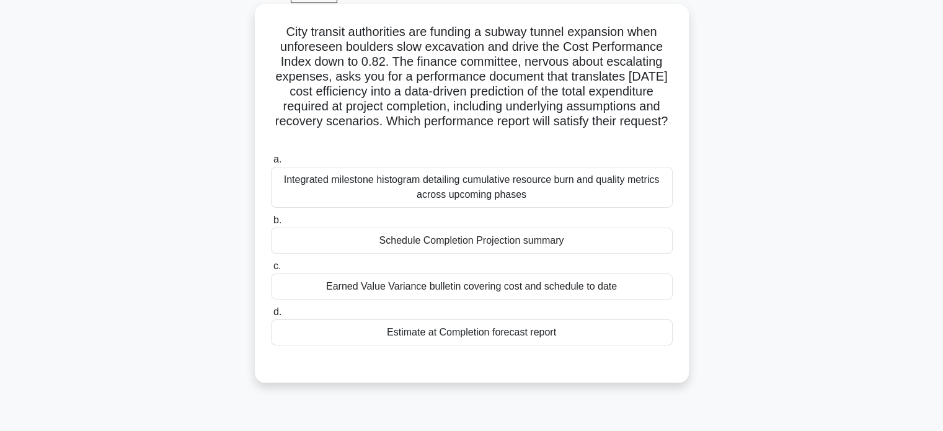
click at [620, 183] on div "Integrated milestone histogram detailing cumulative resource burn and quality m…" at bounding box center [472, 187] width 402 height 41
click at [271, 164] on input "a. Integrated milestone histogram detailing cumulative resource burn and qualit…" at bounding box center [271, 160] width 0 height 8
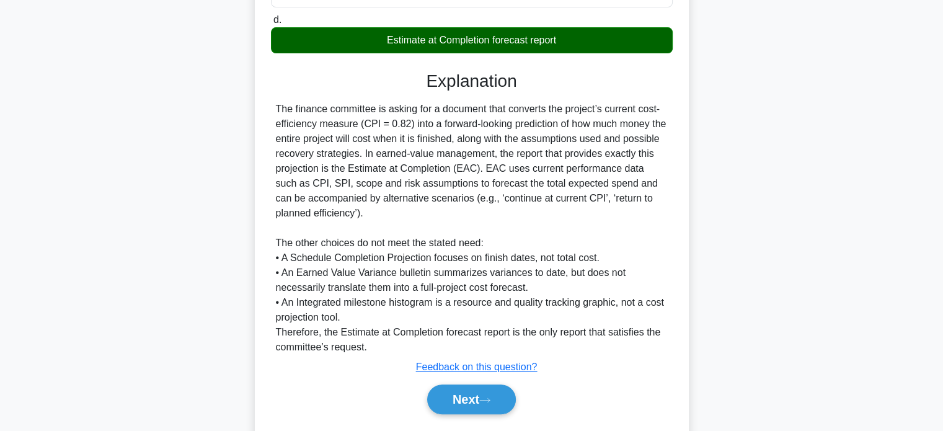
scroll to position [372, 0]
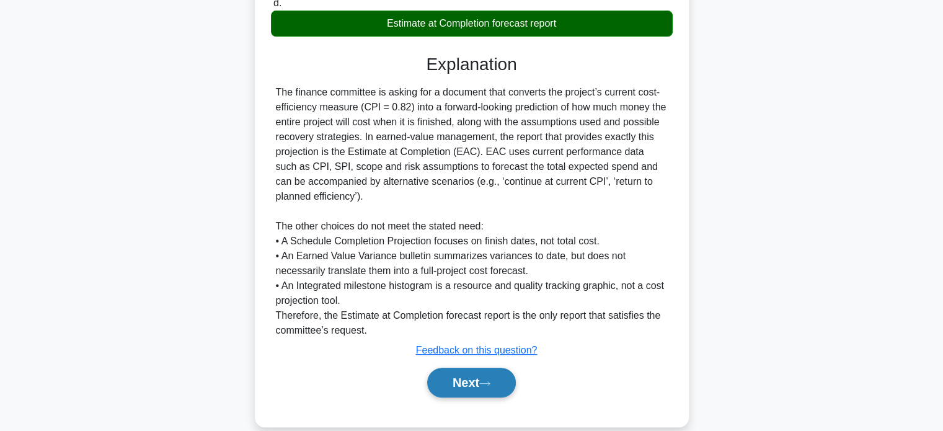
click at [498, 381] on button "Next" at bounding box center [471, 383] width 89 height 30
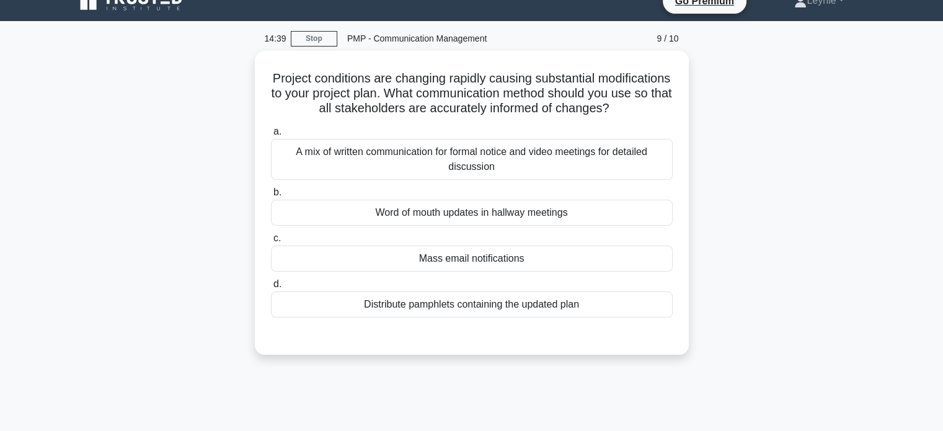
scroll to position [0, 0]
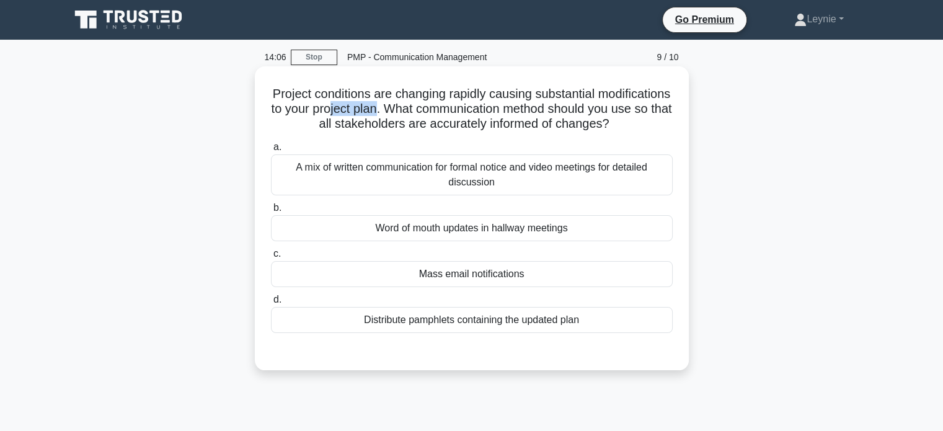
drag, startPoint x: 480, startPoint y: 108, endPoint x: 429, endPoint y: 104, distance: 51.1
click at [429, 104] on h5 "Project conditions are changing rapidly causing substantial modifications to yo…" at bounding box center [472, 109] width 404 height 46
click at [634, 287] on div "Mass email notifications" at bounding box center [472, 274] width 402 height 26
click at [271, 258] on input "c. Mass email notifications" at bounding box center [271, 254] width 0 height 8
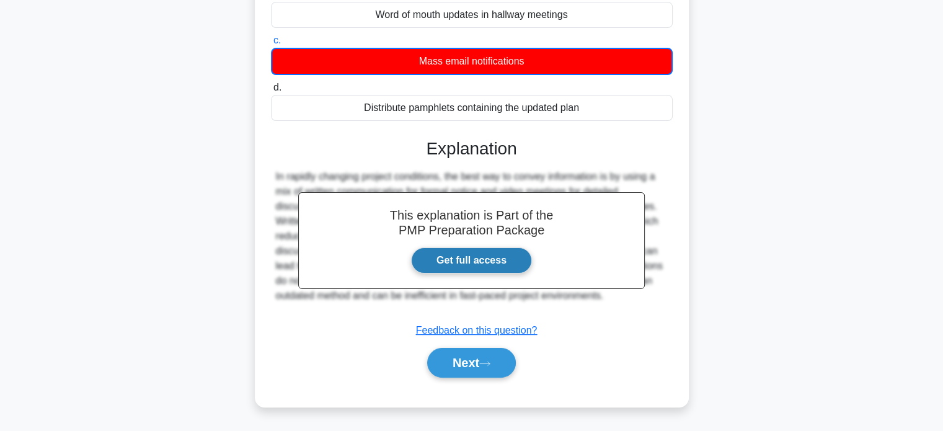
scroll to position [239, 0]
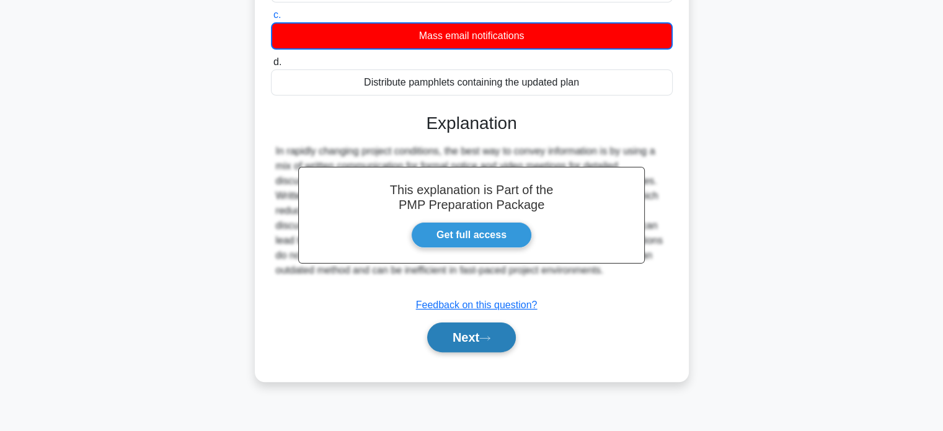
click at [472, 339] on button "Next" at bounding box center [471, 337] width 89 height 30
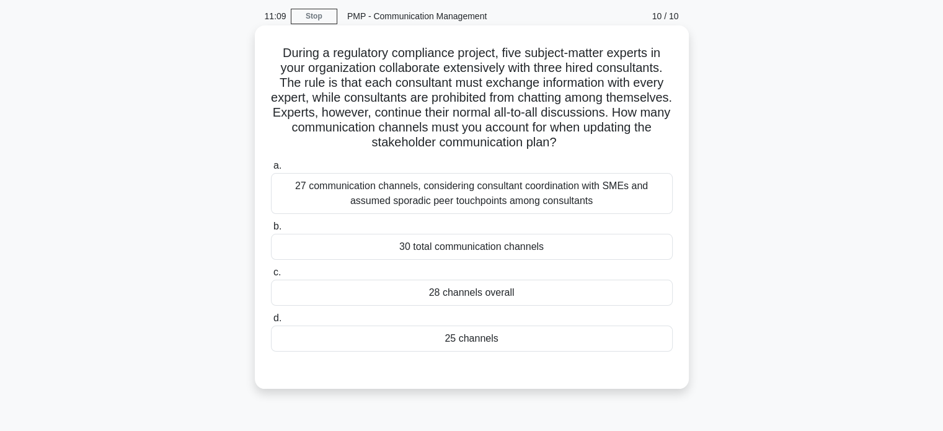
scroll to position [62, 0]
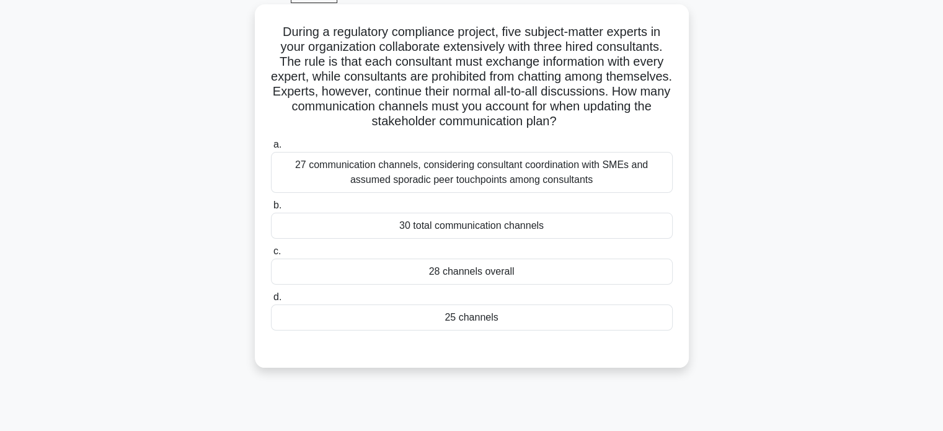
click at [585, 327] on div "25 channels" at bounding box center [472, 317] width 402 height 26
click at [271, 301] on input "d. 25 channels" at bounding box center [271, 297] width 0 height 8
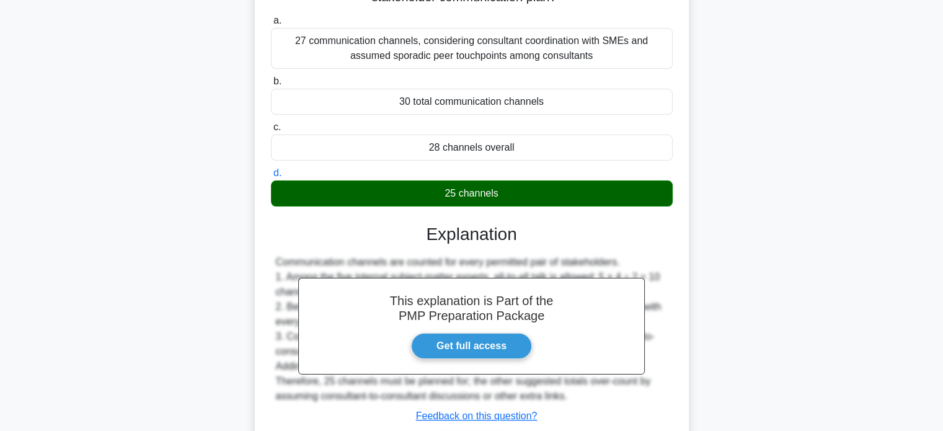
scroll to position [270, 0]
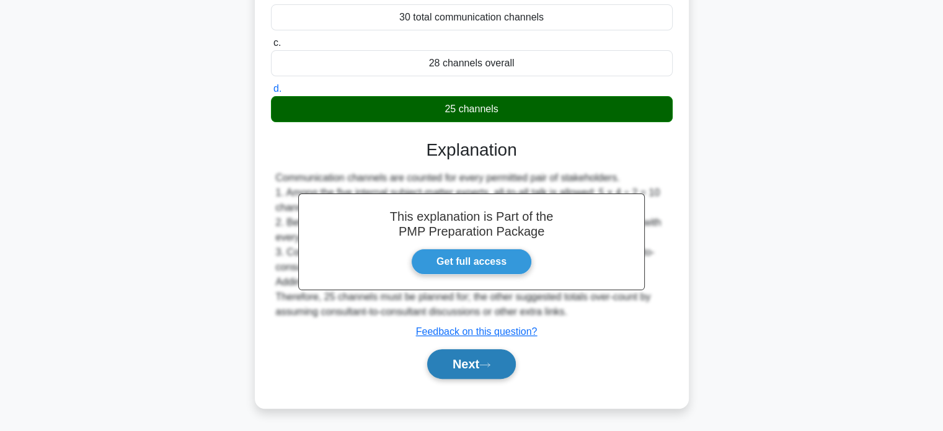
click at [451, 358] on button "Next" at bounding box center [471, 364] width 89 height 30
click at [474, 366] on button "Next" at bounding box center [471, 364] width 89 height 30
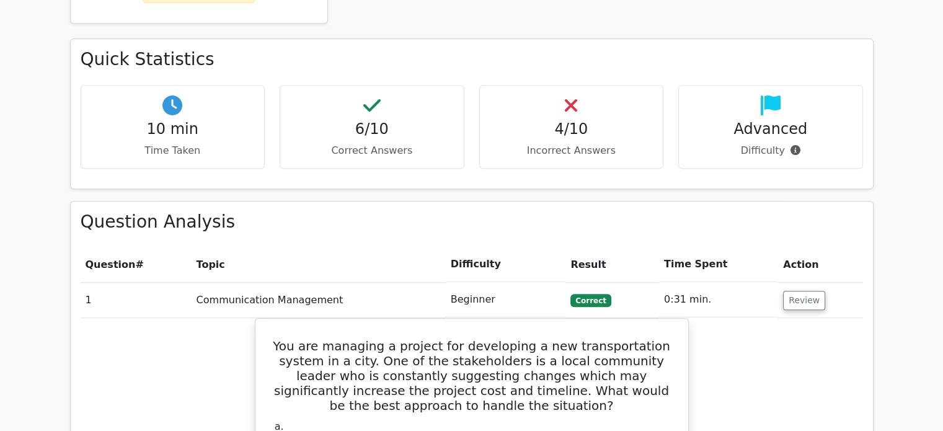
scroll to position [806, 0]
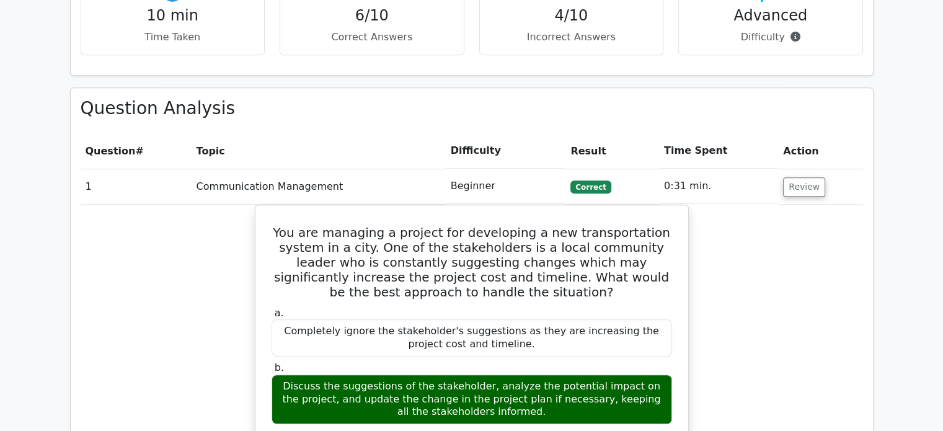
click at [818, 169] on td "Review" at bounding box center [820, 186] width 84 height 35
click at [806, 177] on button "Review" at bounding box center [804, 186] width 42 height 19
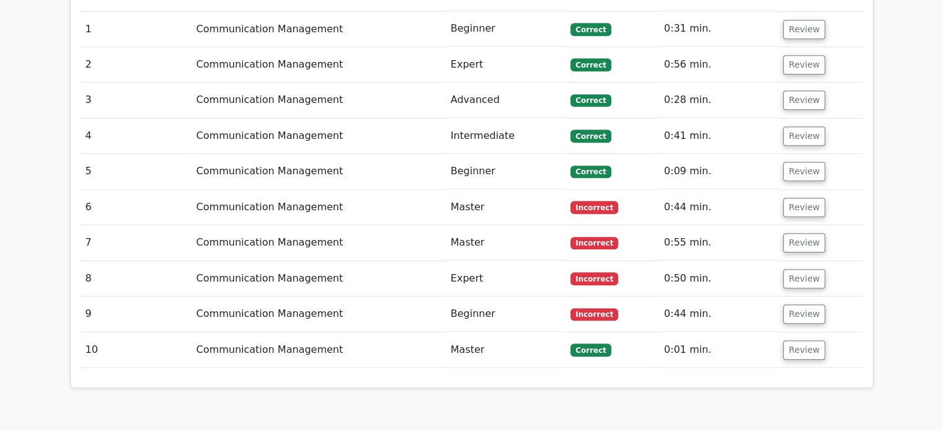
scroll to position [992, 0]
